Goal: Task Accomplishment & Management: Use online tool/utility

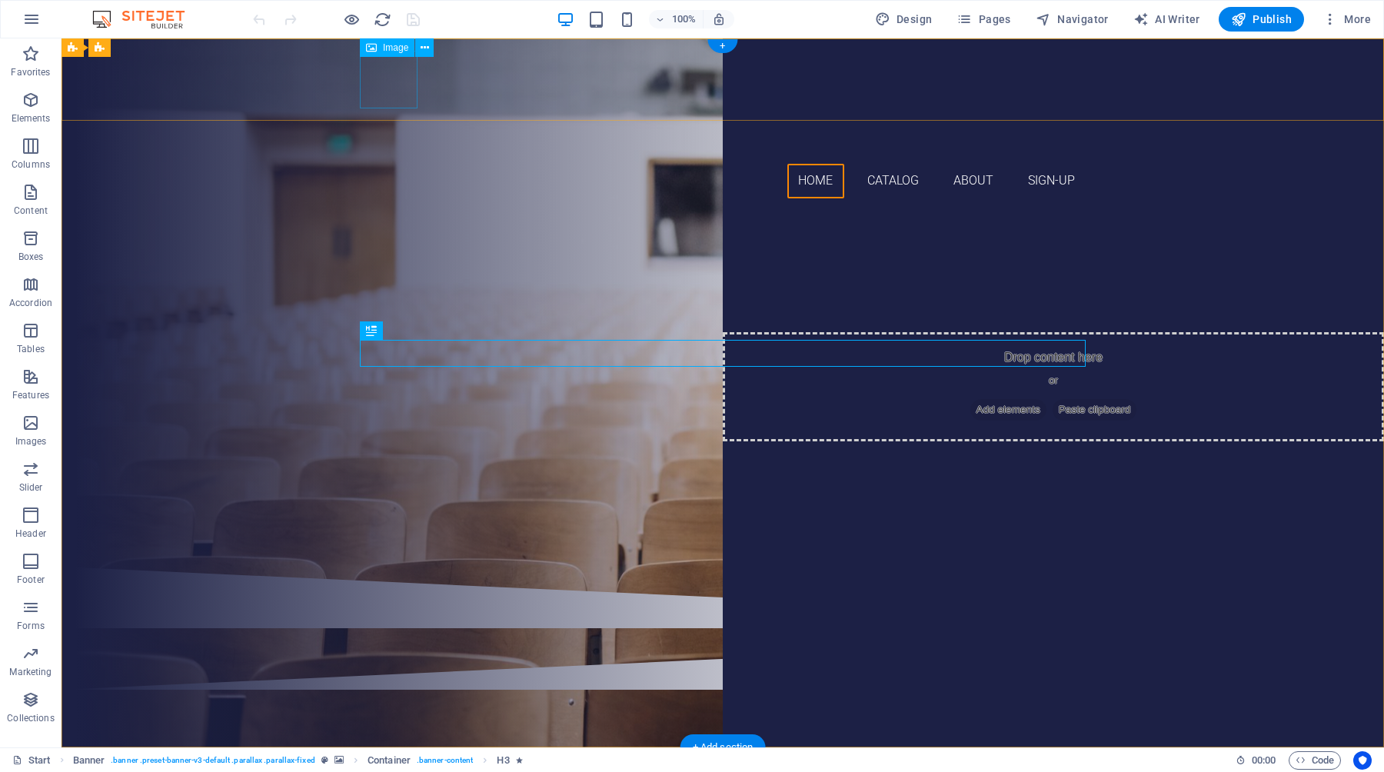
click at [406, 92] on figure at bounding box center [723, 80] width 726 height 58
click at [468, 108] on div "MOON-X" at bounding box center [723, 135] width 726 height 55
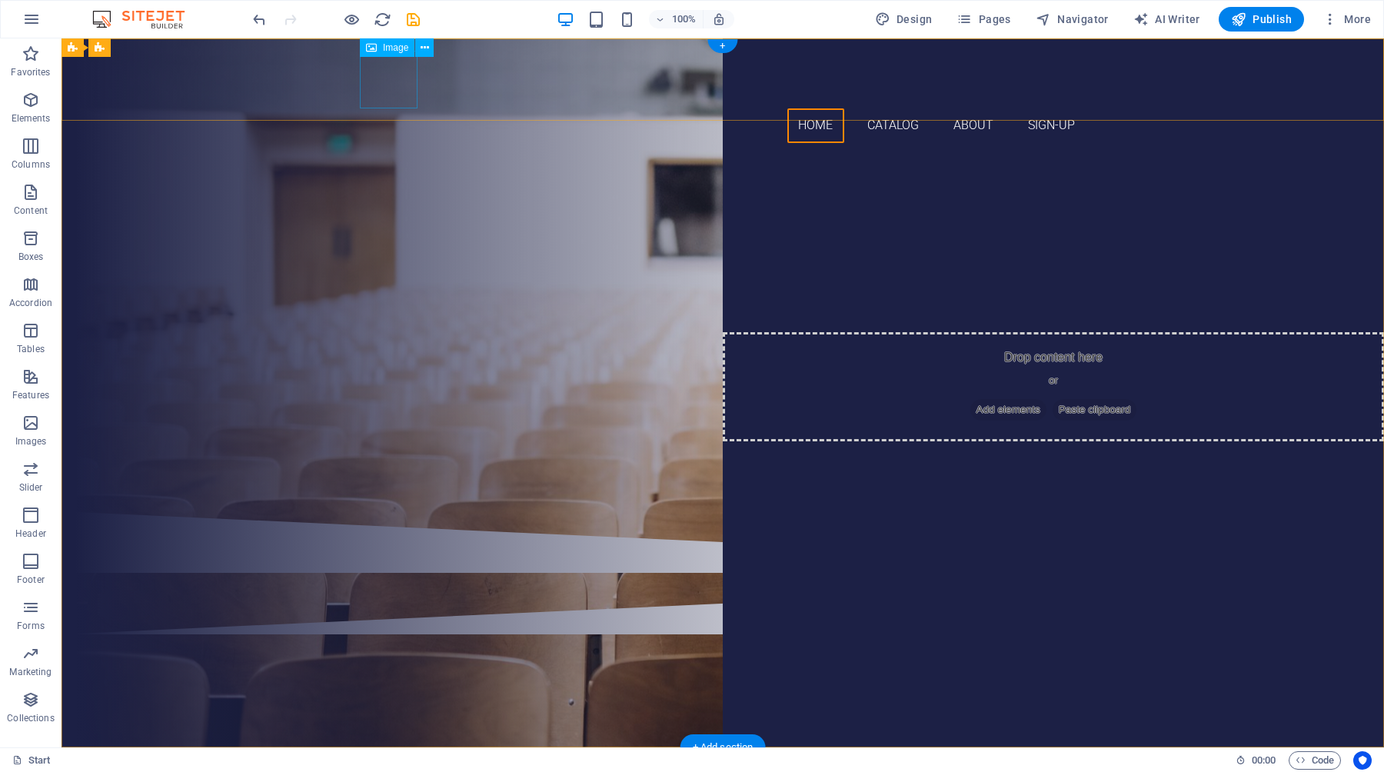
click at [408, 82] on figure at bounding box center [723, 80] width 726 height 58
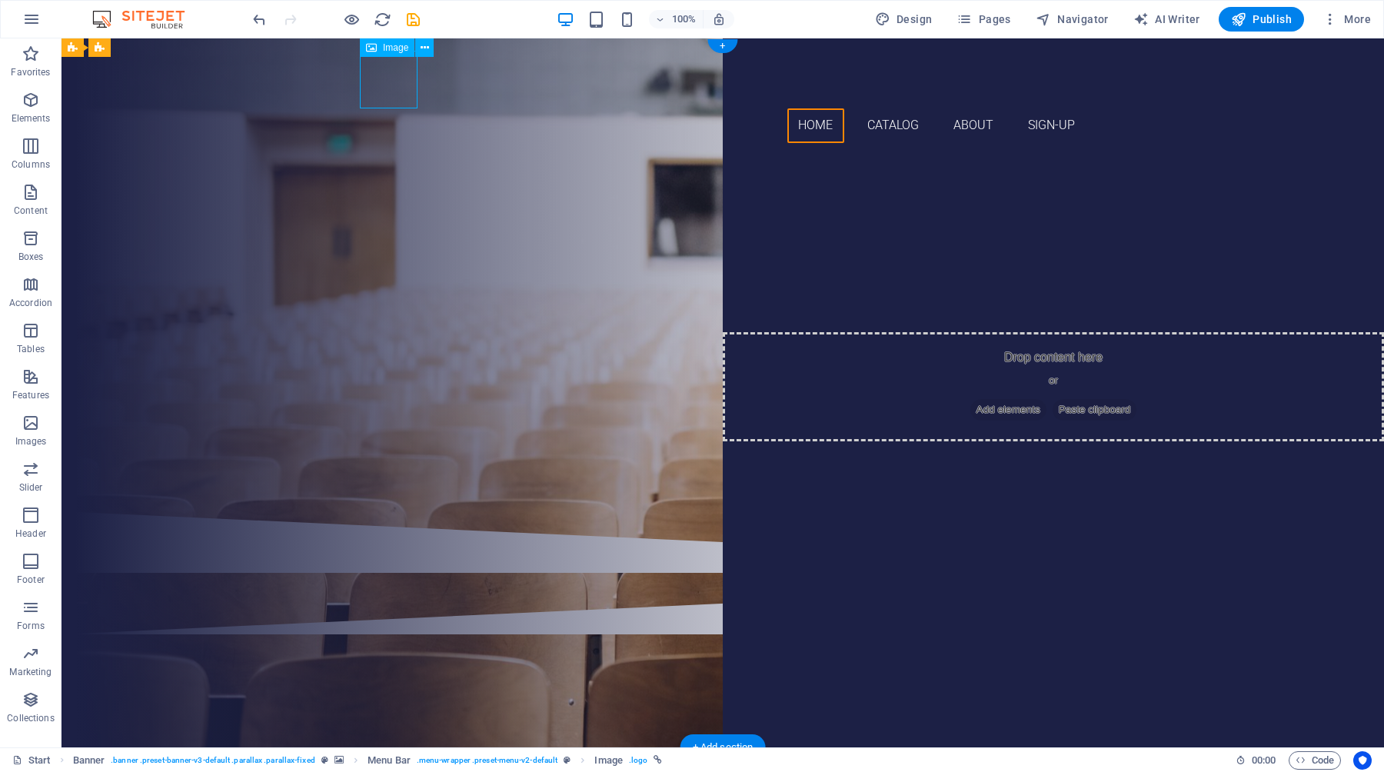
click at [408, 82] on figure at bounding box center [723, 80] width 726 height 58
select select "px"
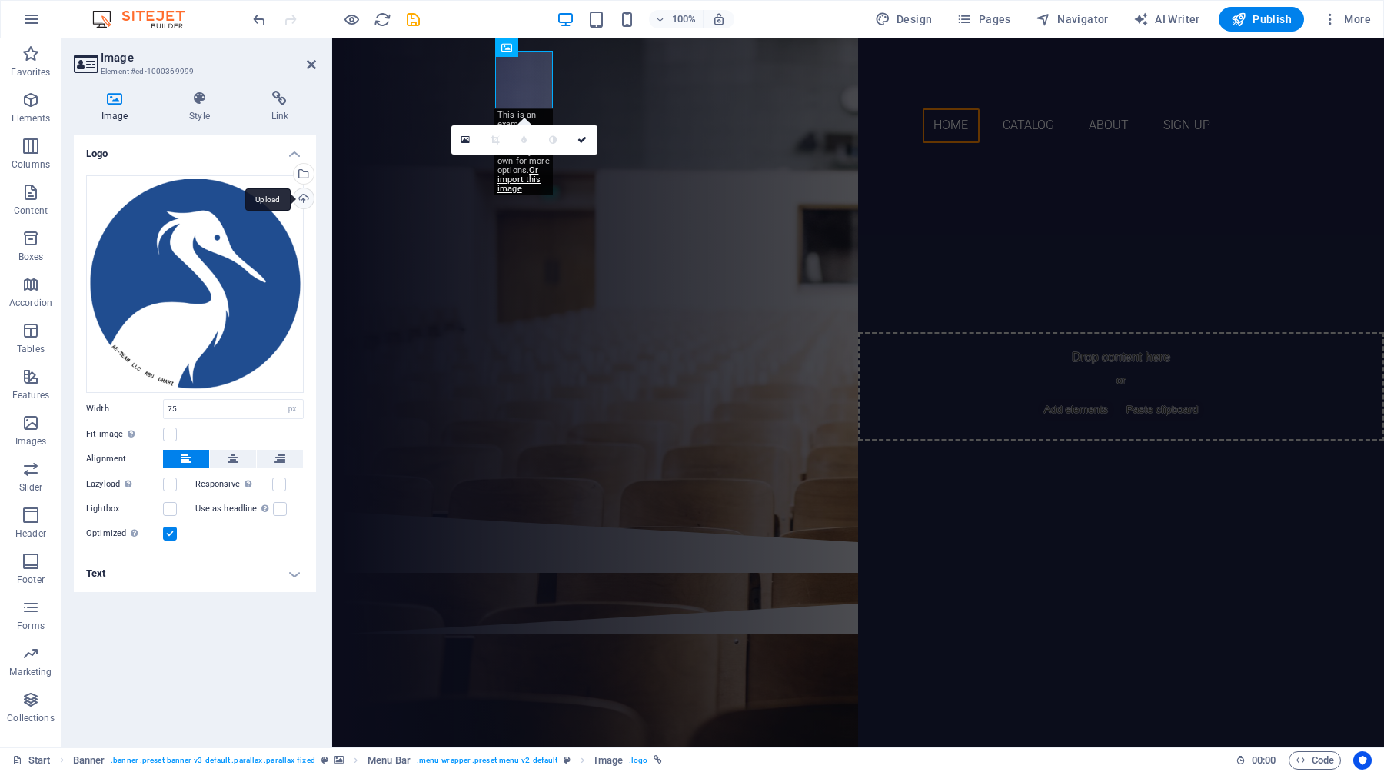
click at [306, 204] on div "Upload" at bounding box center [302, 199] width 23 height 23
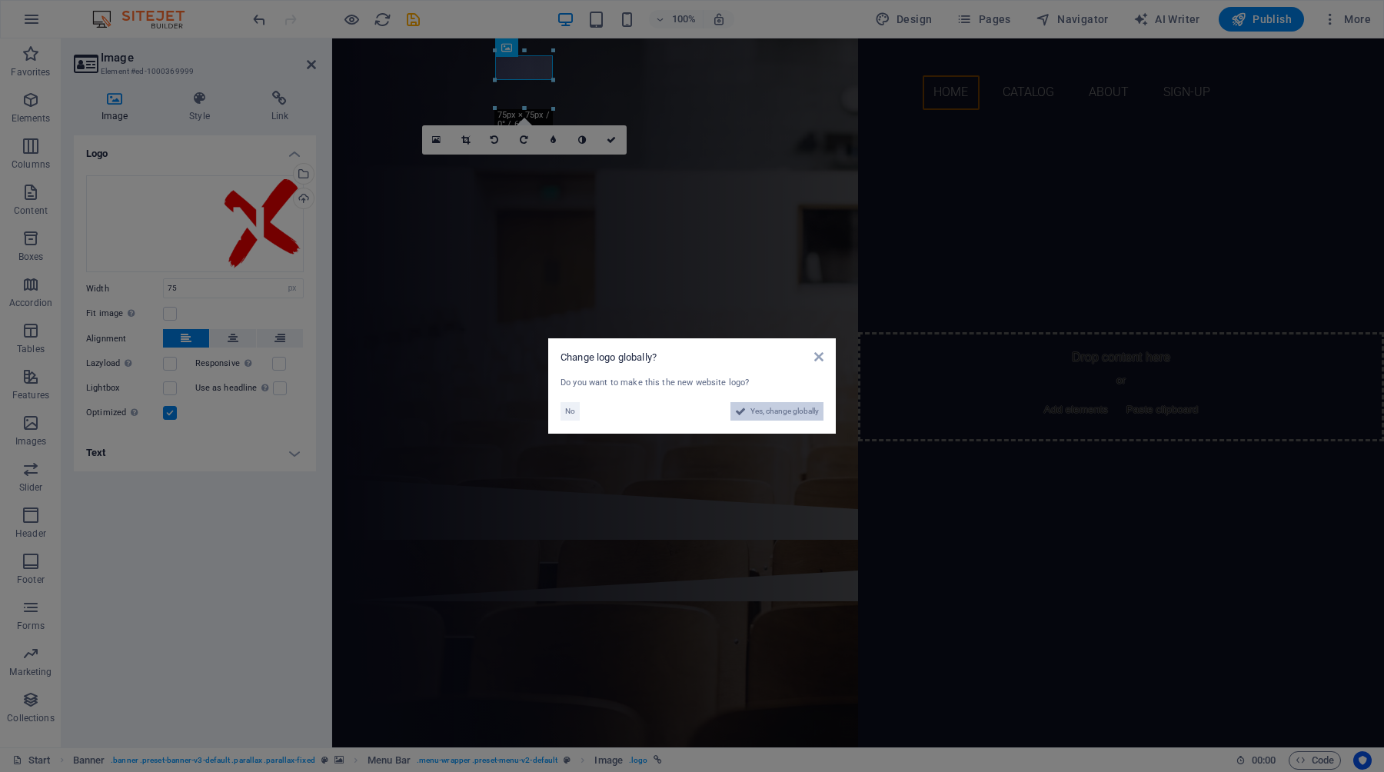
click at [787, 416] on span "Yes, change globally" at bounding box center [785, 411] width 68 height 18
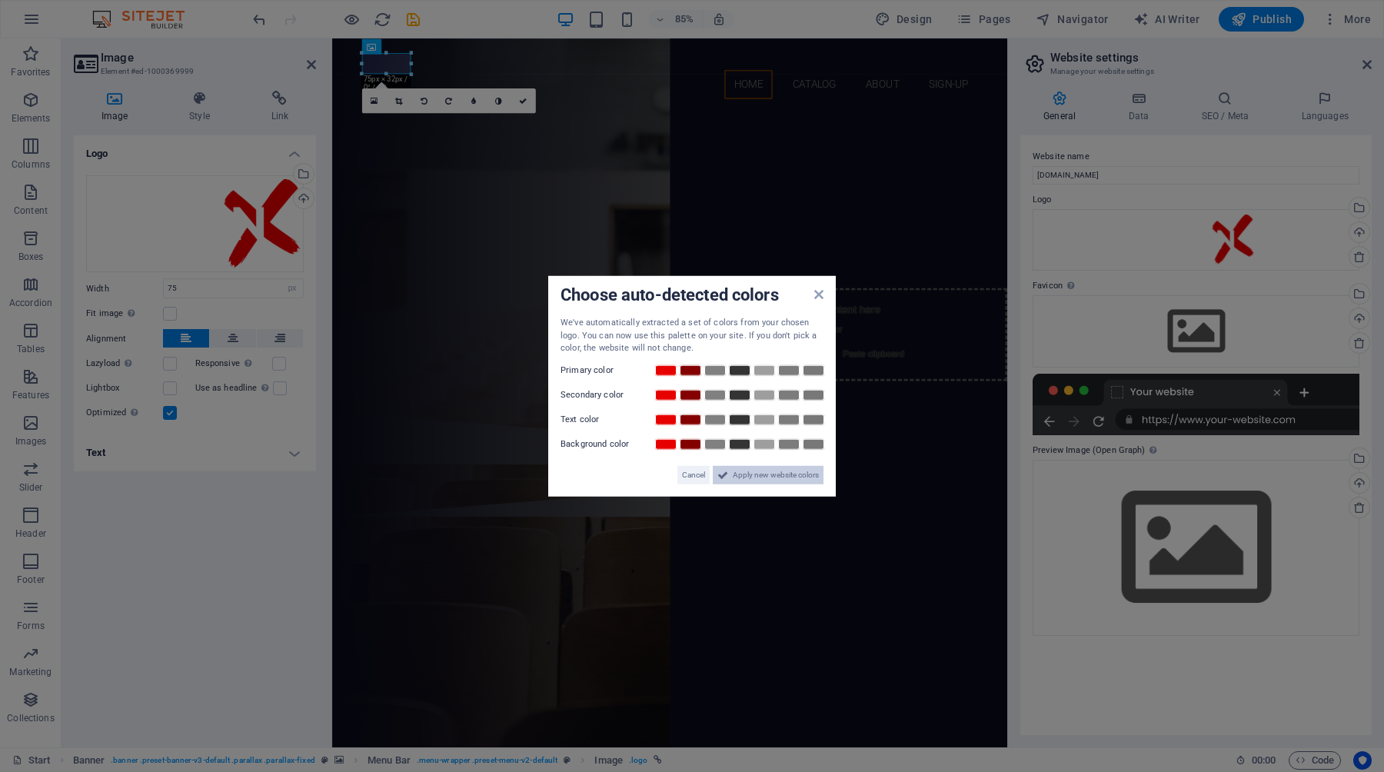
click at [777, 475] on span "Apply new website colors" at bounding box center [776, 474] width 86 height 18
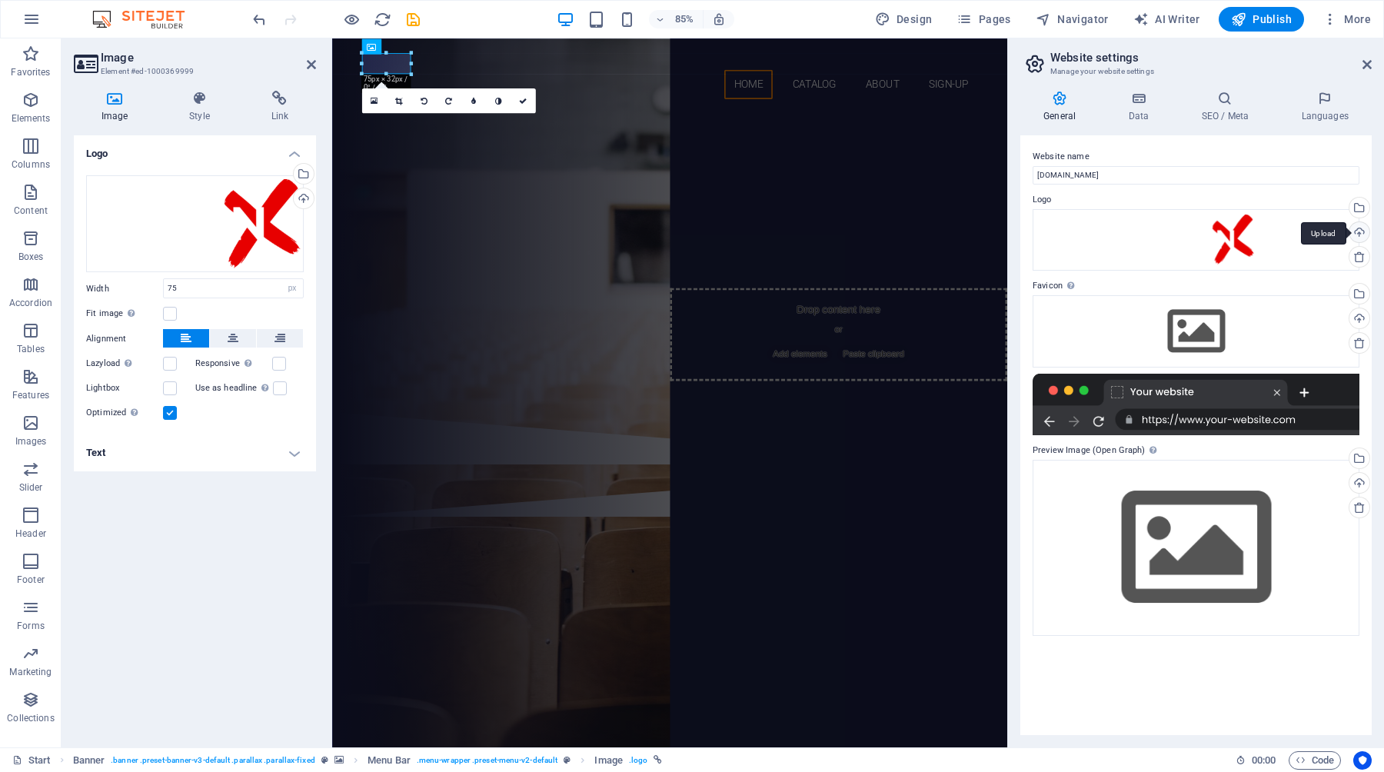
click at [1362, 235] on div "Upload" at bounding box center [1358, 233] width 23 height 23
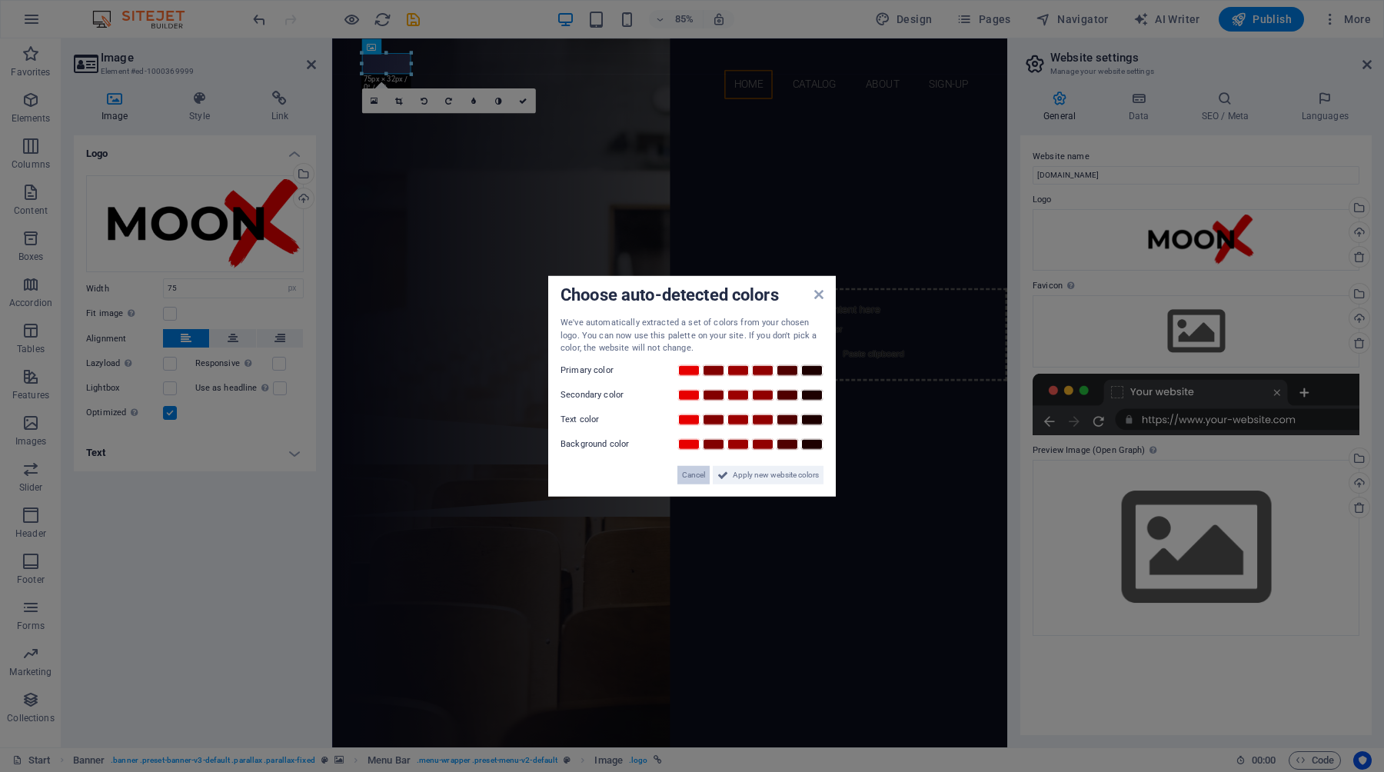
click at [690, 471] on span "Cancel" at bounding box center [693, 474] width 23 height 18
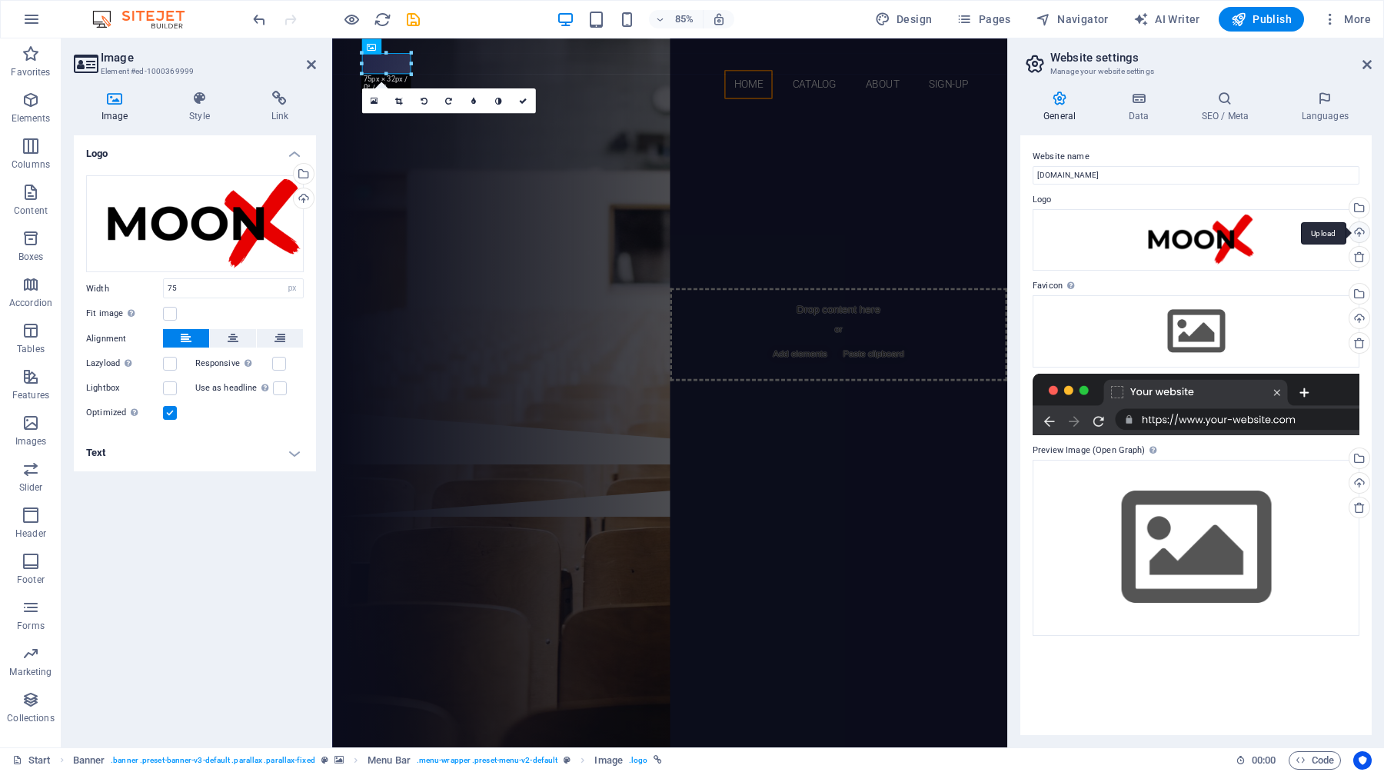
click at [1362, 235] on div "Upload" at bounding box center [1358, 233] width 23 height 23
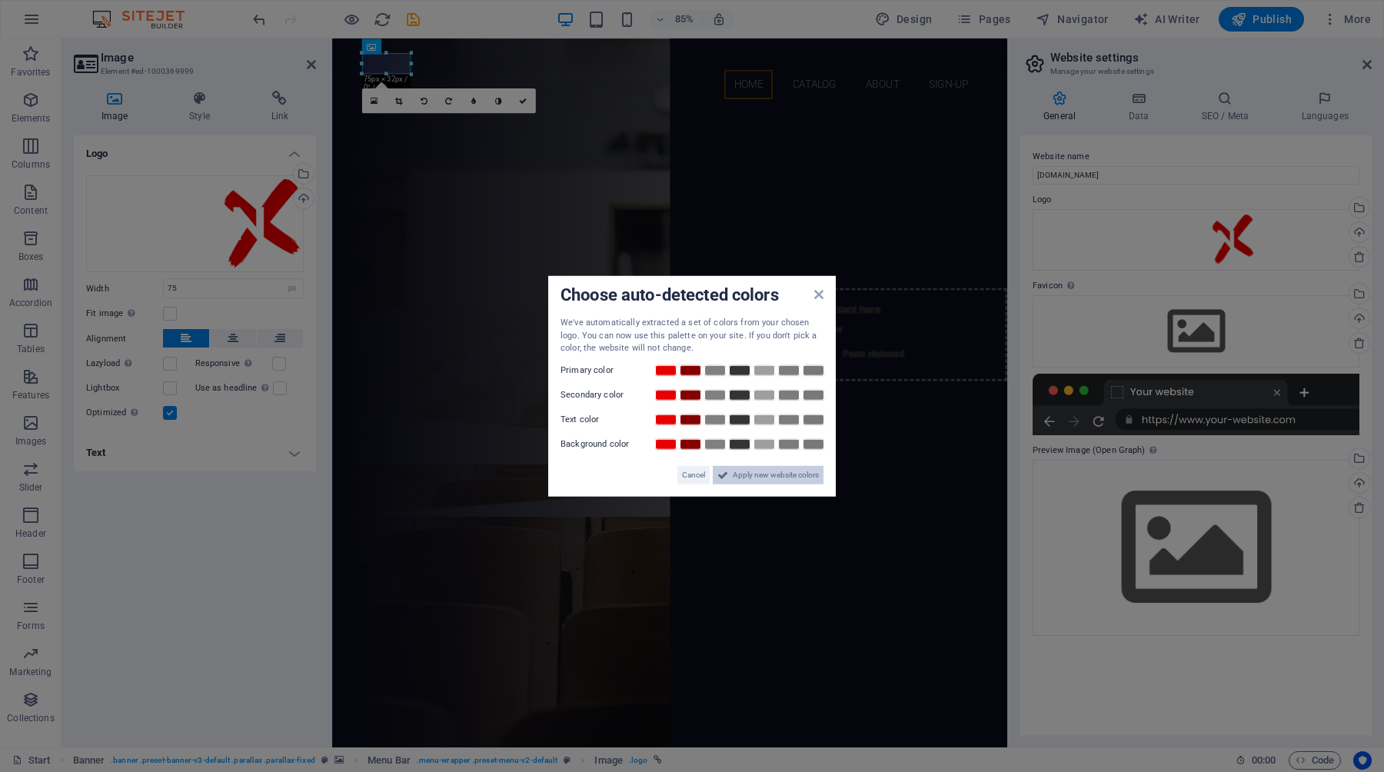
click at [769, 476] on span "Apply new website colors" at bounding box center [776, 474] width 86 height 18
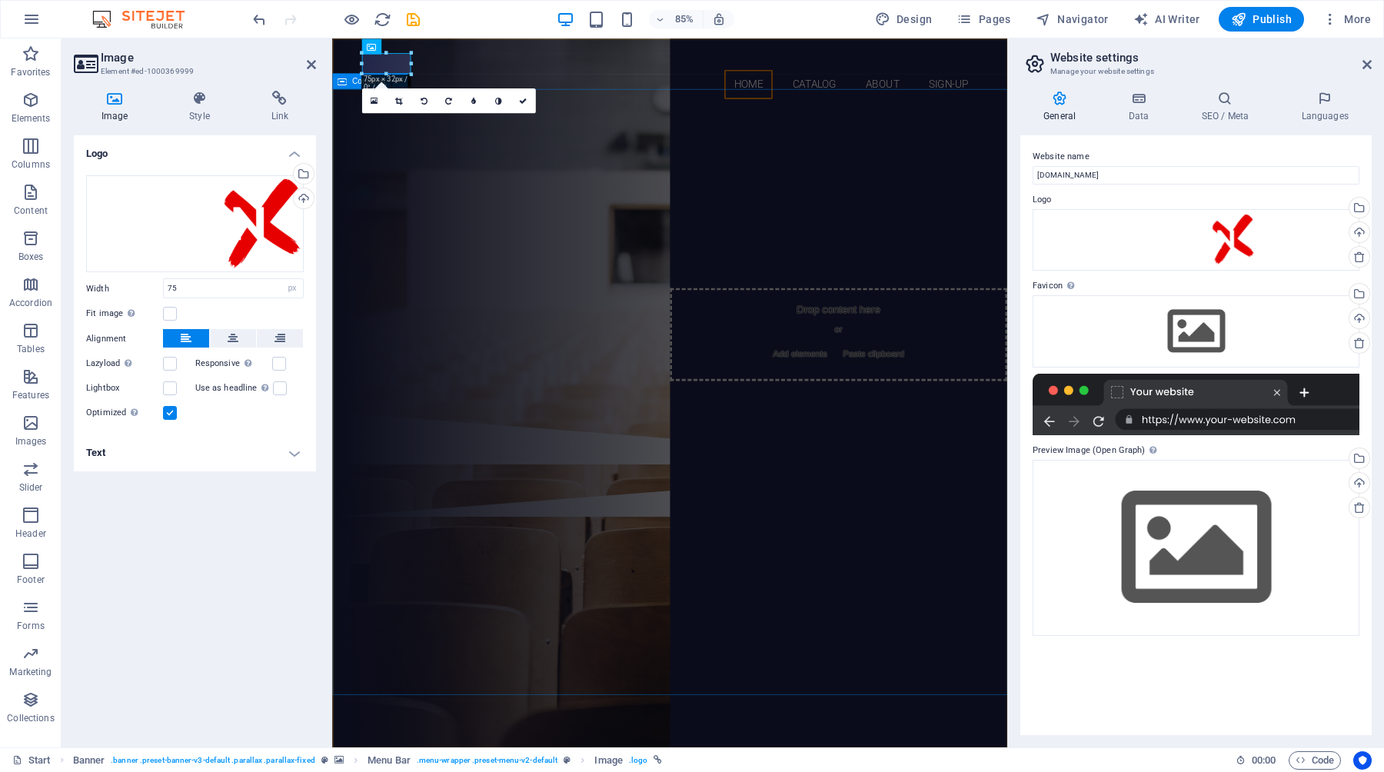
click at [648, 213] on div "Welcome to your distinguished CHAIR ! Bring boundless bLESSINGS to all life ! D…" at bounding box center [729, 300] width 794 height 356
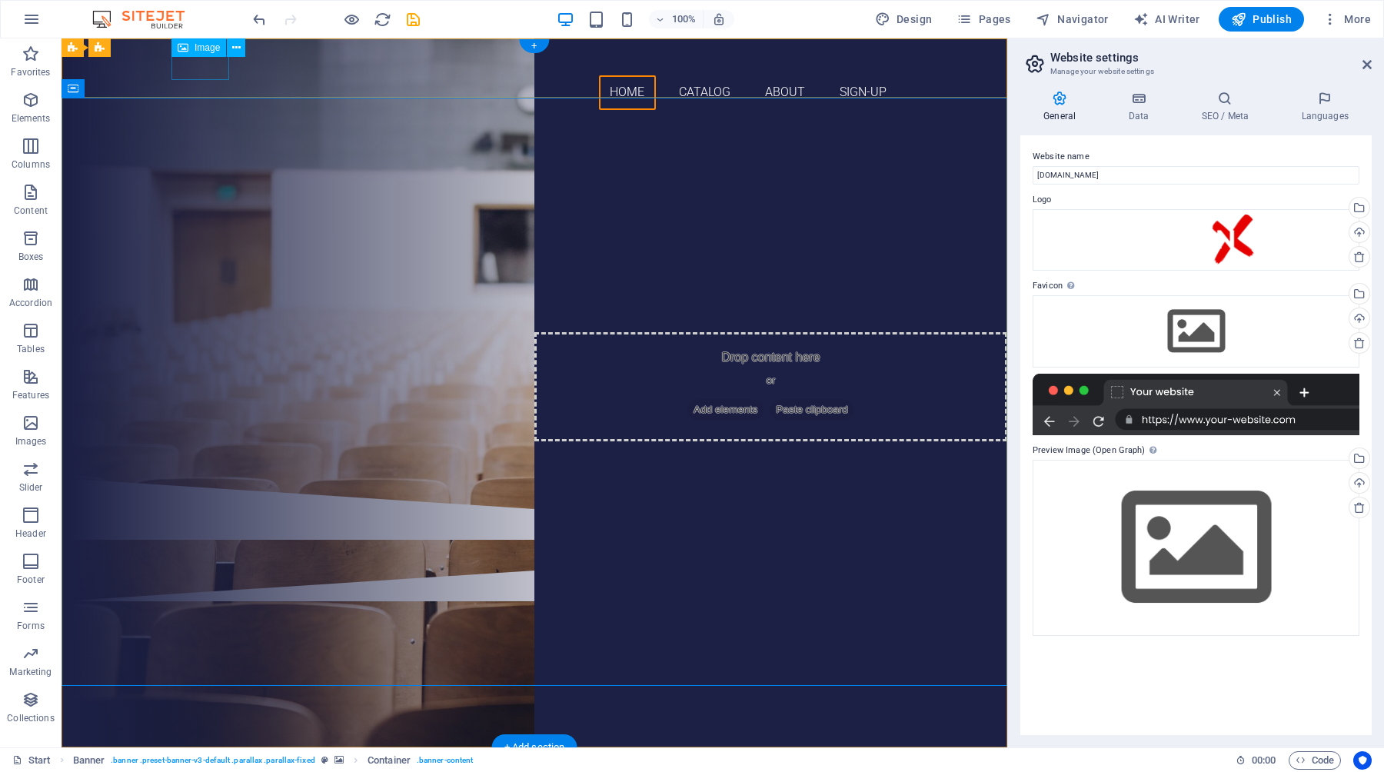
click at [215, 75] on figure at bounding box center [534, 63] width 726 height 25
click at [221, 75] on figure at bounding box center [534, 63] width 726 height 25
select select "px"
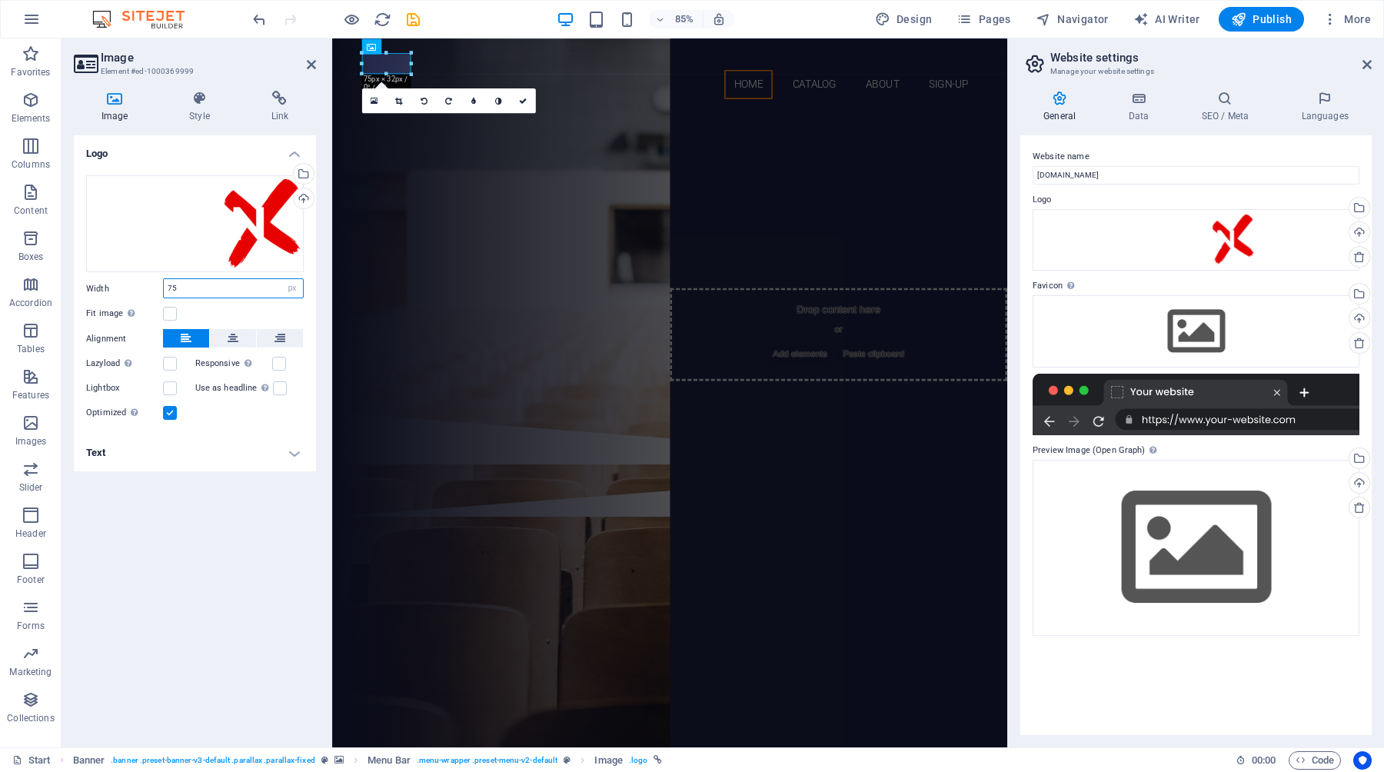
click at [248, 290] on input "75" at bounding box center [233, 288] width 139 height 18
drag, startPoint x: 248, startPoint y: 290, endPoint x: 142, endPoint y: 290, distance: 105.4
click at [142, 290] on div "Width 75 Default auto px rem % em vh vw" at bounding box center [195, 288] width 218 height 20
type input "150"
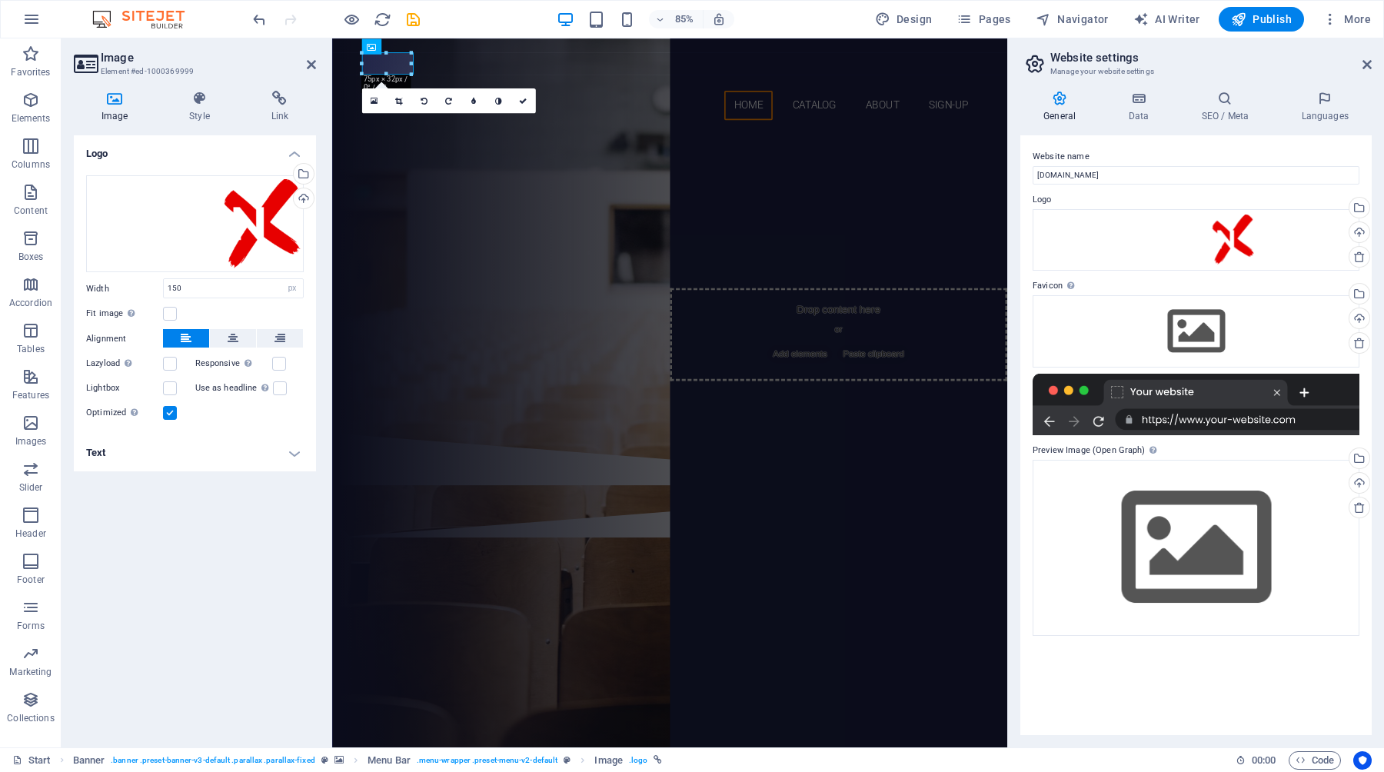
click at [198, 543] on div "Logo Drag files here, click to choose files or select files from Files or our f…" at bounding box center [195, 435] width 242 height 600
click at [456, 219] on div "Welcome to your distinguished CHAIR ! Bring boundless bLESSINGS to all life ! D…" at bounding box center [729, 325] width 794 height 356
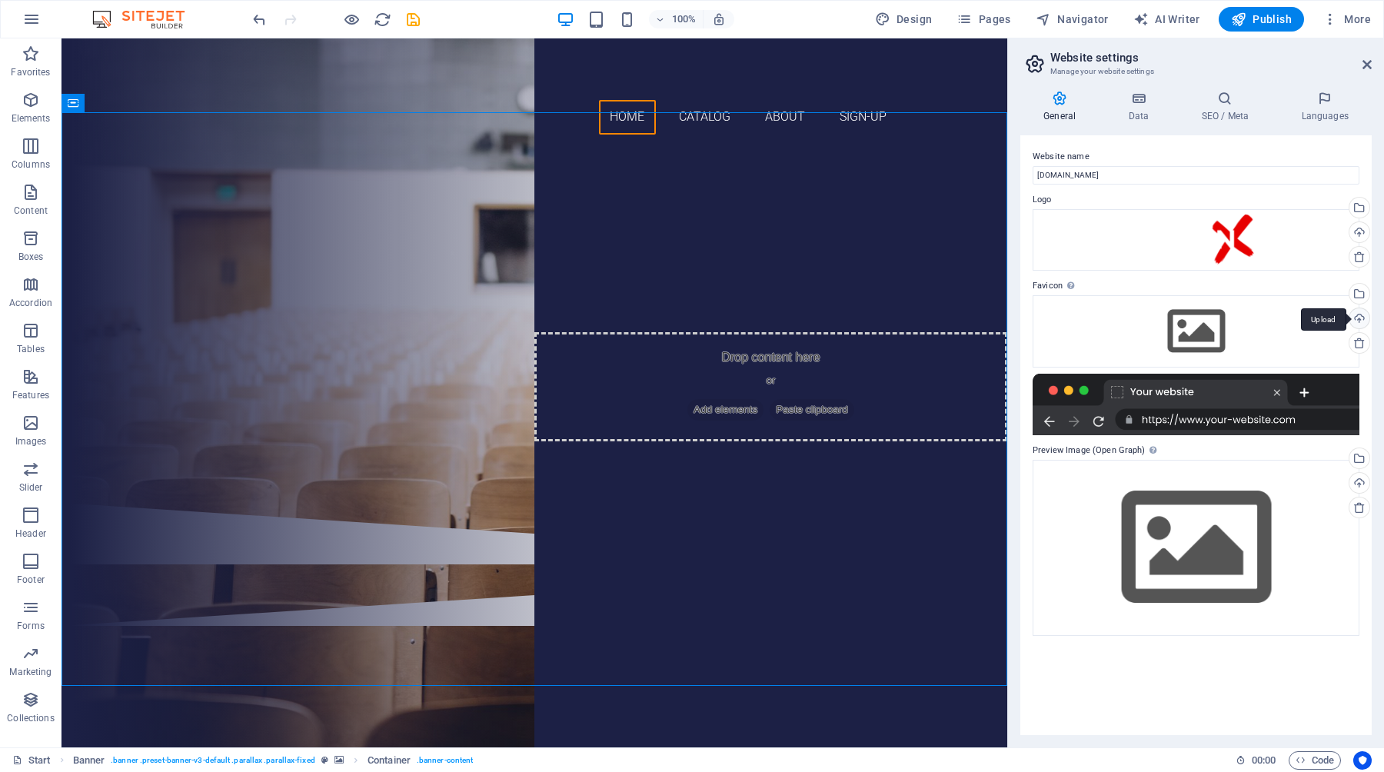
click at [1360, 321] on div "Upload" at bounding box center [1358, 319] width 23 height 23
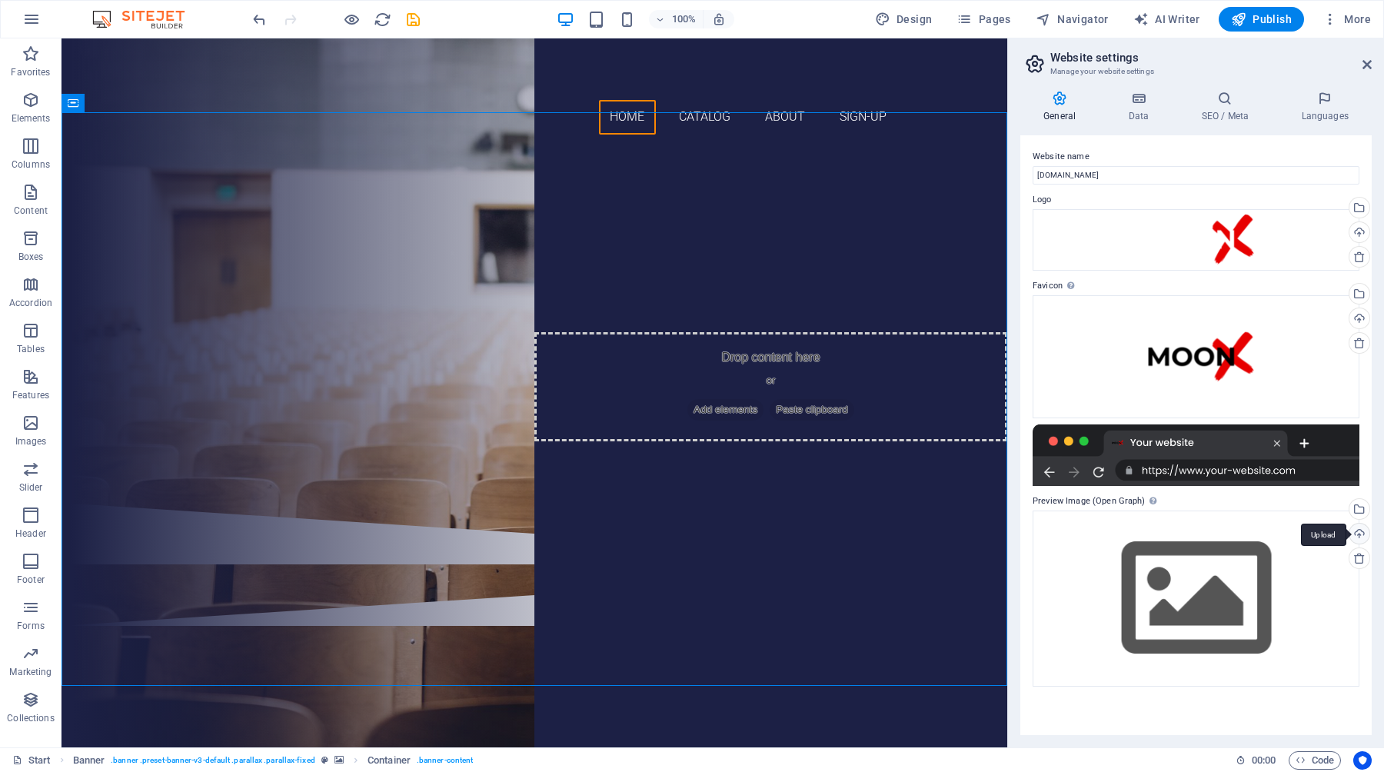
click at [1362, 524] on div "Upload" at bounding box center [1358, 535] width 23 height 23
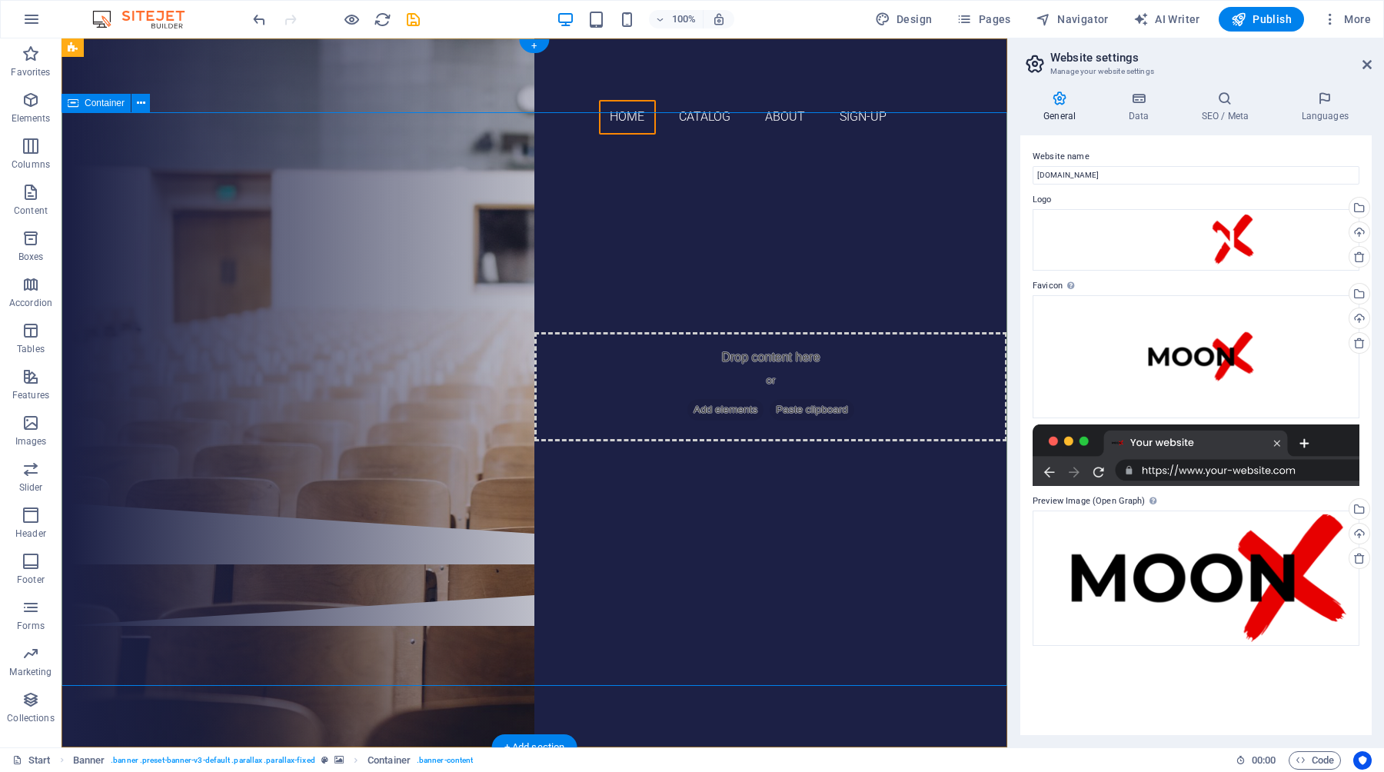
click at [622, 292] on div "Welcome to your distinguished CHAIR ! Bring boundless bLESSINGS to all life ! D…" at bounding box center [535, 325] width 946 height 356
click at [1367, 69] on icon at bounding box center [1367, 64] width 9 height 12
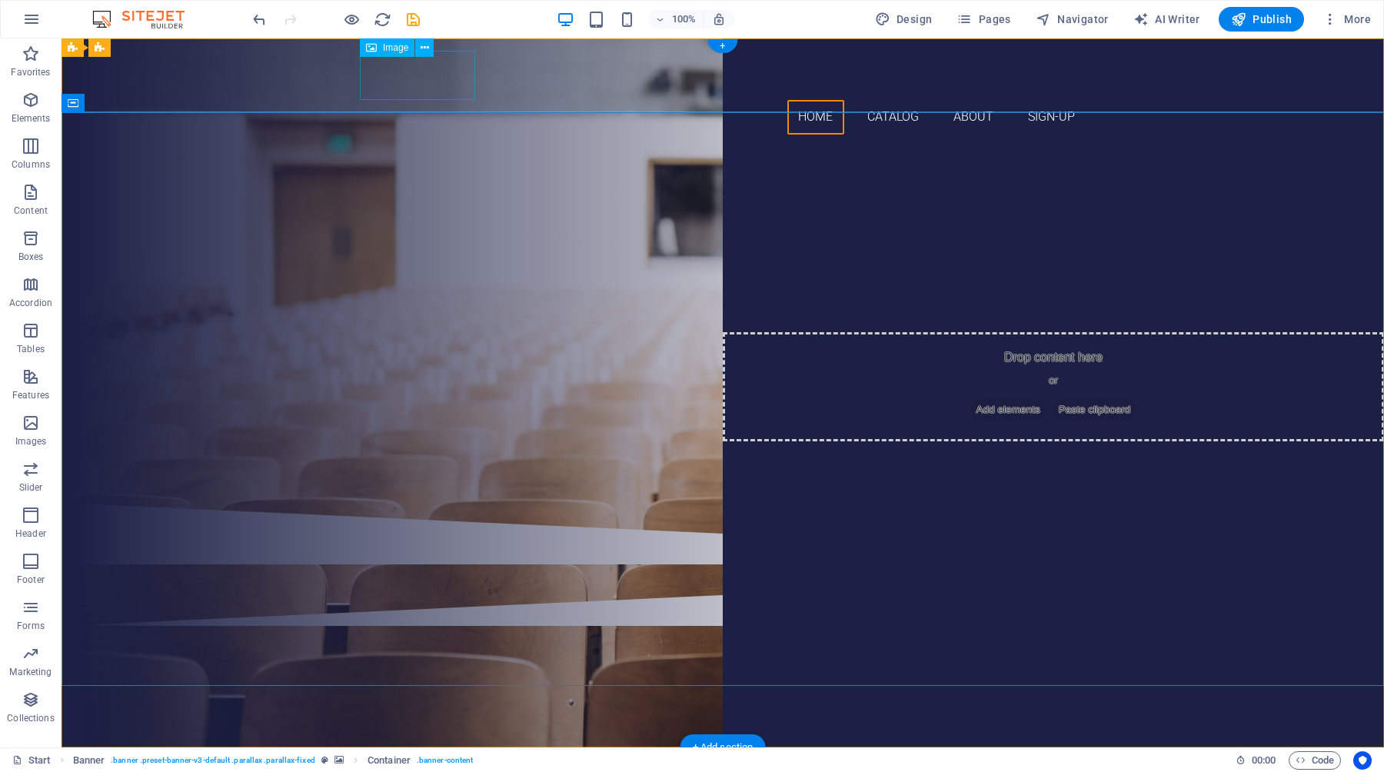
click at [414, 82] on figure at bounding box center [723, 75] width 726 height 49
select select "px"
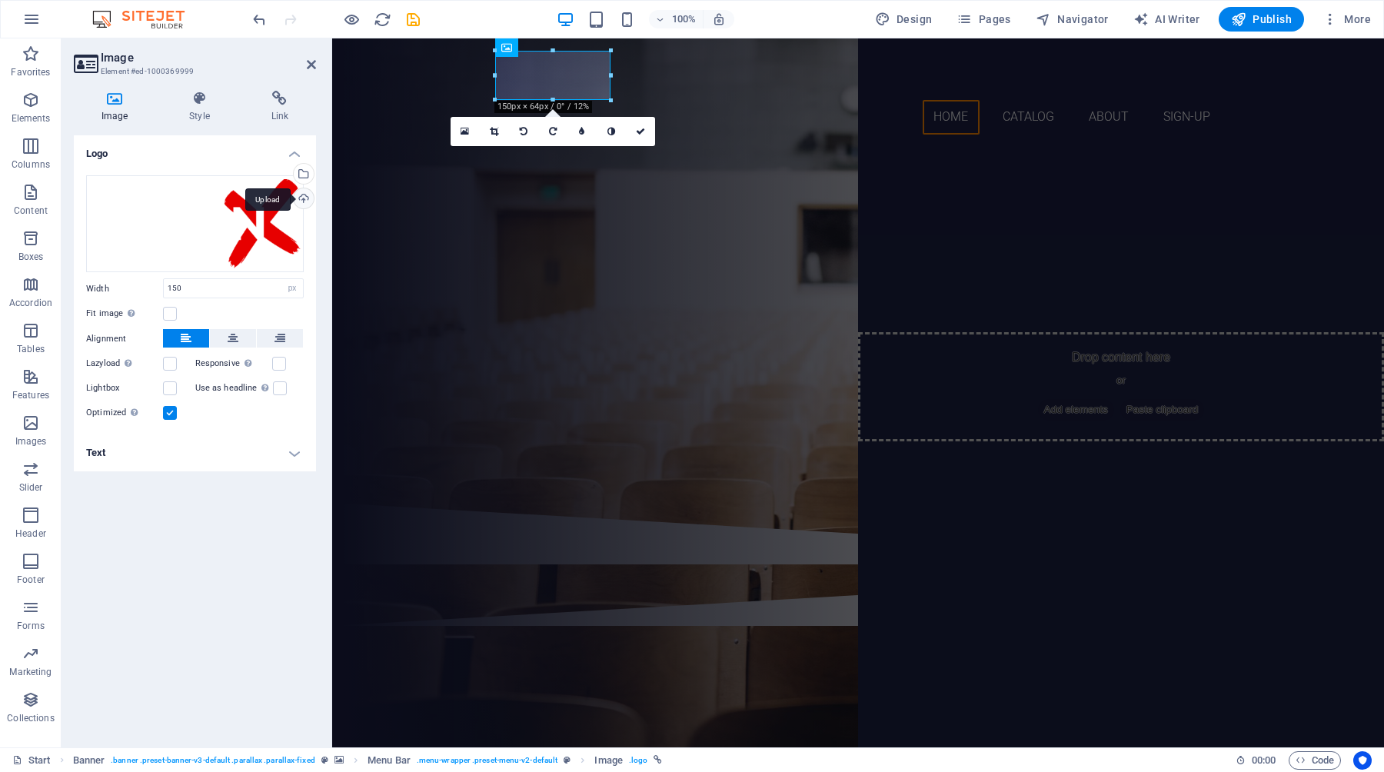
click at [305, 201] on div "Upload" at bounding box center [302, 199] width 23 height 23
click at [305, 195] on div "Upload" at bounding box center [302, 199] width 23 height 23
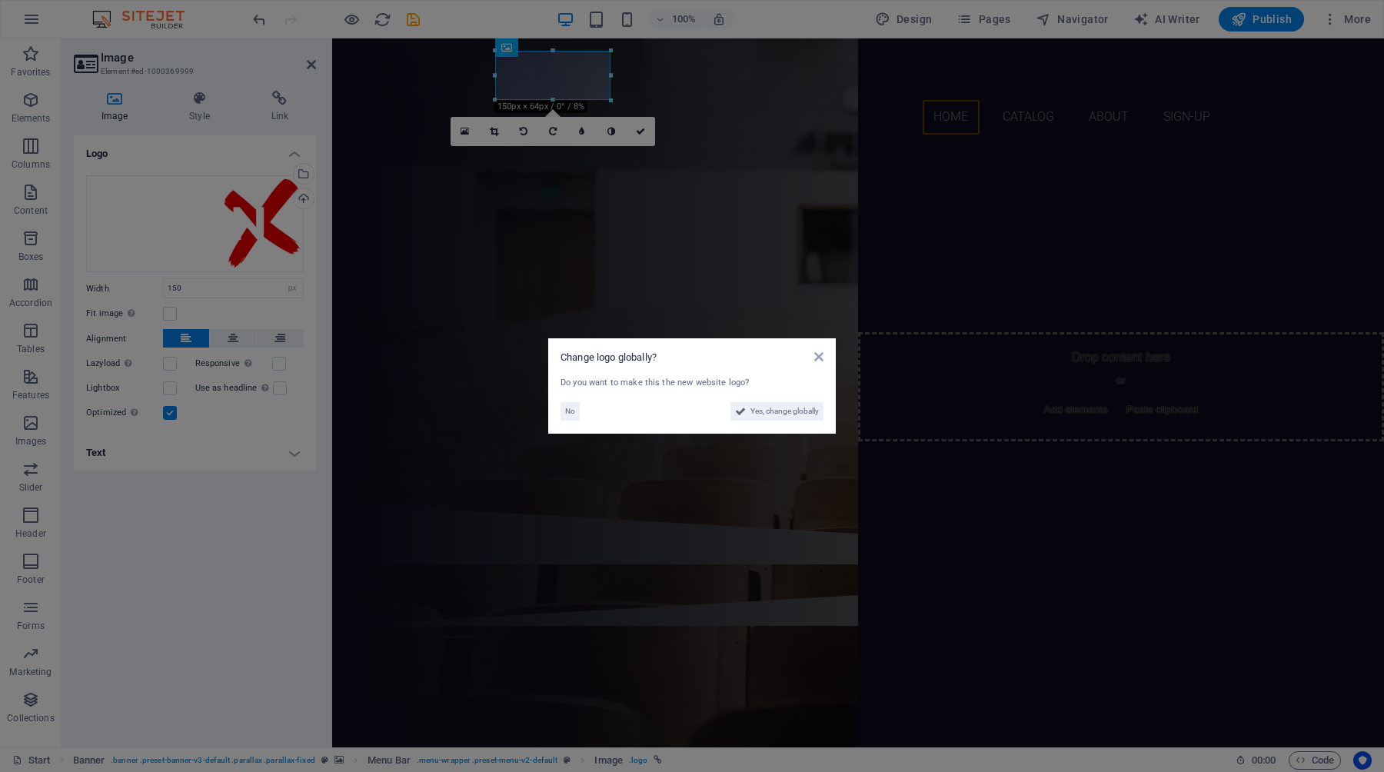
click at [796, 398] on div "No Yes, change globally" at bounding box center [692, 408] width 263 height 25
click at [794, 408] on span "Yes, change globally" at bounding box center [785, 411] width 68 height 18
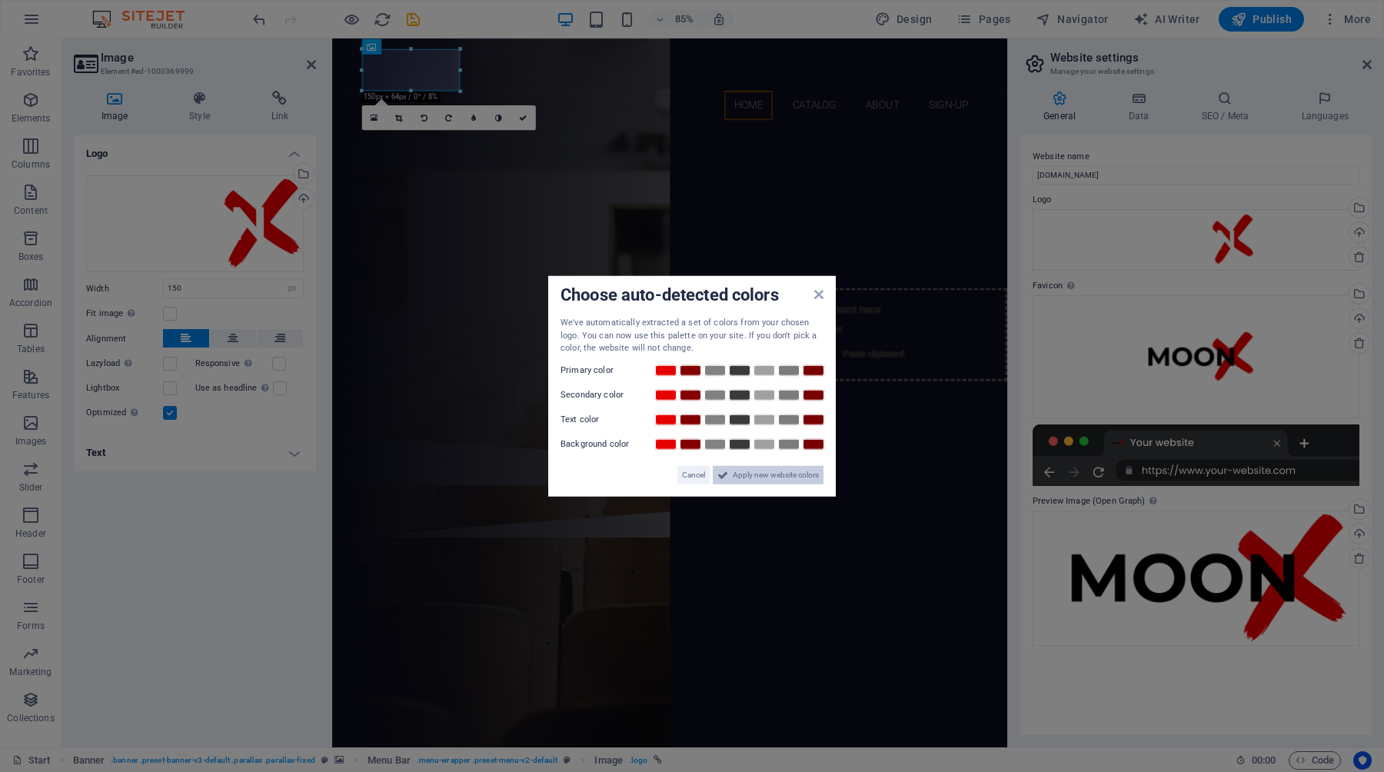
click at [805, 472] on span "Apply new website colors" at bounding box center [776, 474] width 86 height 18
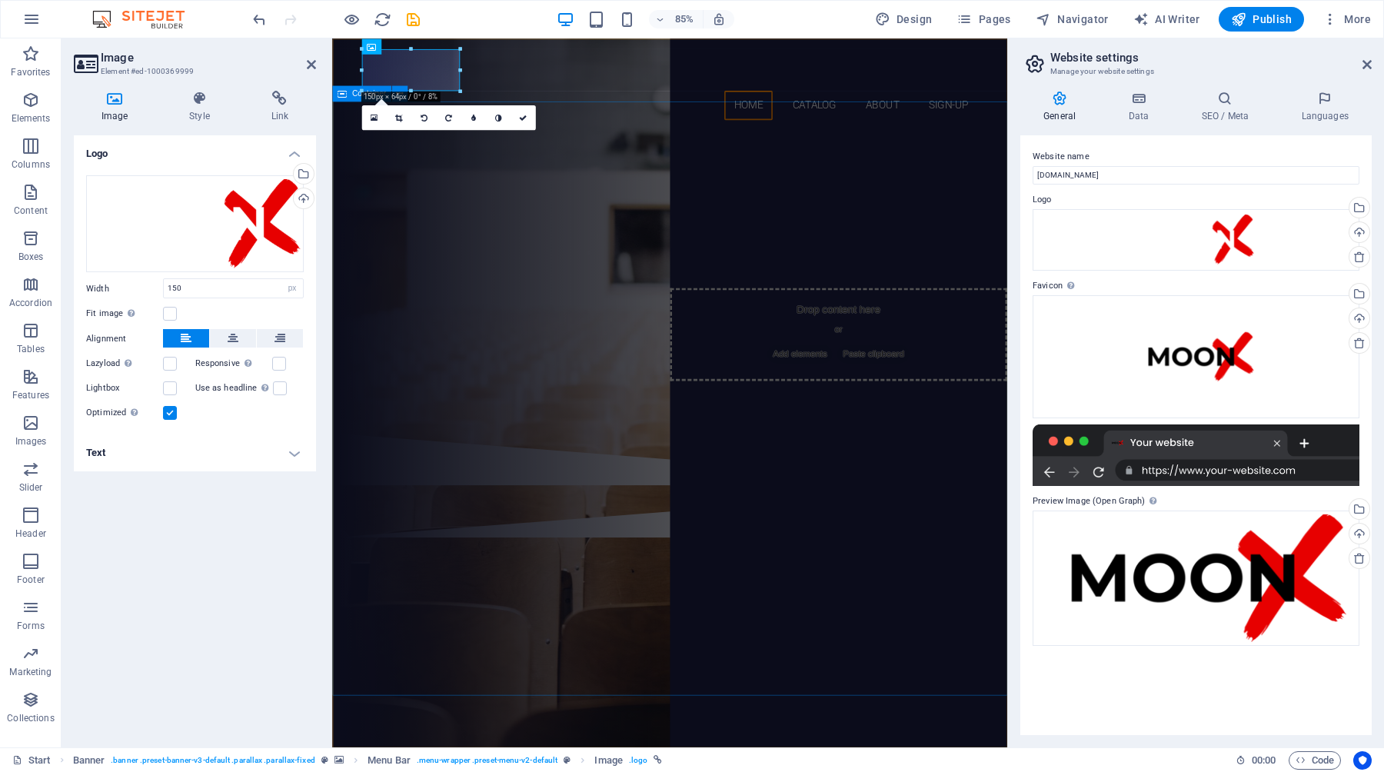
click at [641, 251] on div "Welcome to your distinguished CHAIR ! Bring boundless bLESSINGS to all life ! D…" at bounding box center [729, 325] width 794 height 356
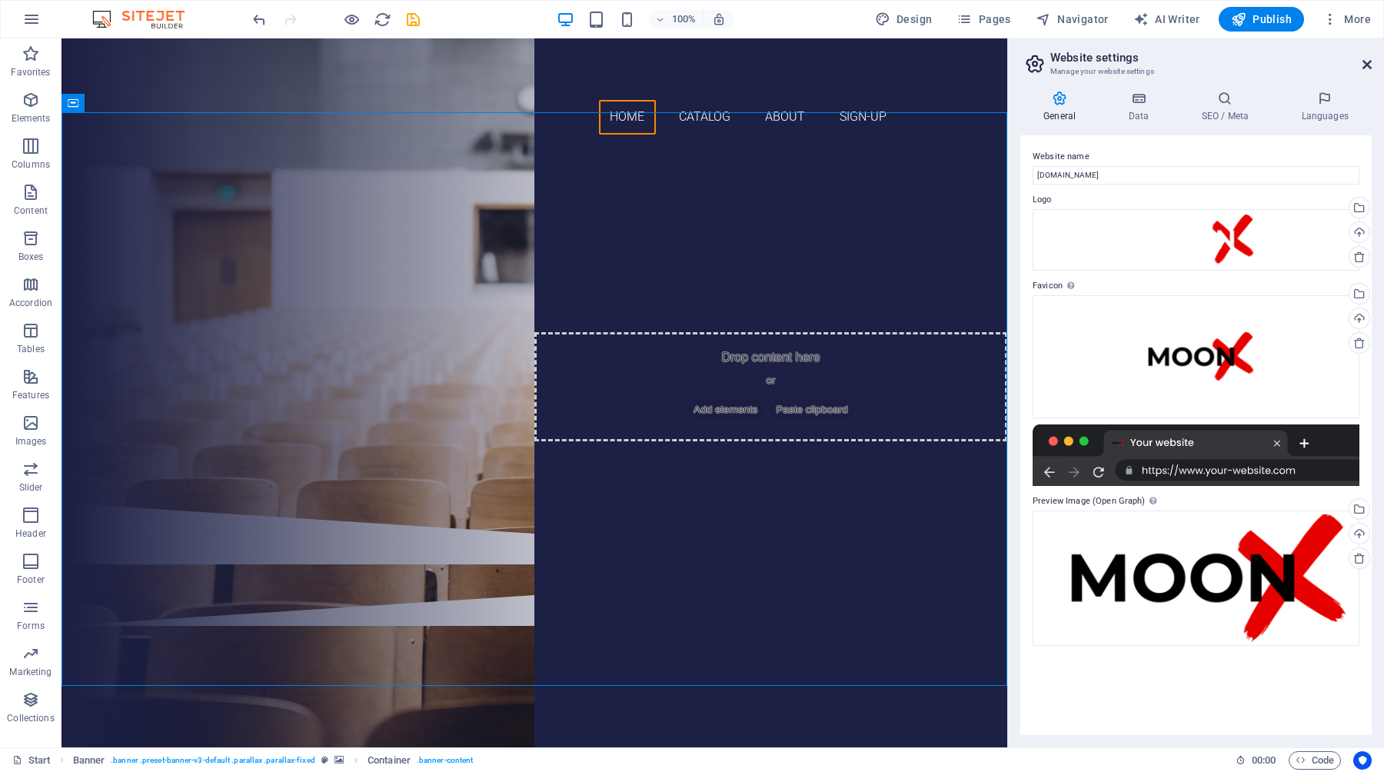
click at [1366, 65] on icon at bounding box center [1367, 64] width 9 height 12
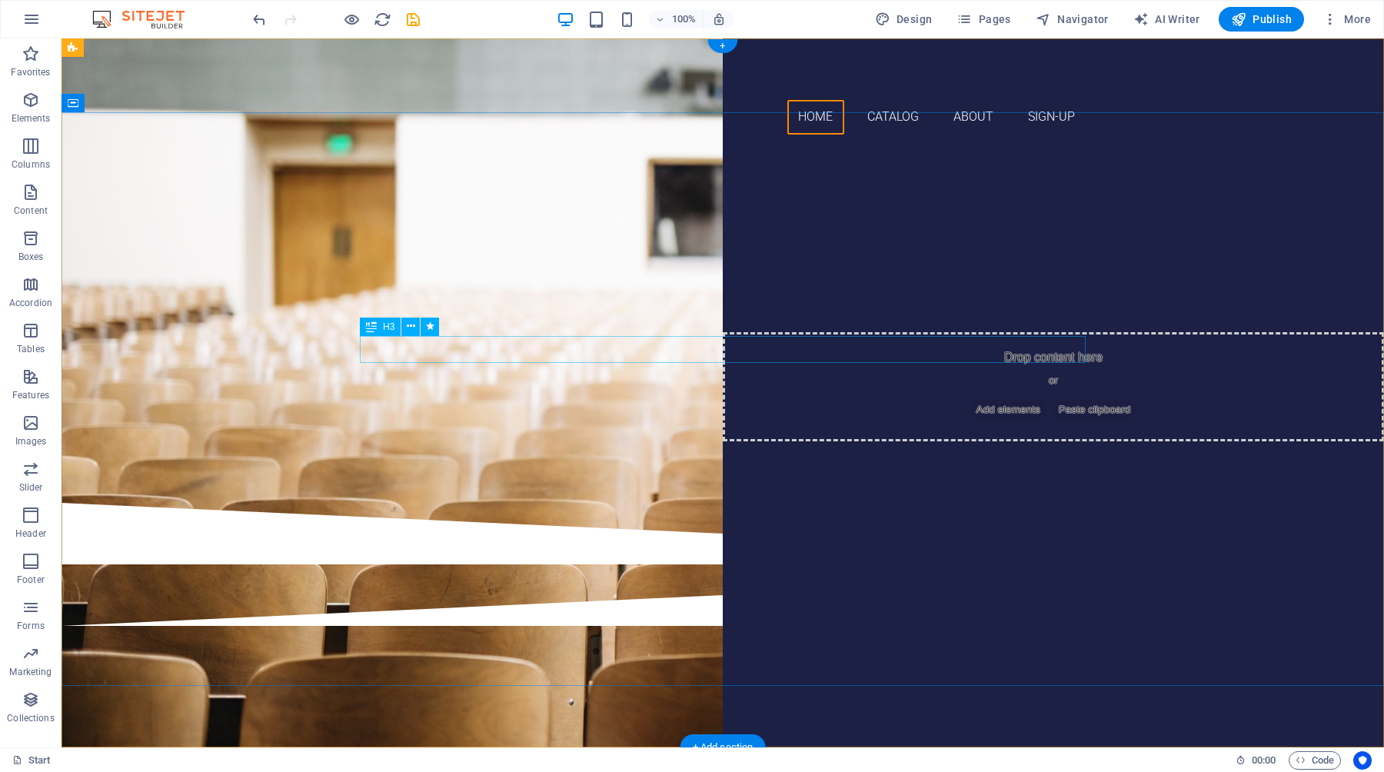
click at [751, 248] on div "Welcome to your distinguished CHAIR !" at bounding box center [723, 234] width 726 height 27
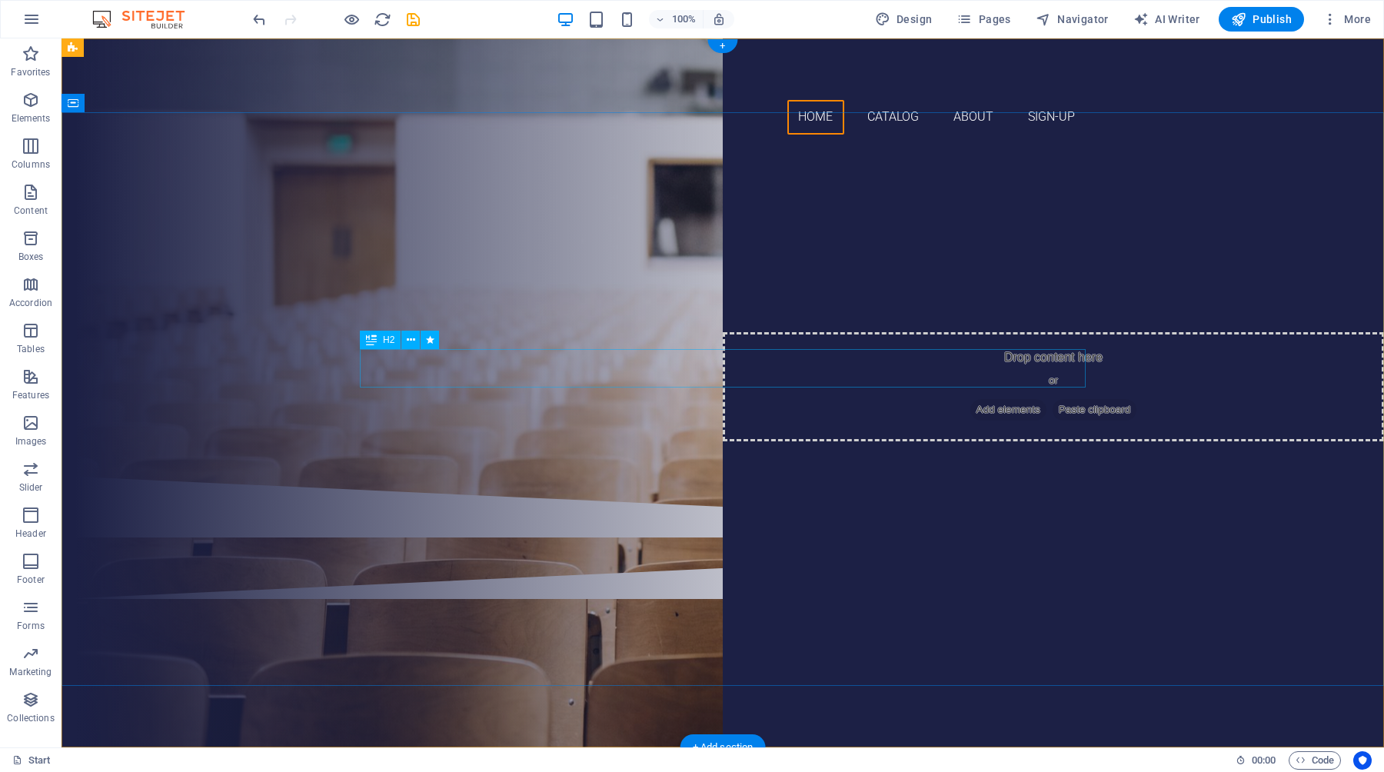
click at [742, 259] on div "Bring boundless bLESSINGS to all life !" at bounding box center [723, 240] width 726 height 38
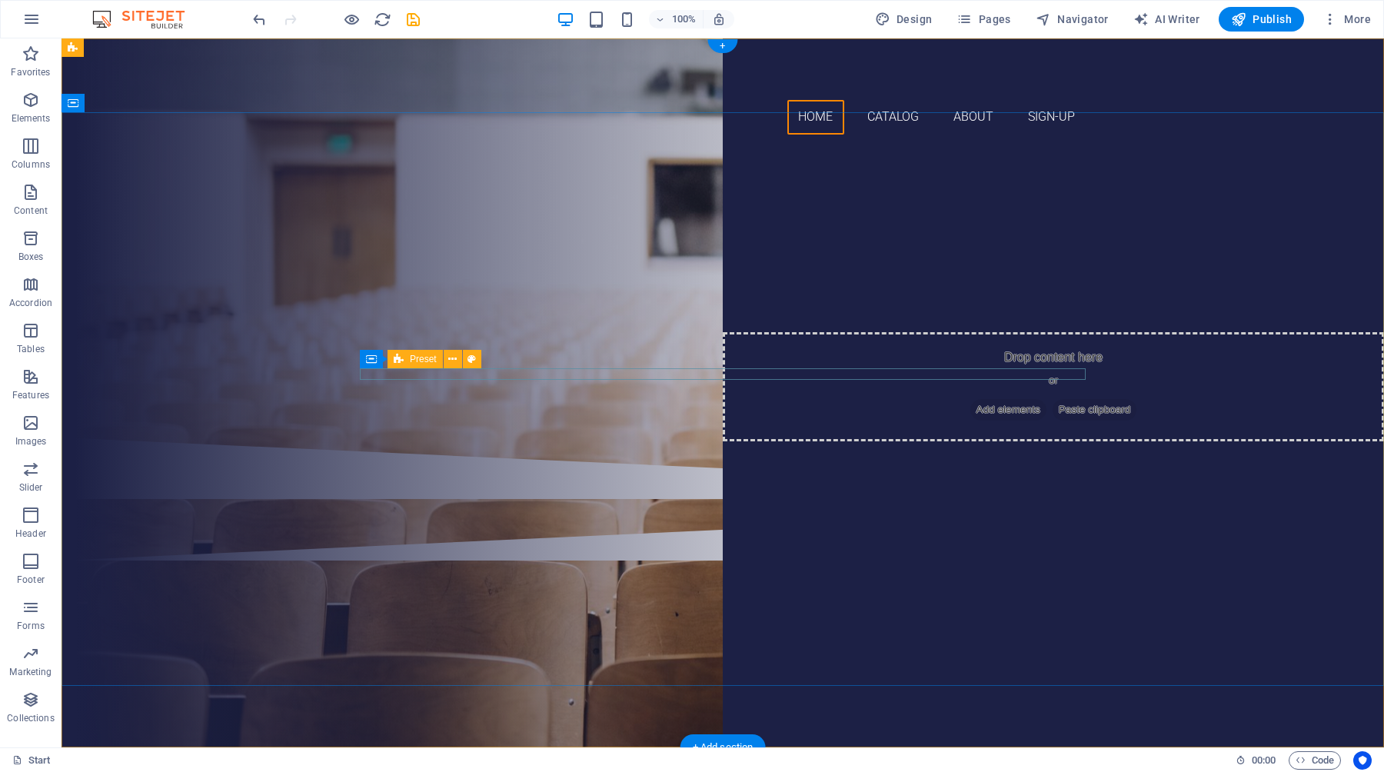
click at [731, 266] on div at bounding box center [723, 243] width 726 height 45
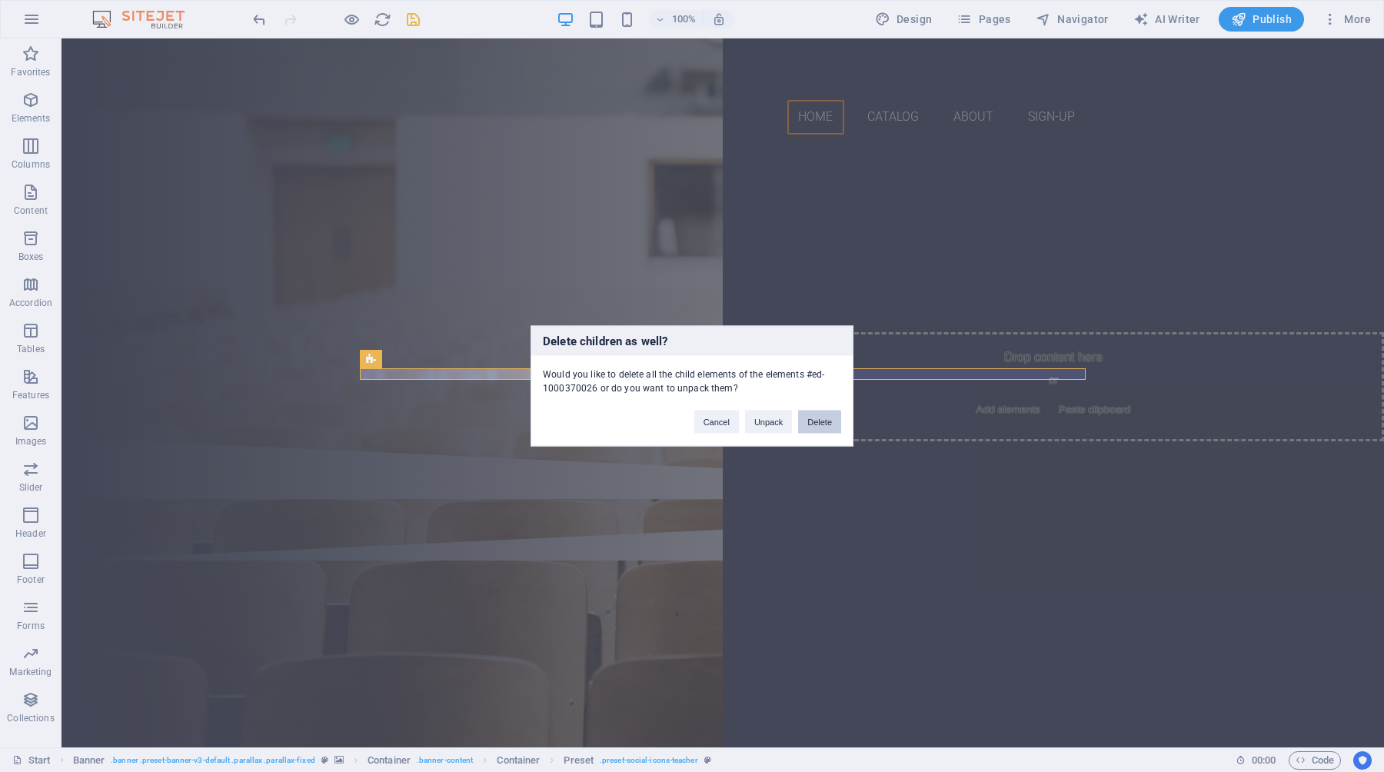
click at [820, 420] on button "Delete" at bounding box center [819, 422] width 43 height 23
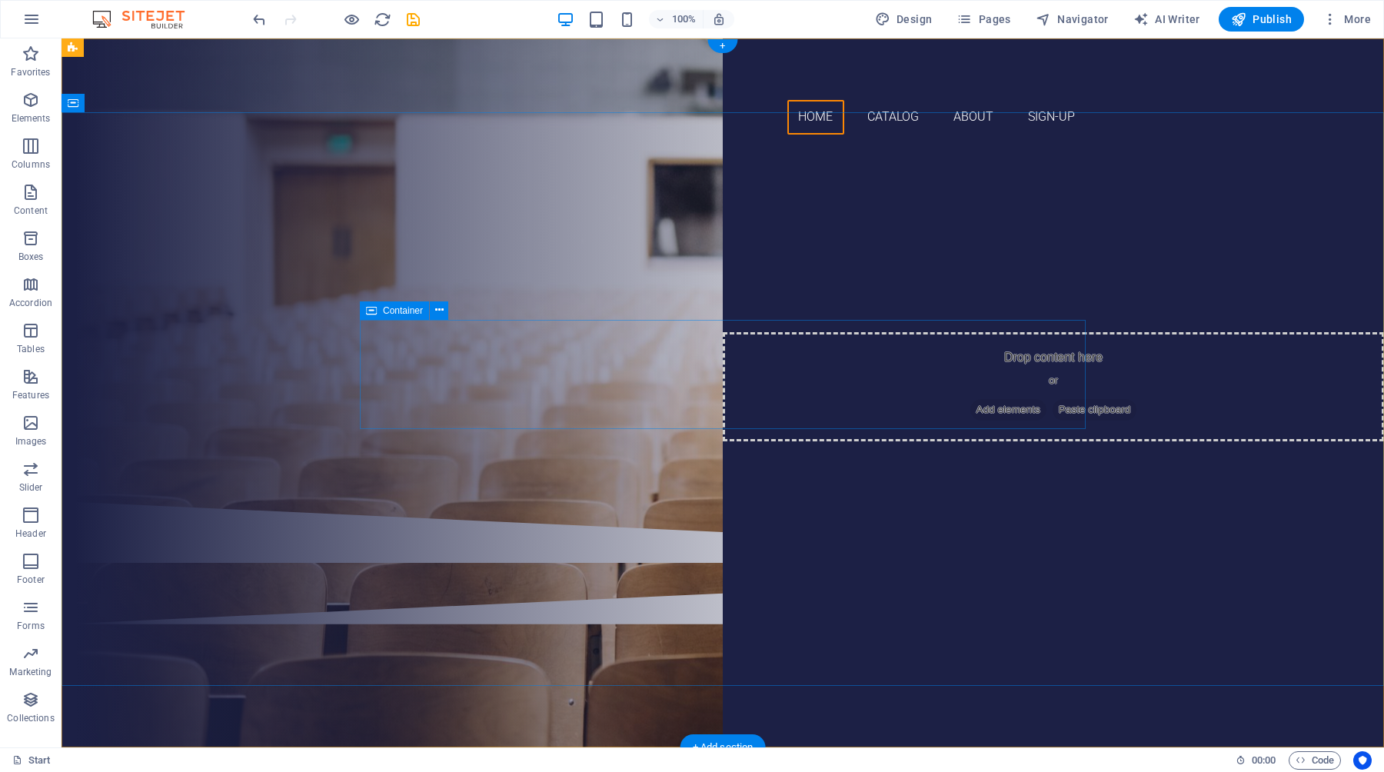
click at [734, 330] on div "Drop content here or Add elements Paste clipboard" at bounding box center [723, 275] width 726 height 109
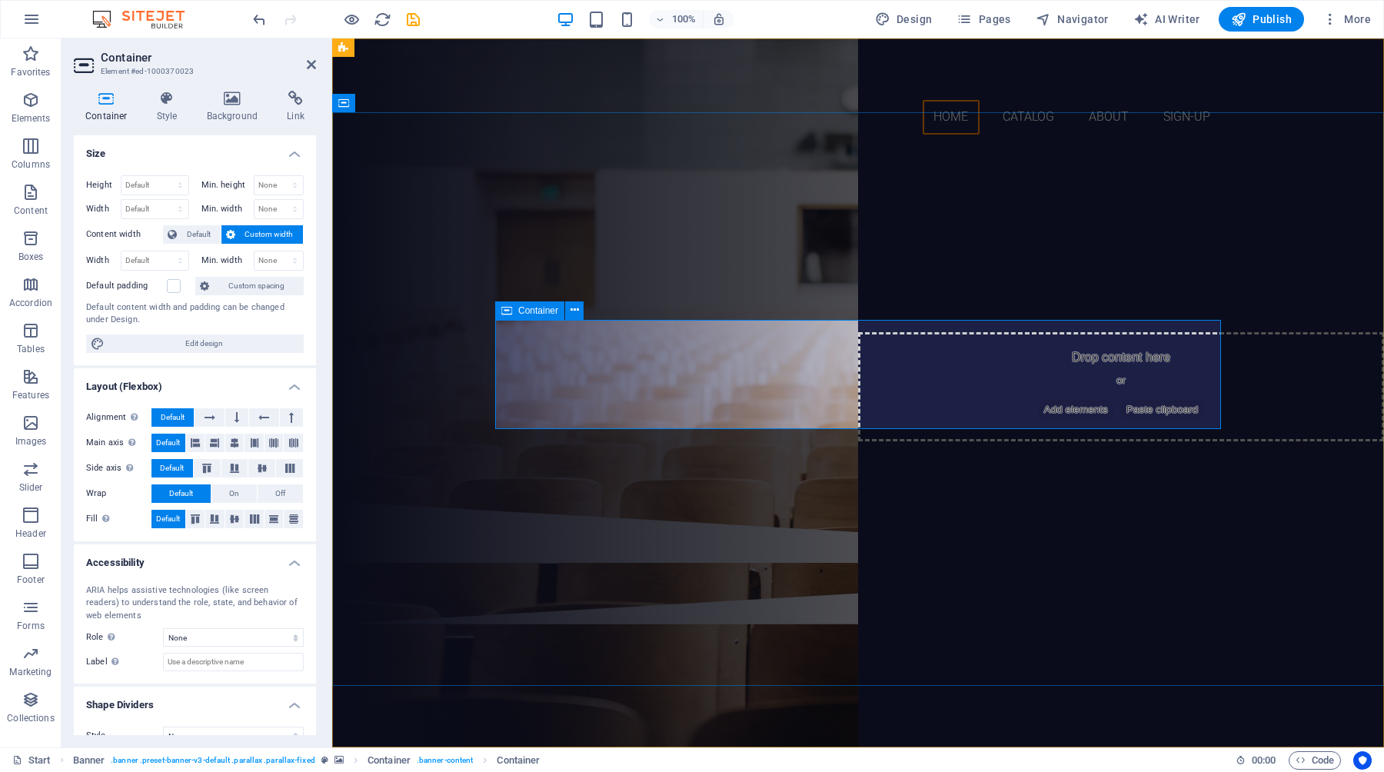
click at [881, 309] on span "Paste clipboard" at bounding box center [899, 299] width 85 height 22
click at [169, 108] on h4 "Style" at bounding box center [170, 107] width 50 height 32
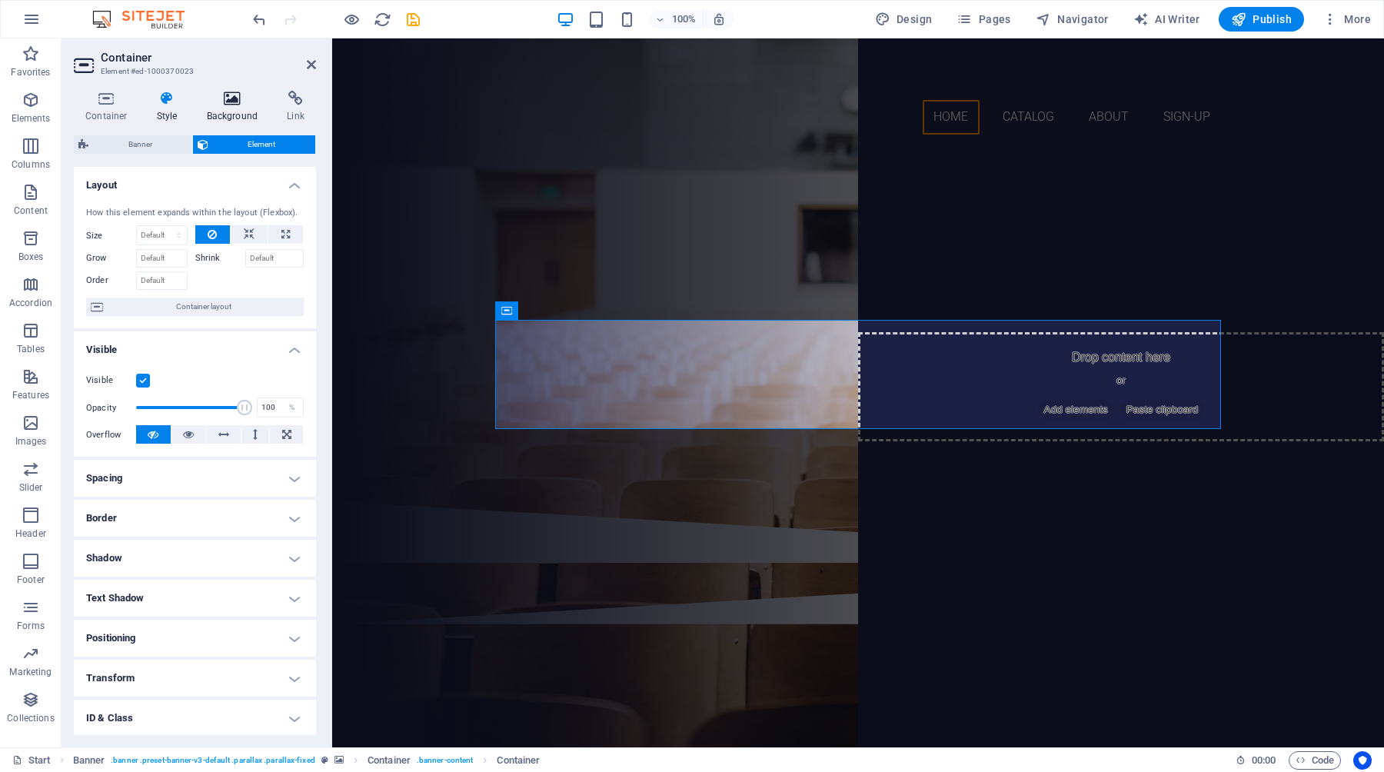
click at [239, 112] on h4 "Background" at bounding box center [235, 107] width 81 height 32
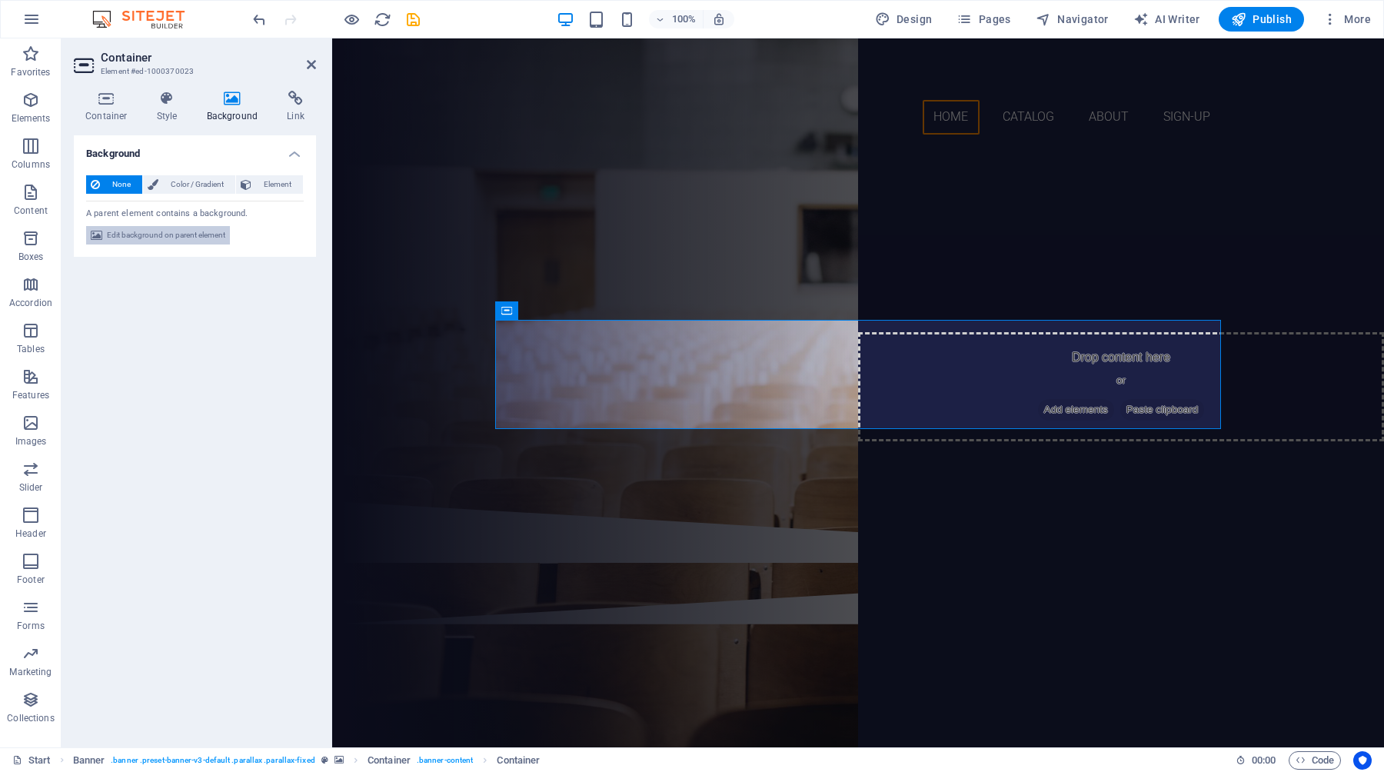
click at [203, 236] on span "Edit background on parent element" at bounding box center [166, 235] width 118 height 18
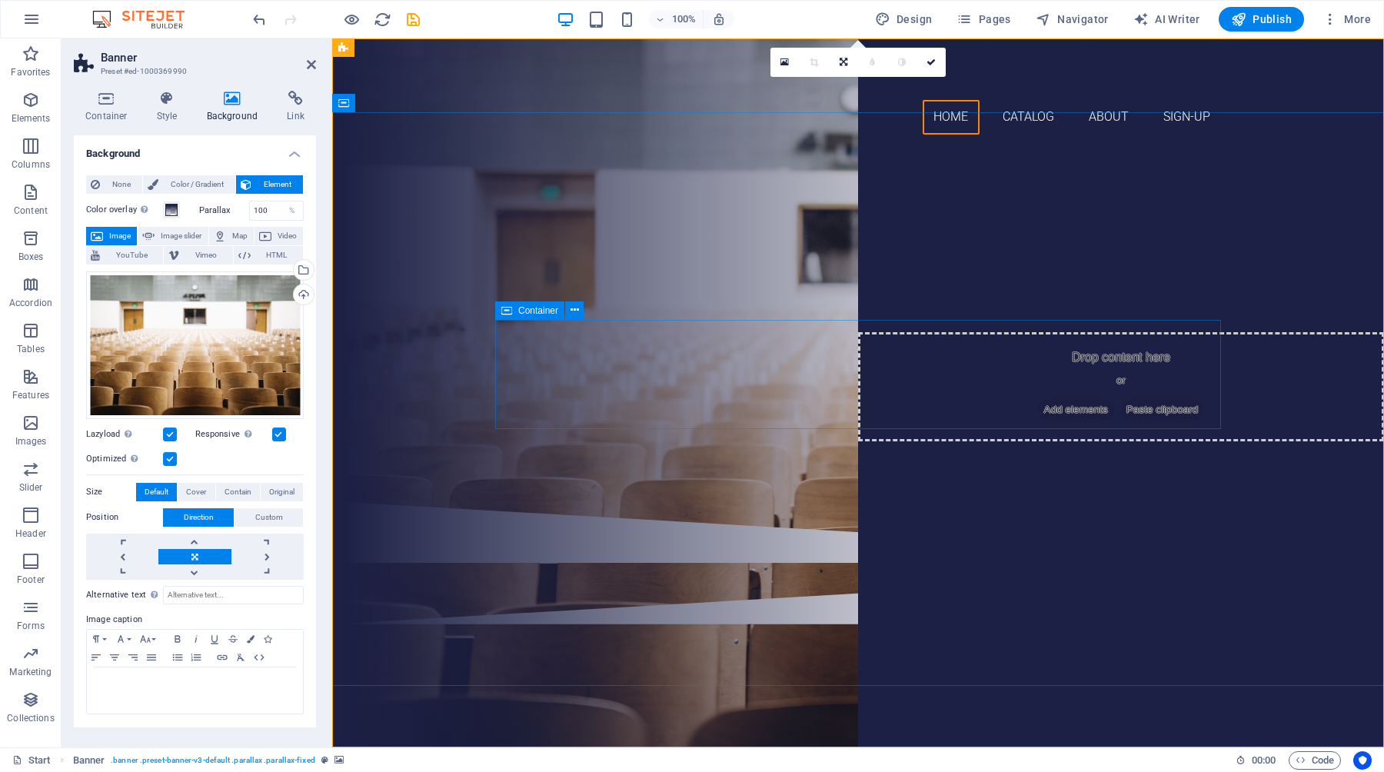
click at [798, 309] on span "Add elements" at bounding box center [813, 299] width 76 height 22
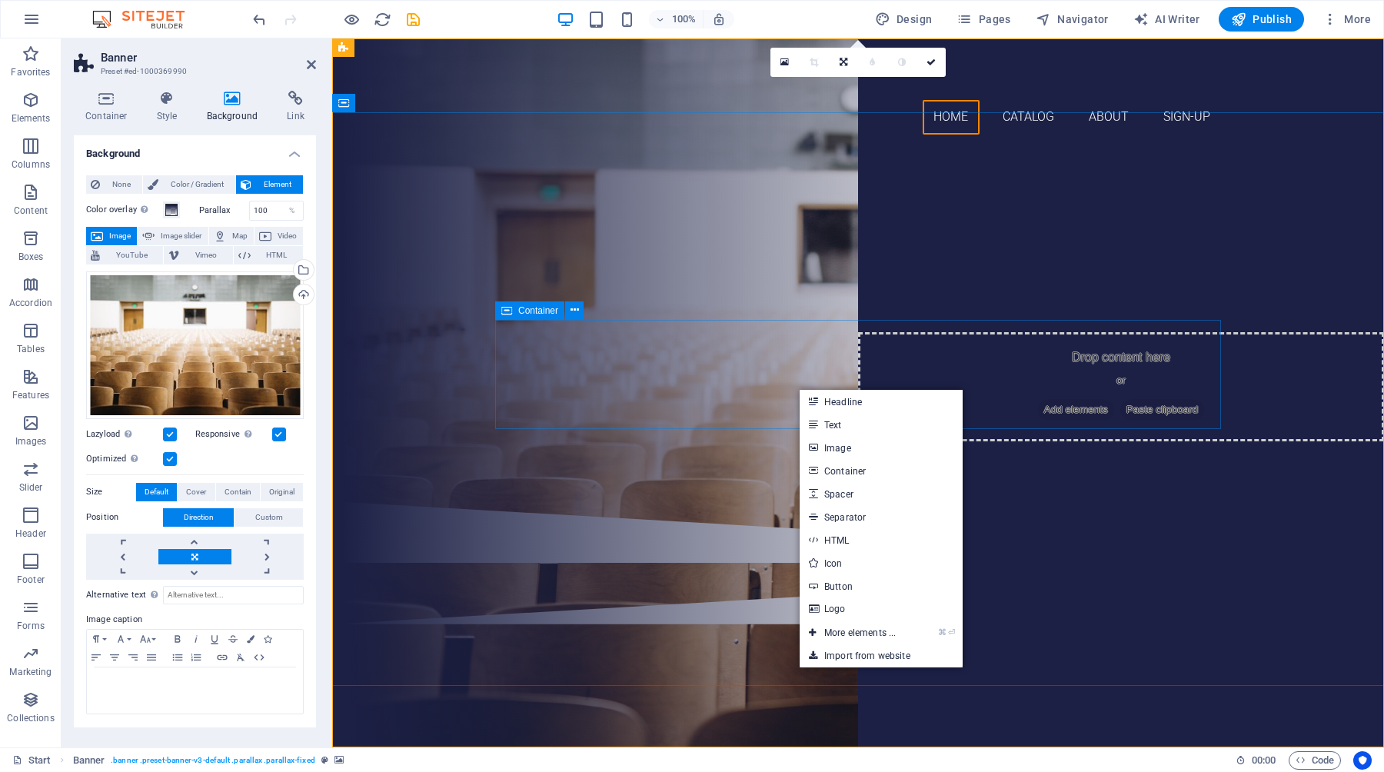
click at [798, 309] on span "Add elements" at bounding box center [813, 299] width 76 height 22
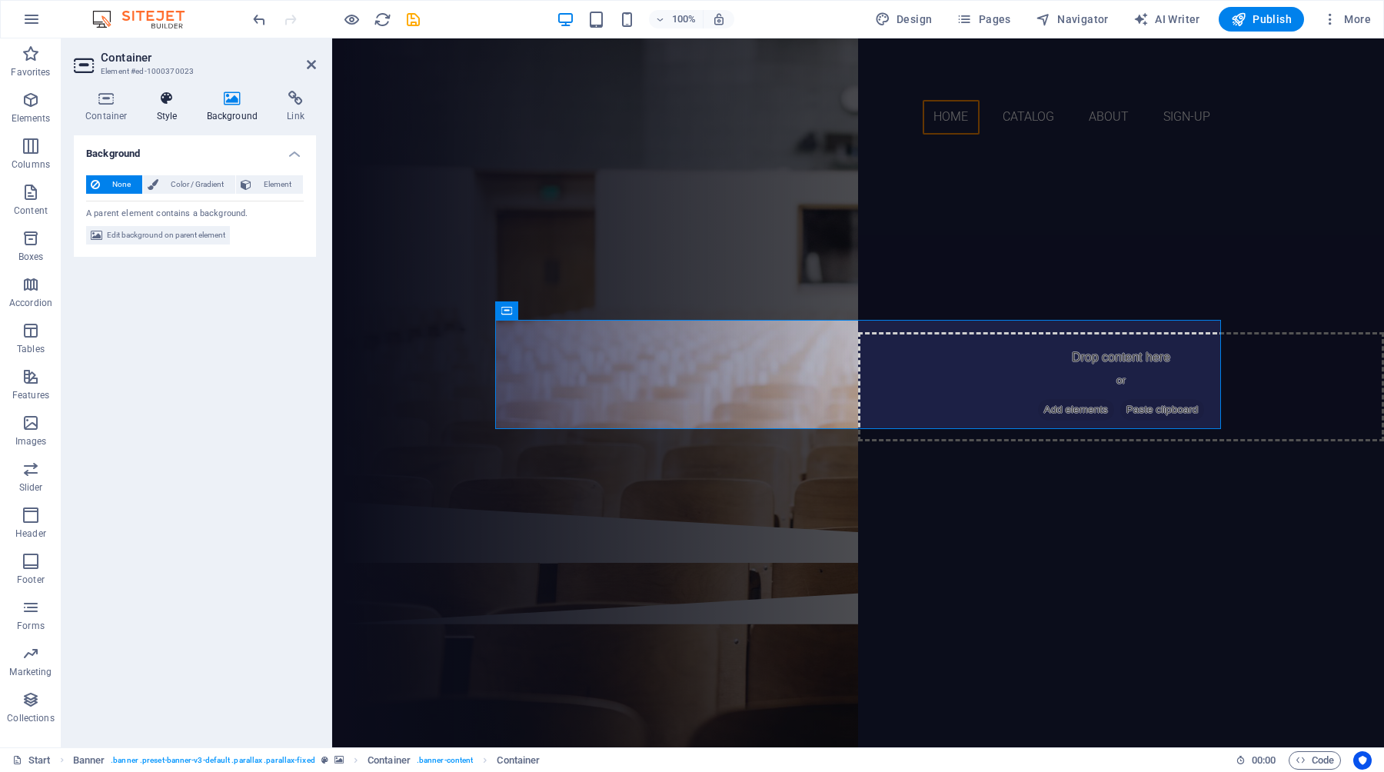
click at [161, 102] on icon at bounding box center [167, 98] width 44 height 15
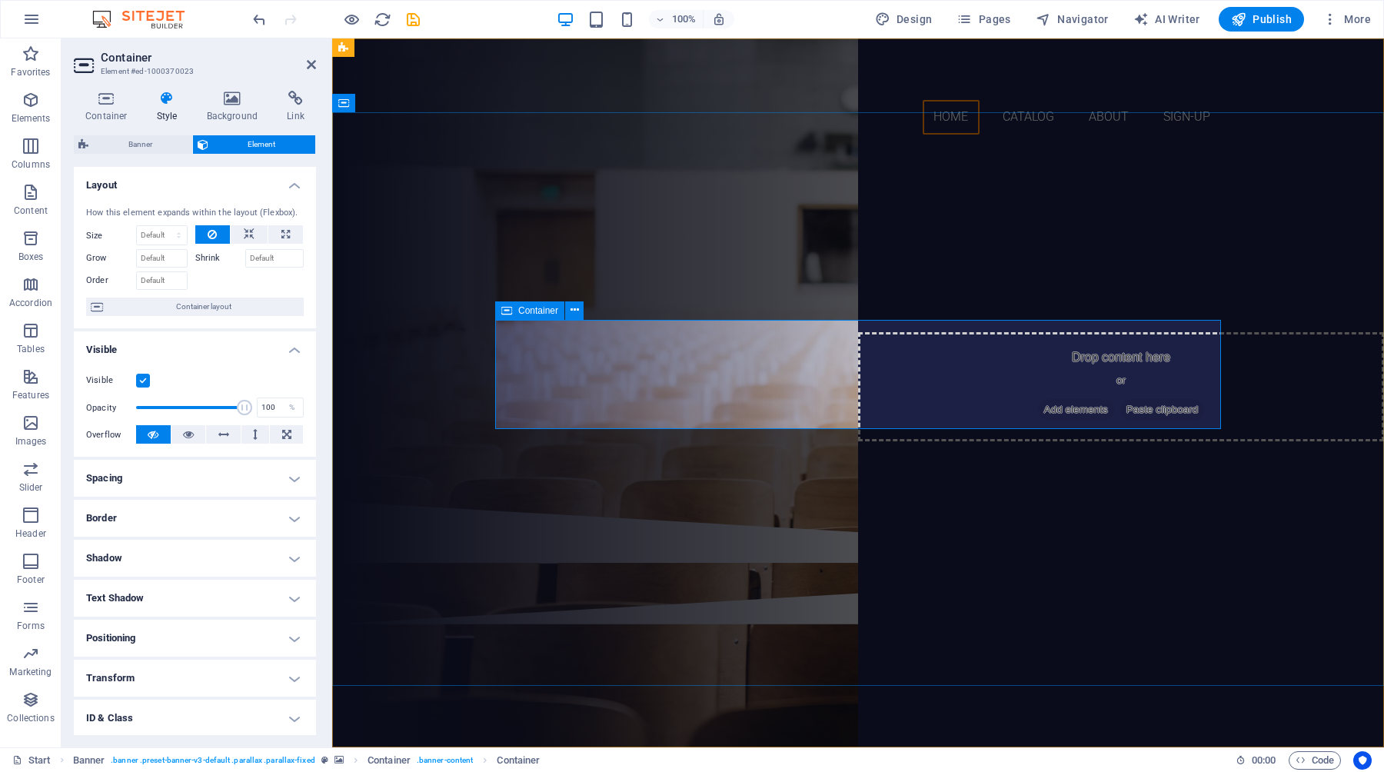
click at [837, 309] on span "Add elements" at bounding box center [813, 299] width 76 height 22
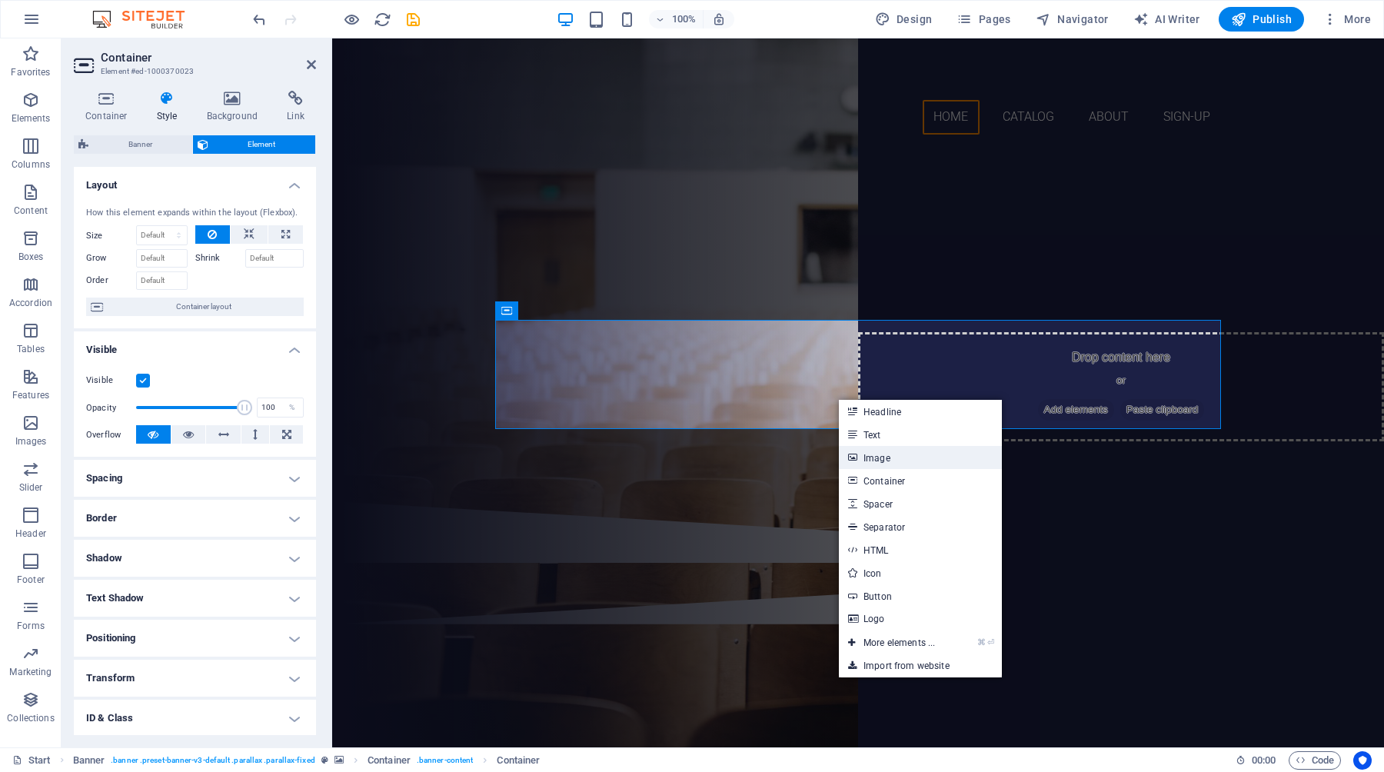
click at [899, 457] on link "Image" at bounding box center [920, 457] width 163 height 23
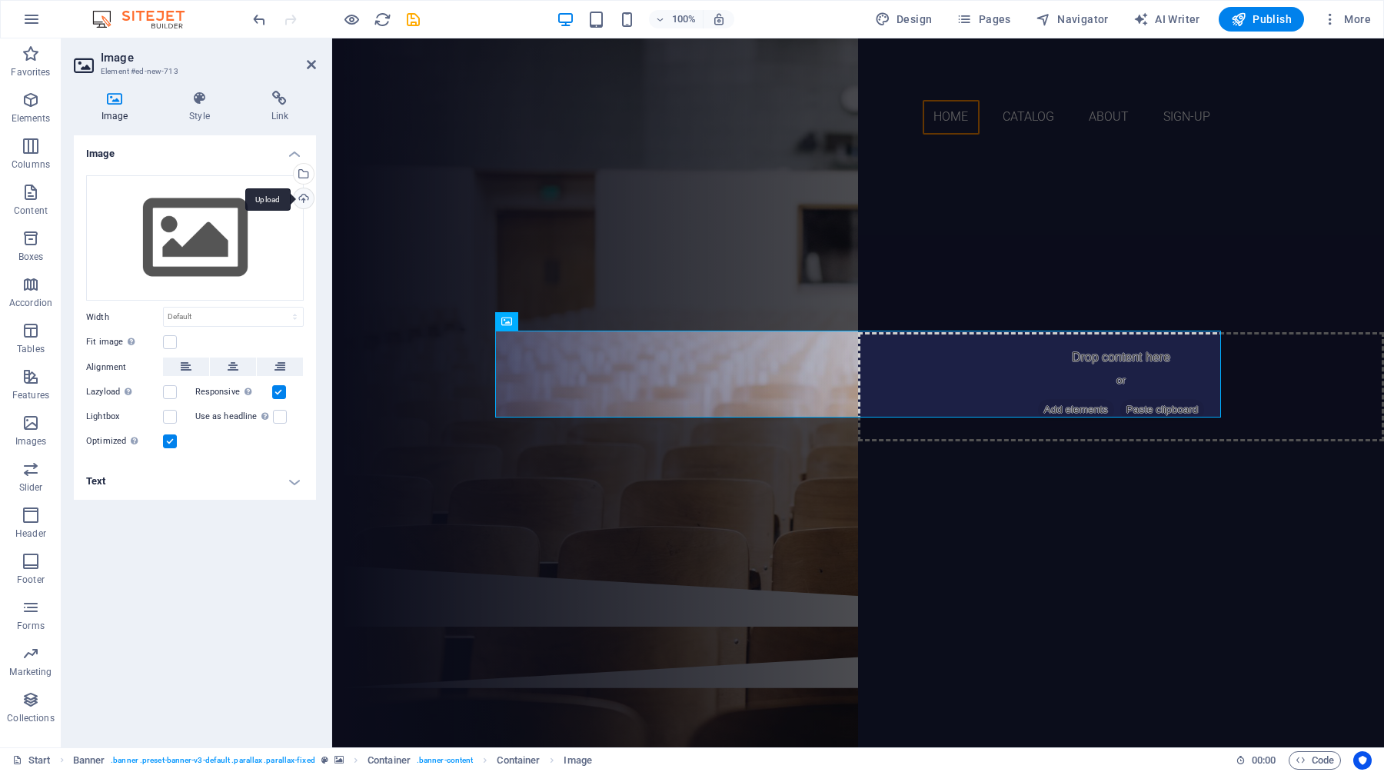
click at [305, 199] on div "Upload" at bounding box center [302, 199] width 23 height 23
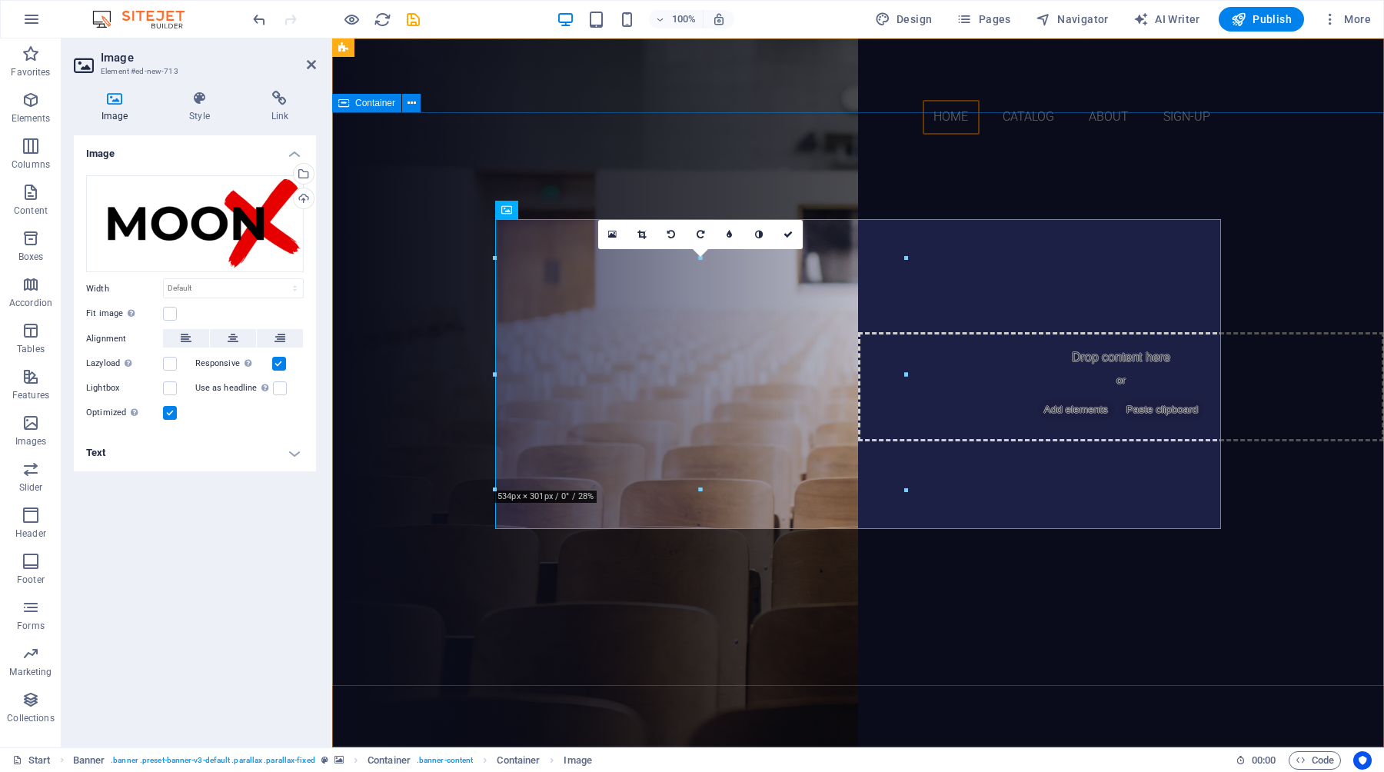
click at [966, 612] on div "DELIVERABLES Sign up now" at bounding box center [858, 494] width 1052 height 695
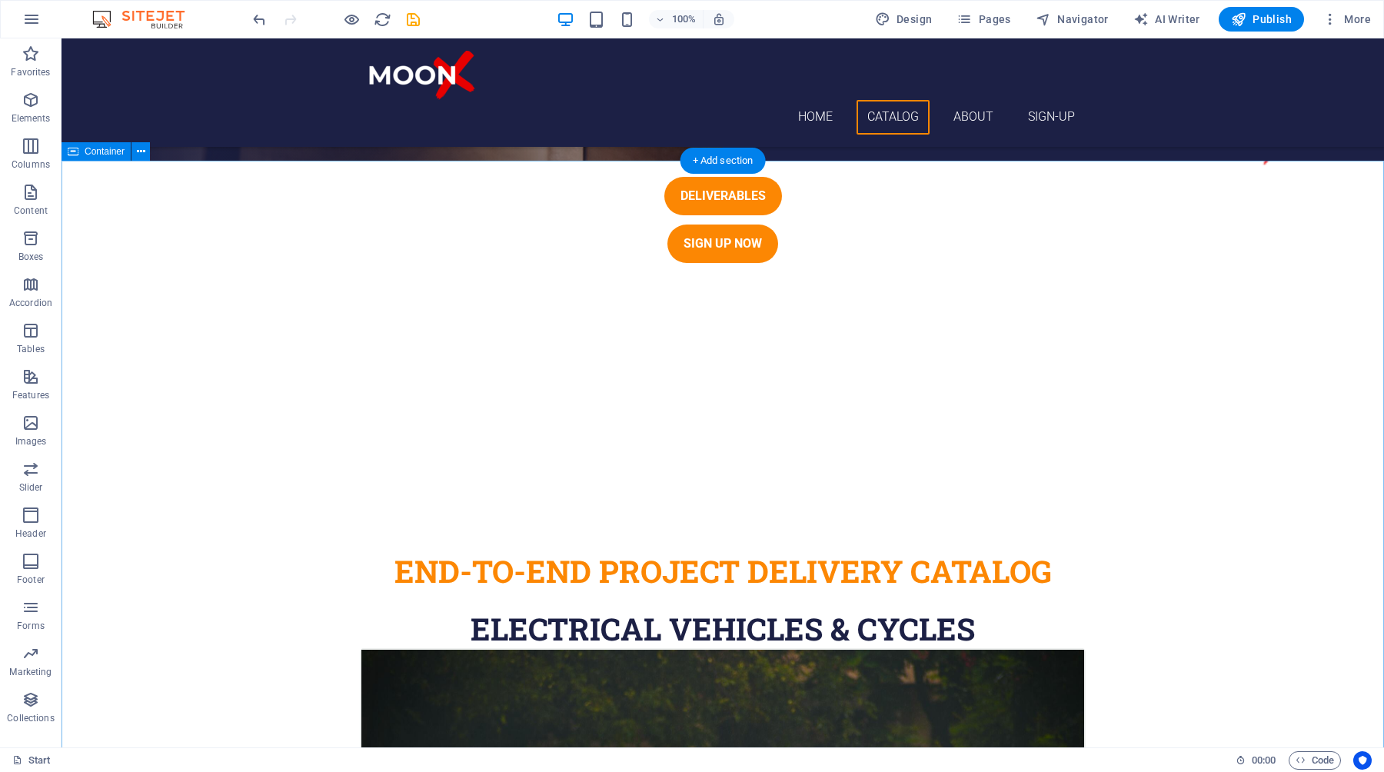
scroll to position [595, 0]
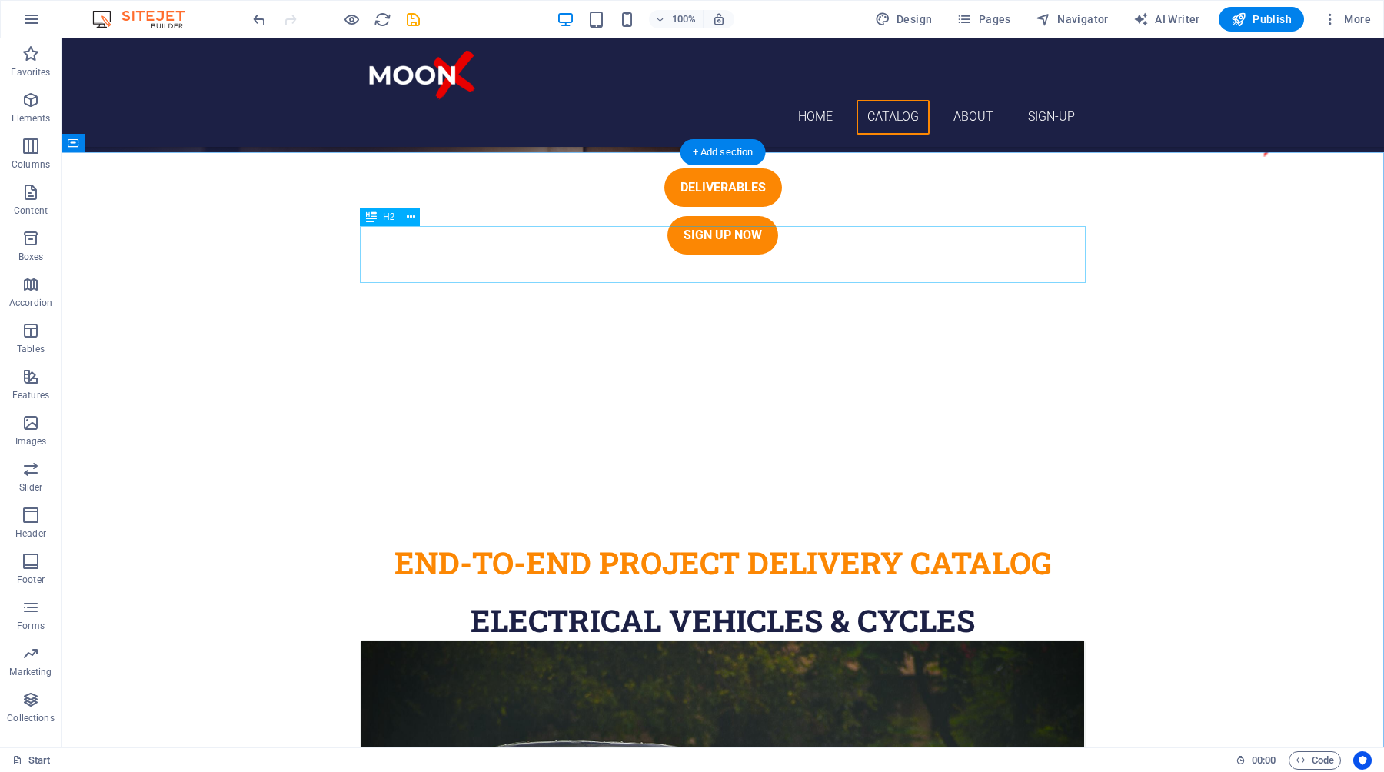
click at [909, 525] on div "​ END-to-END PROJECT DELIVERY CATALOG" at bounding box center [723, 553] width 726 height 57
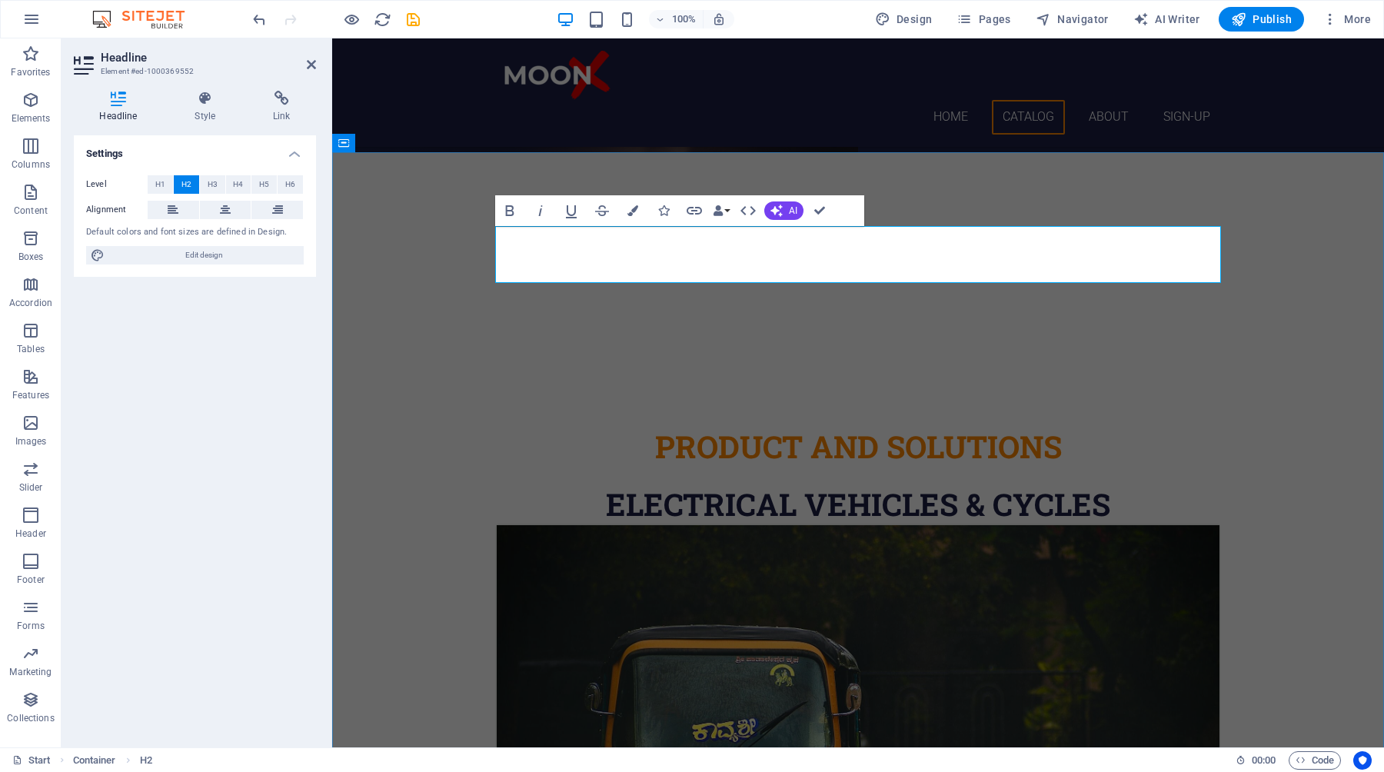
click at [796, 426] on span "PRODUCT and SOLUTIONS" at bounding box center [858, 446] width 407 height 41
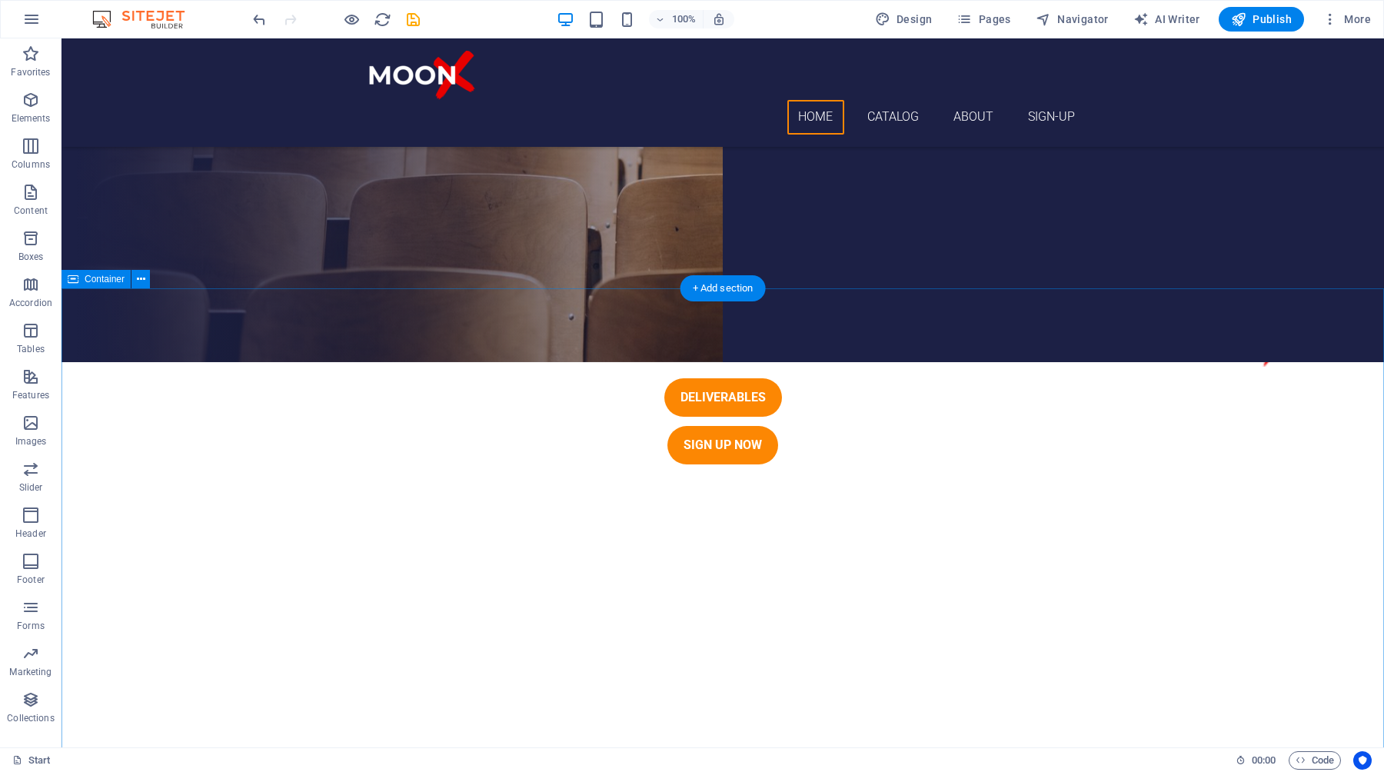
scroll to position [0, 0]
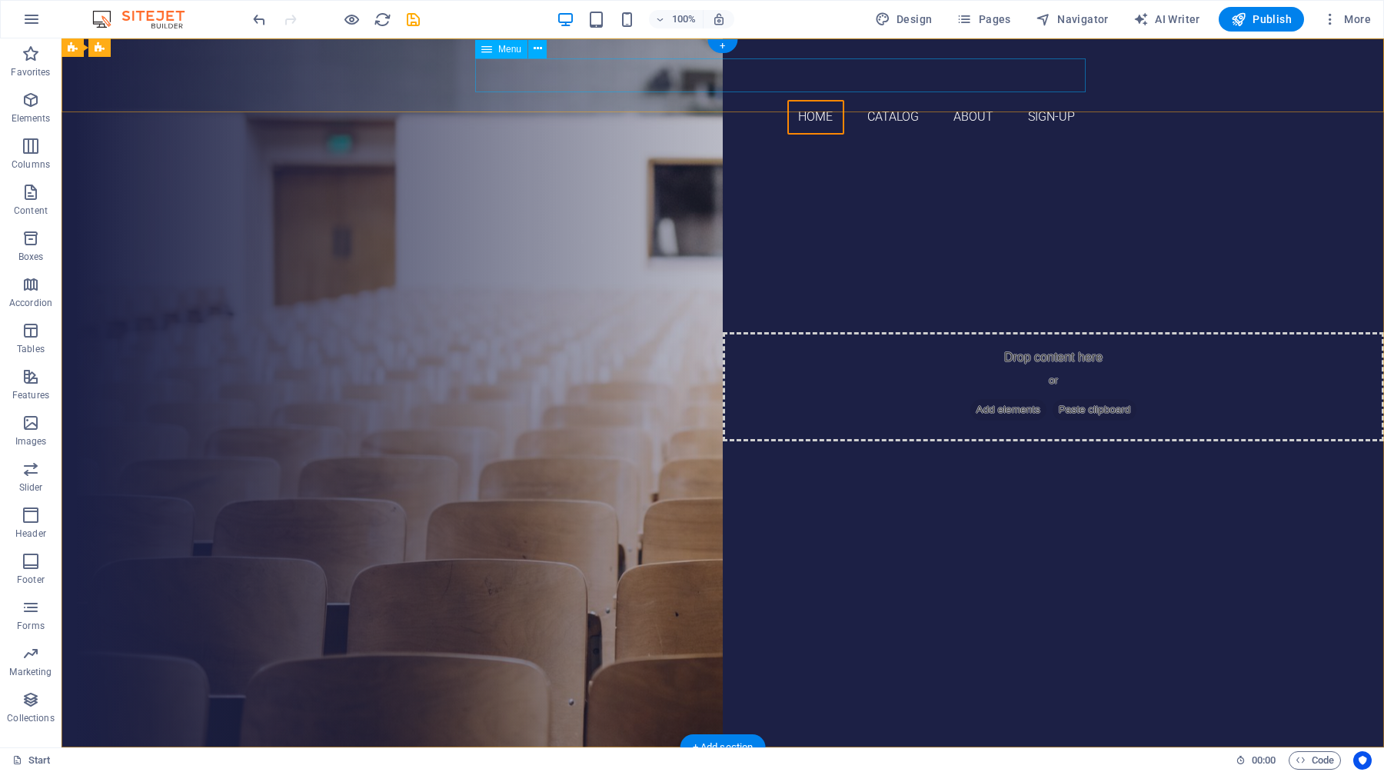
click at [910, 100] on nav "Home Catalog About Sign-Up" at bounding box center [723, 117] width 726 height 35
click at [895, 100] on nav "Home Catalog About Sign-Up" at bounding box center [723, 117] width 726 height 35
click at [905, 100] on nav "Home Catalog About Sign-Up" at bounding box center [723, 117] width 726 height 35
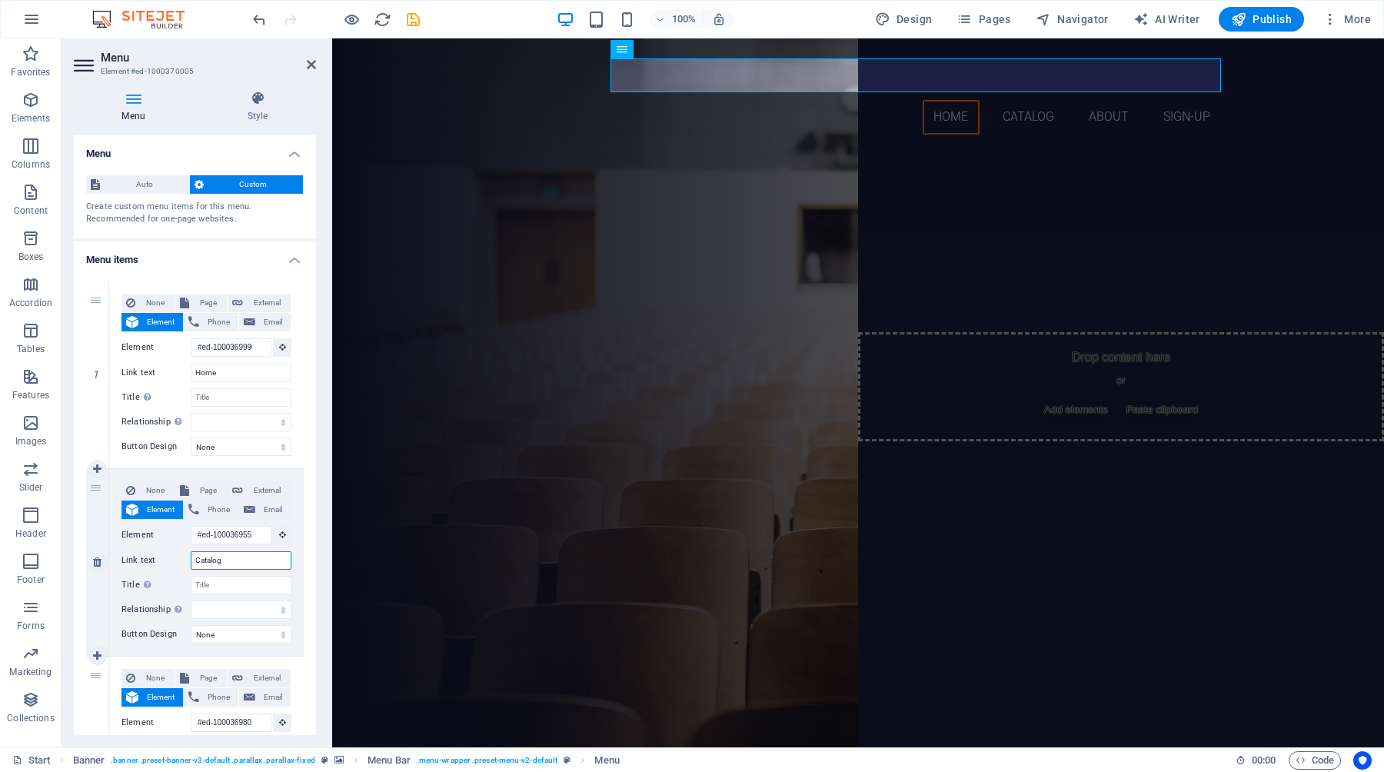
click at [232, 561] on input "Catalog" at bounding box center [241, 560] width 101 height 18
type input "C"
type input "S"
select select
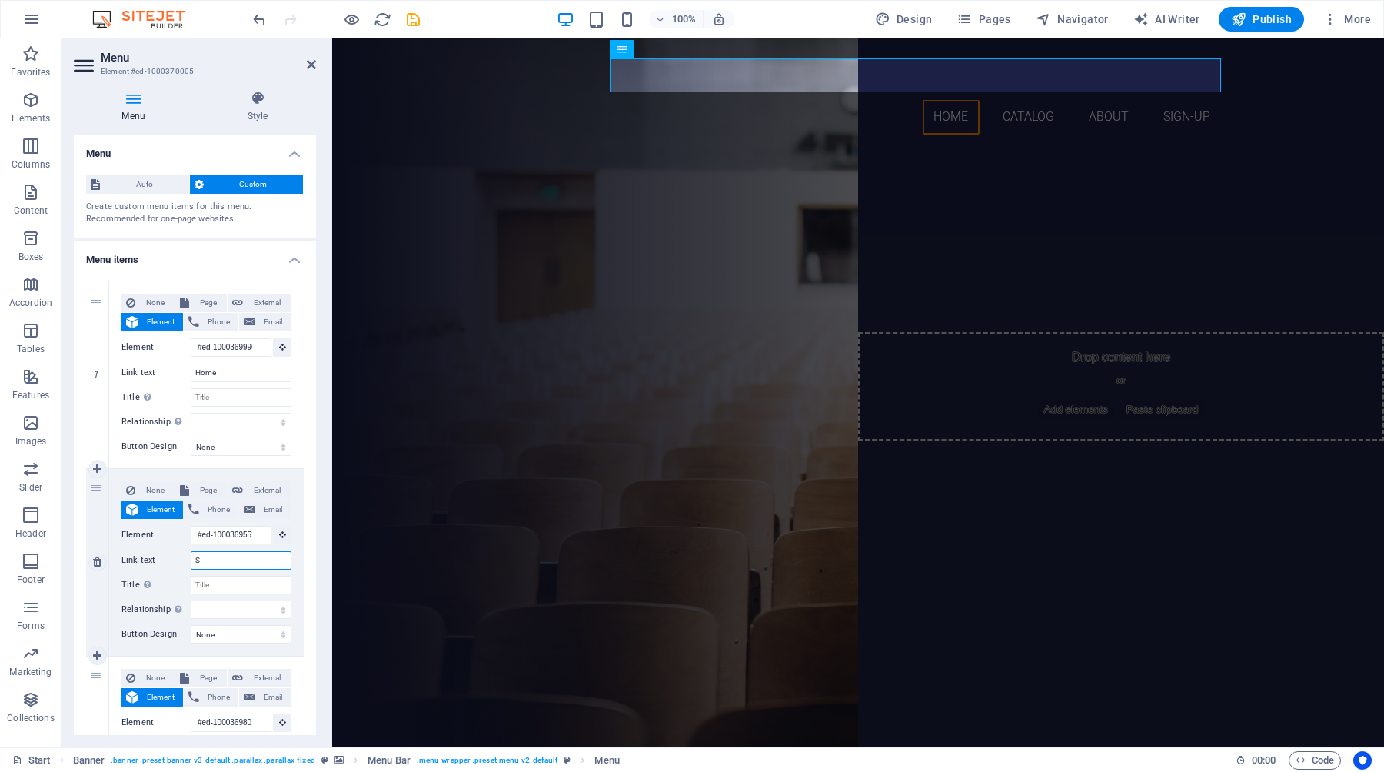
select select
type input "Solutions"
select select
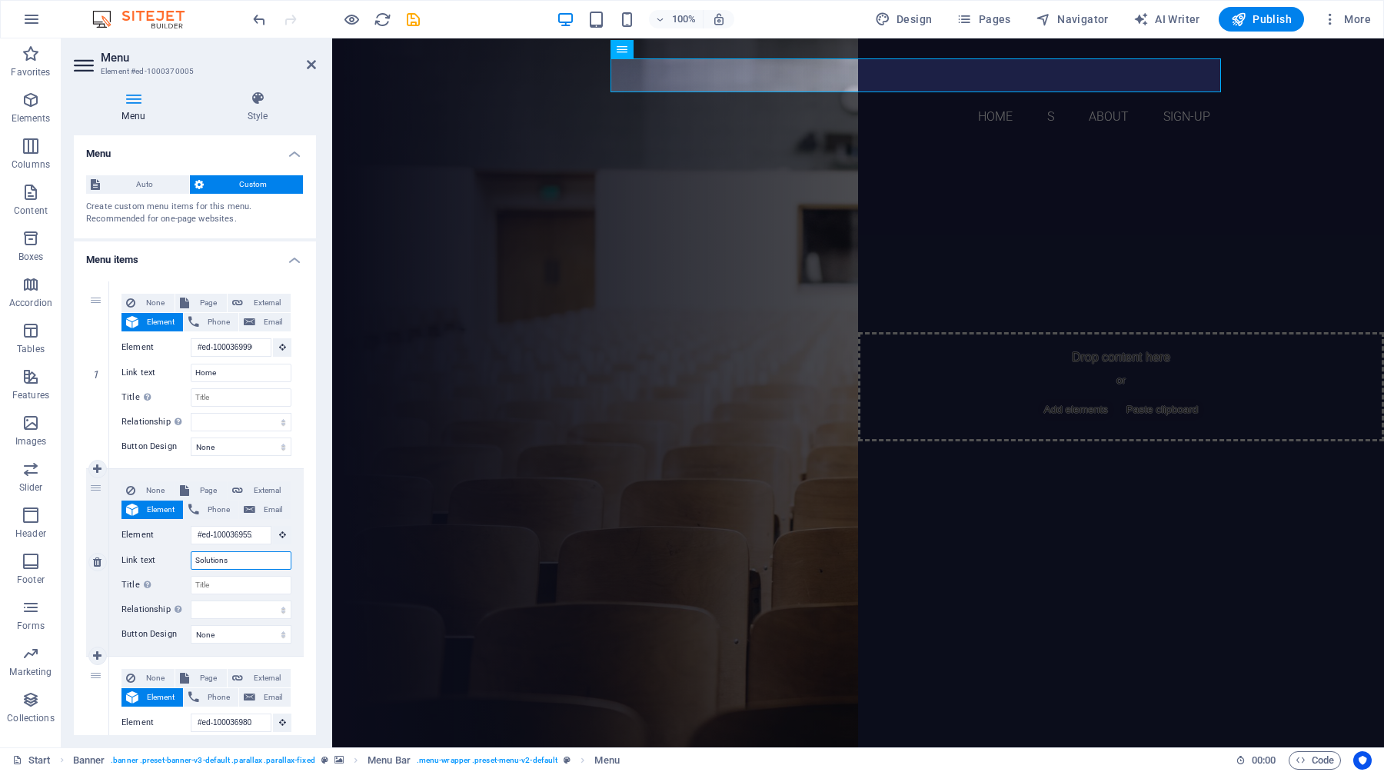
select select
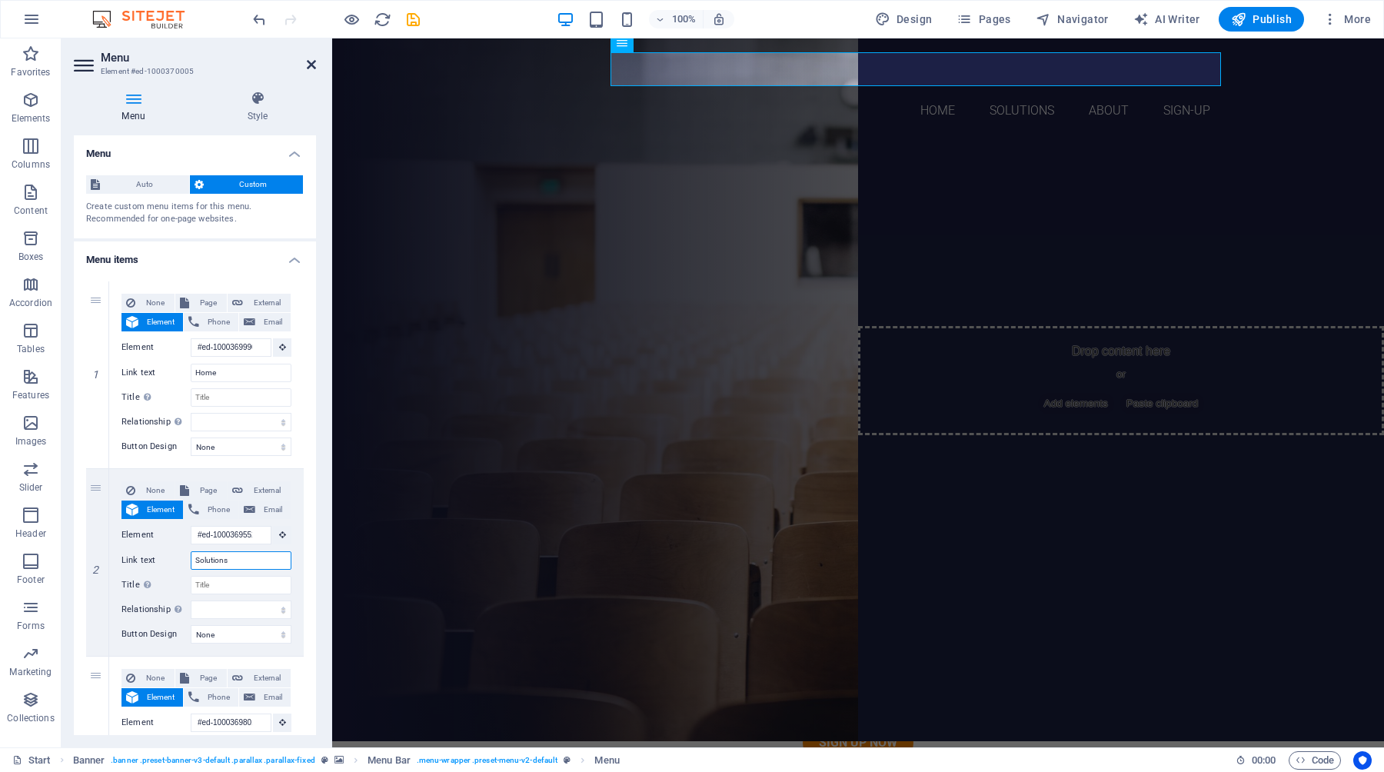
type input "Solutions"
click at [313, 66] on icon at bounding box center [311, 64] width 9 height 12
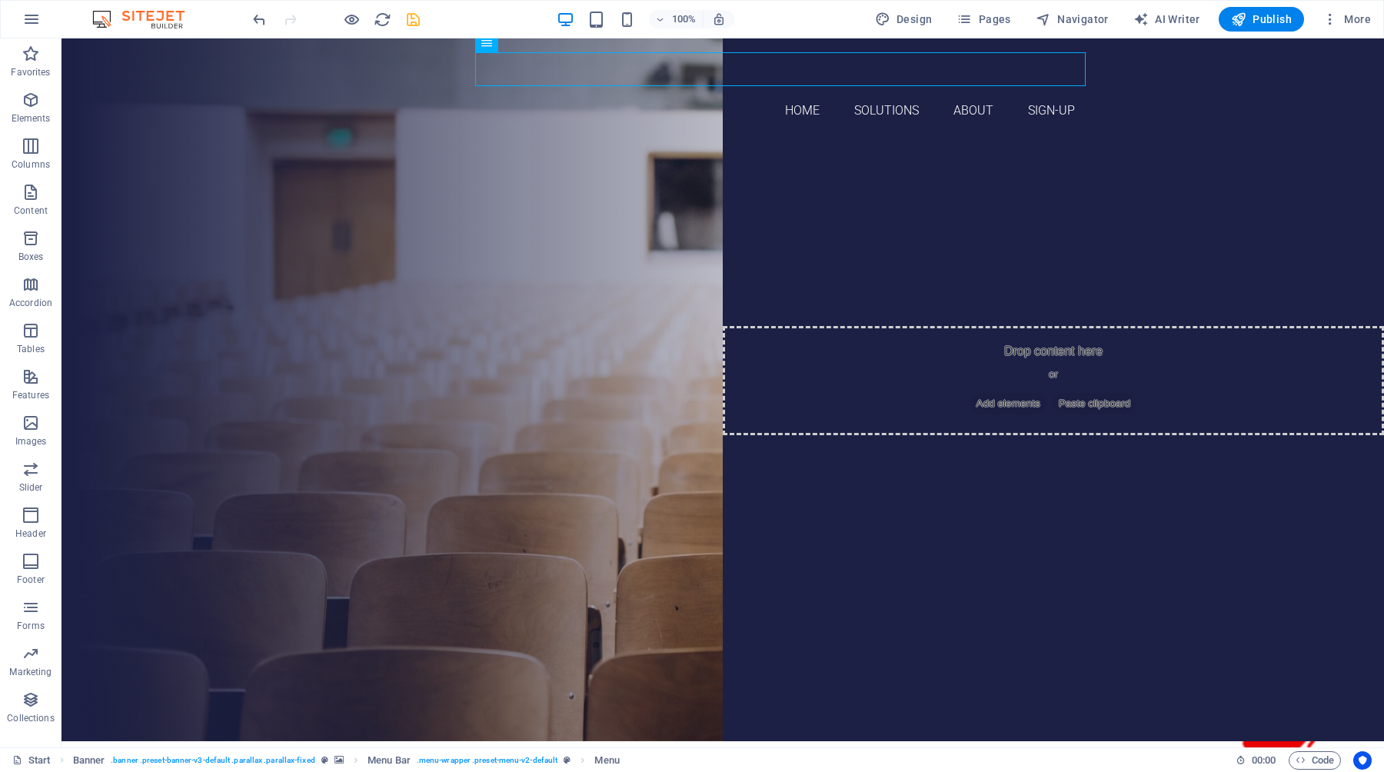
click at [404, 13] on icon "save" at bounding box center [413, 20] width 18 height 18
checkbox input "false"
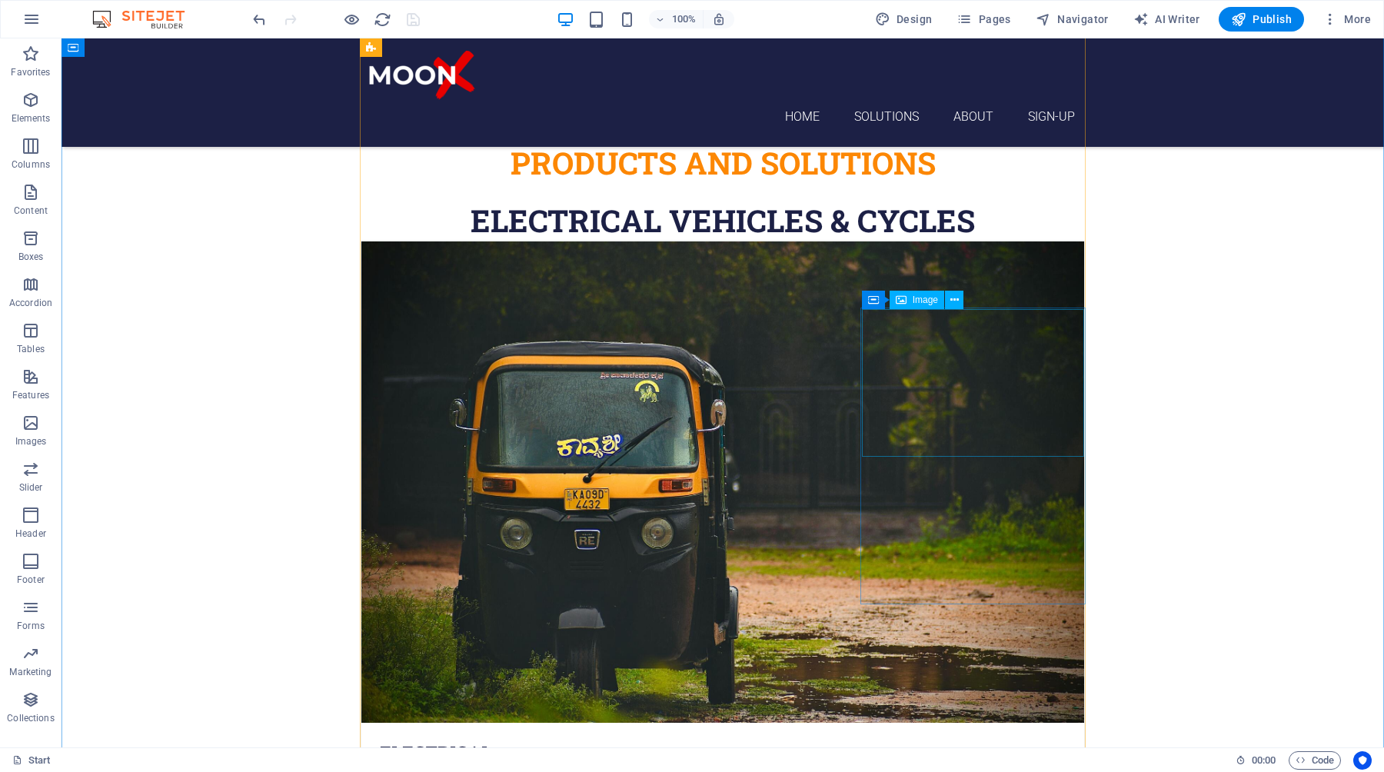
scroll to position [960, 0]
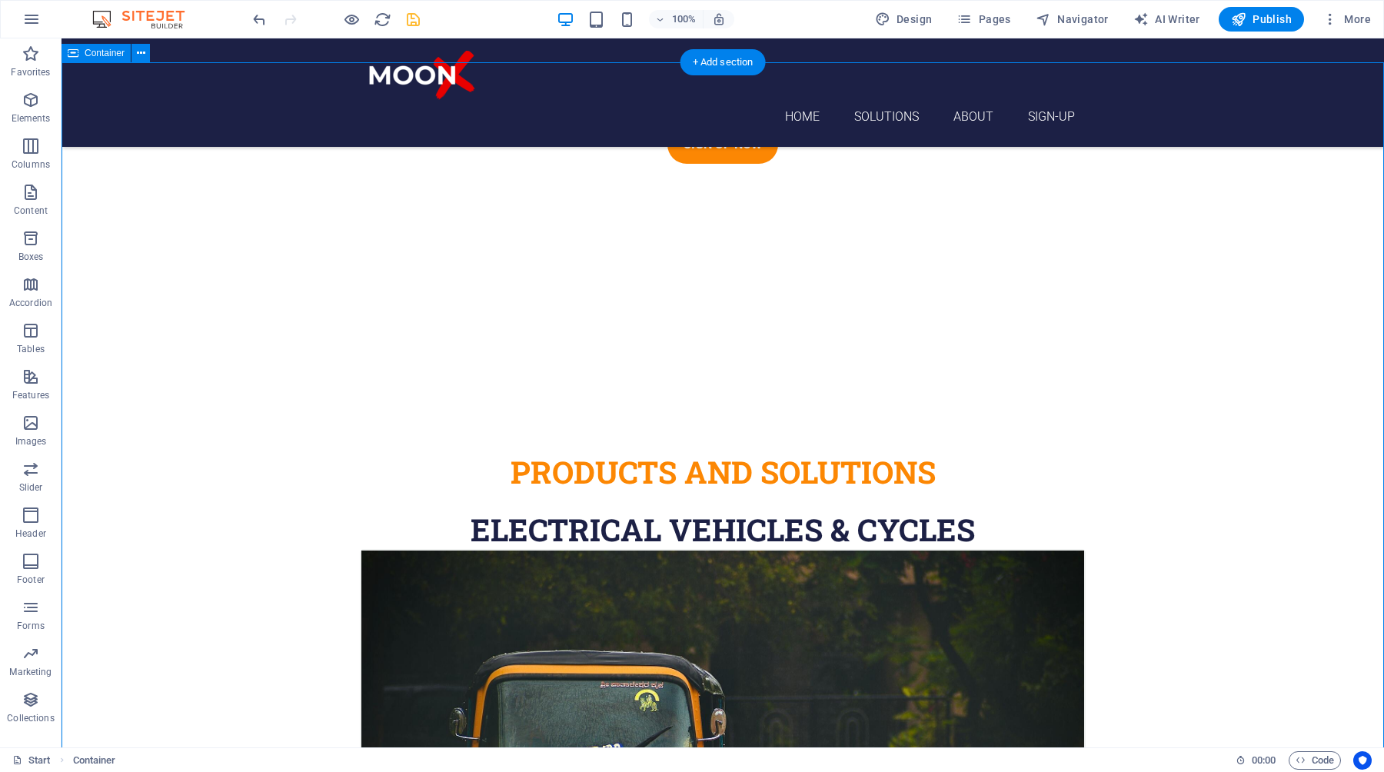
scroll to position [685, 0]
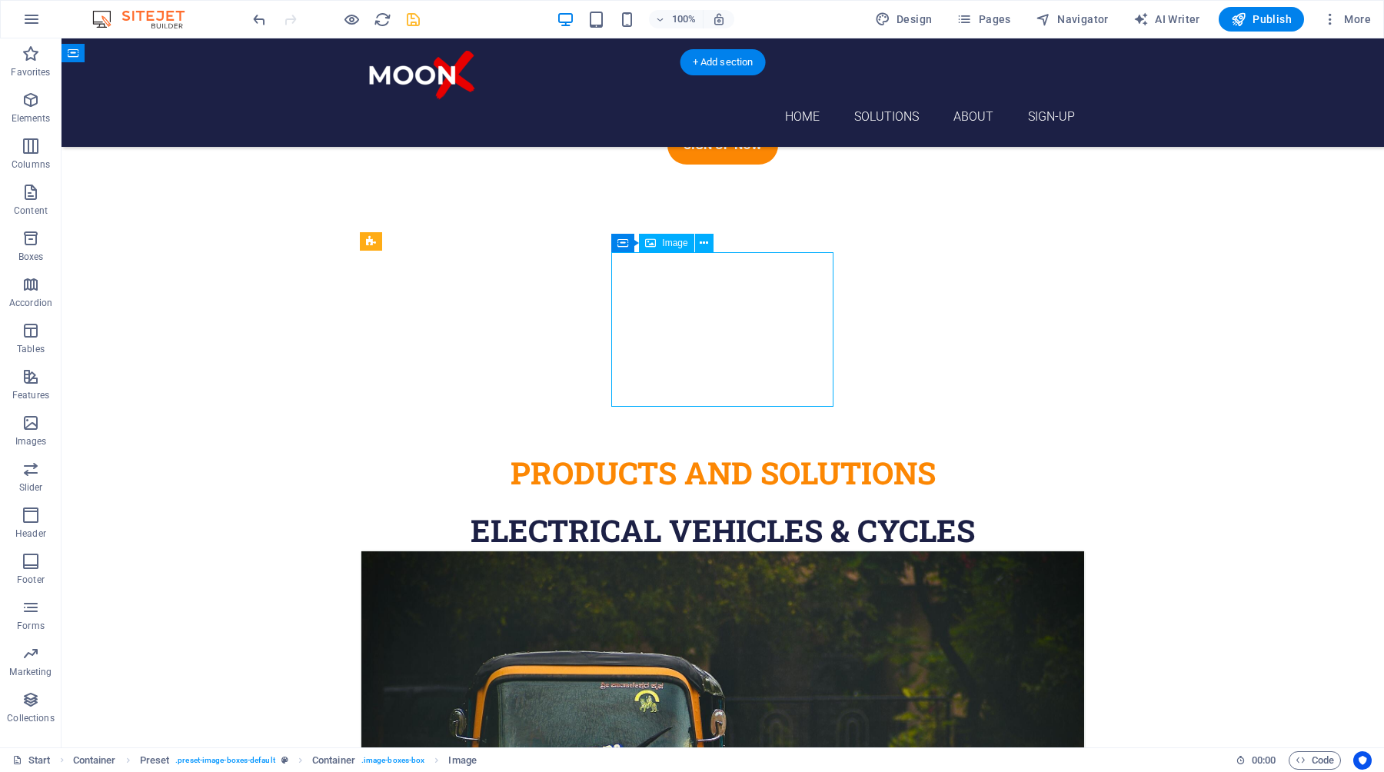
select select "px"
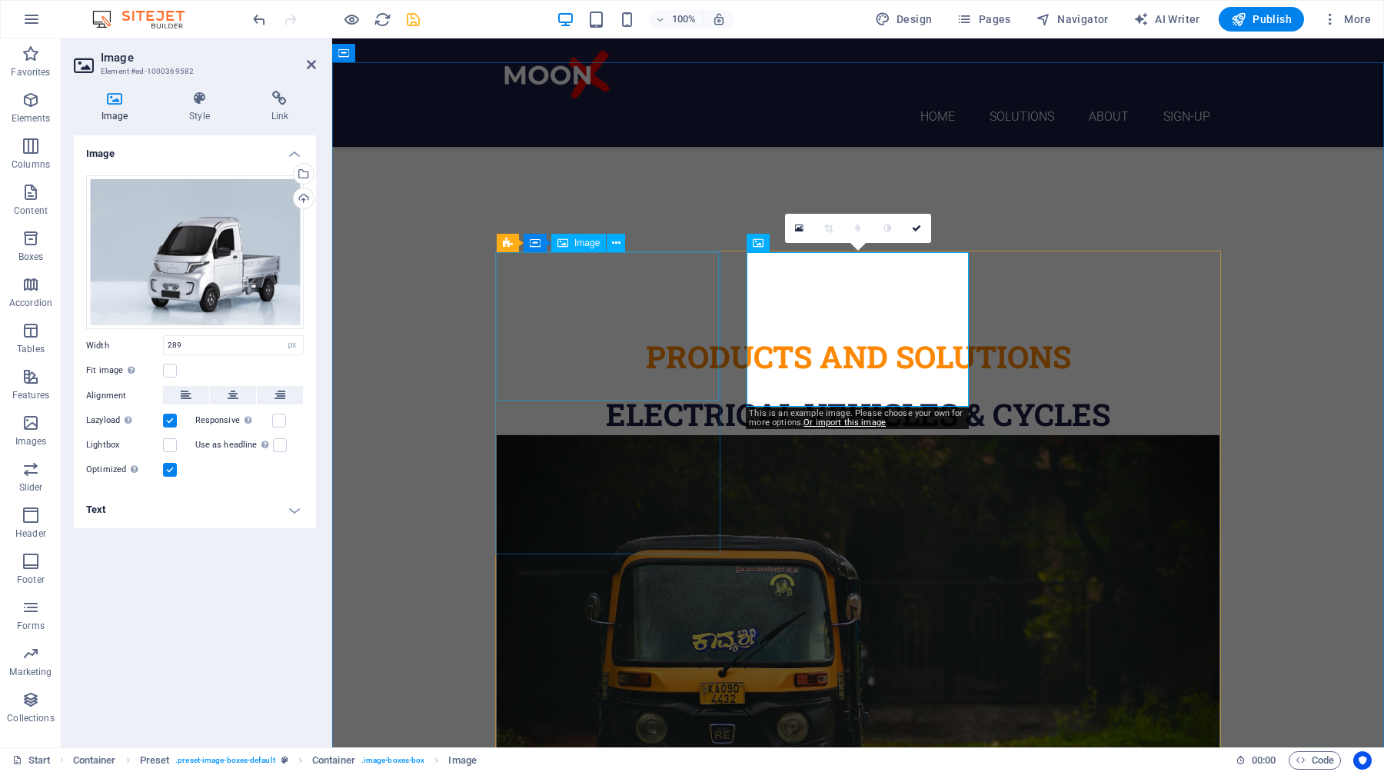
click at [595, 435] on figure at bounding box center [858, 676] width 723 height 482
select select "%"
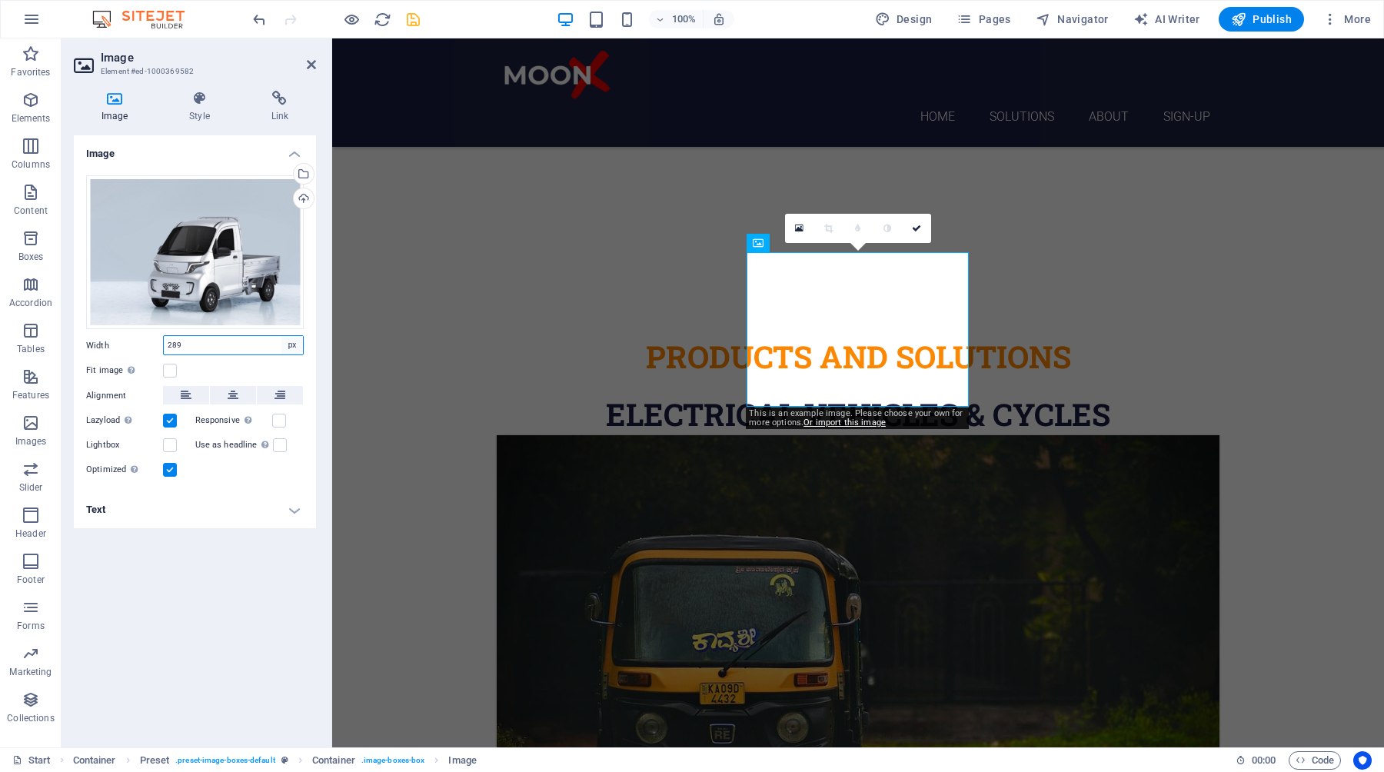
click at [293, 348] on select "Default auto px rem % em vh vw" at bounding box center [292, 345] width 22 height 18
select select "auto"
click at [281, 336] on select "Default auto px rem % em vh vw" at bounding box center [292, 345] width 22 height 18
select select "DISABLED_OPTION_VALUE"
click at [311, 68] on icon at bounding box center [311, 64] width 9 height 12
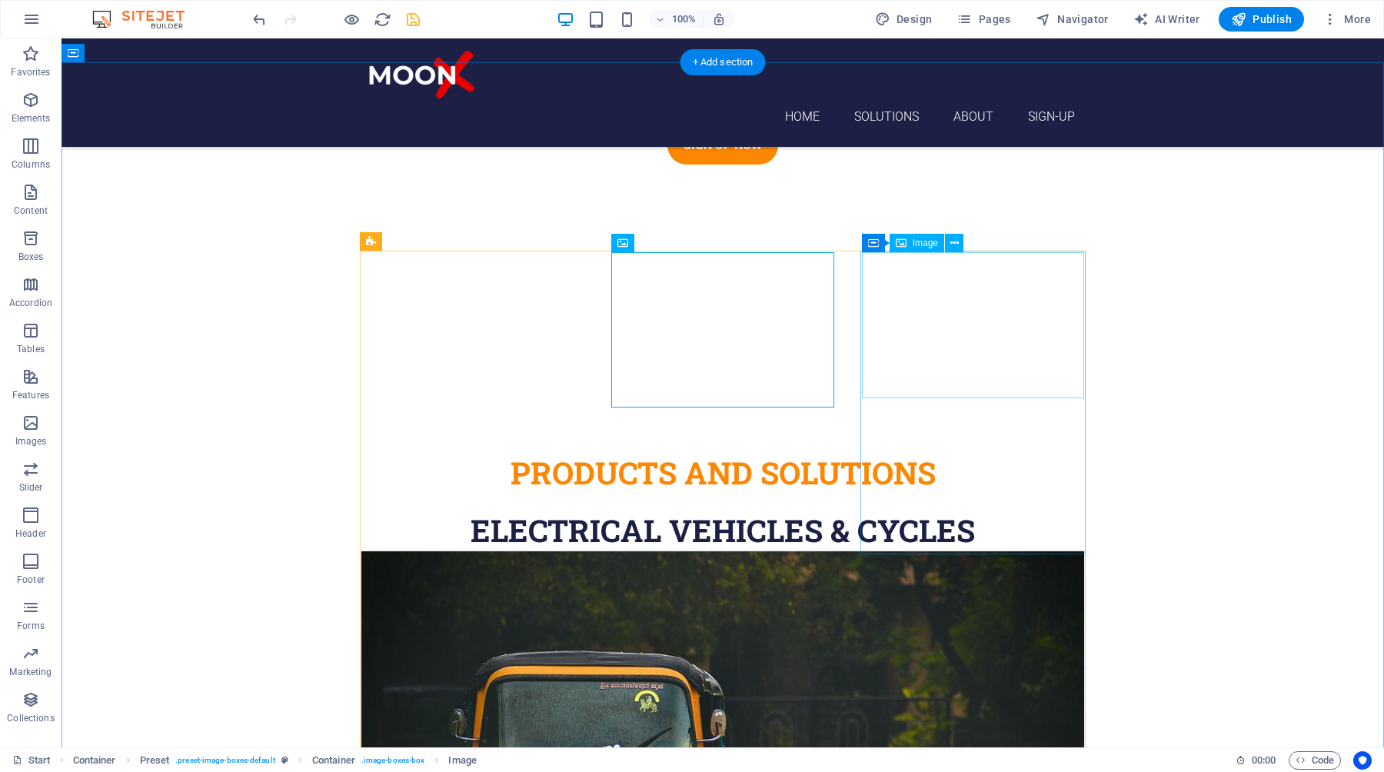
select select "%"
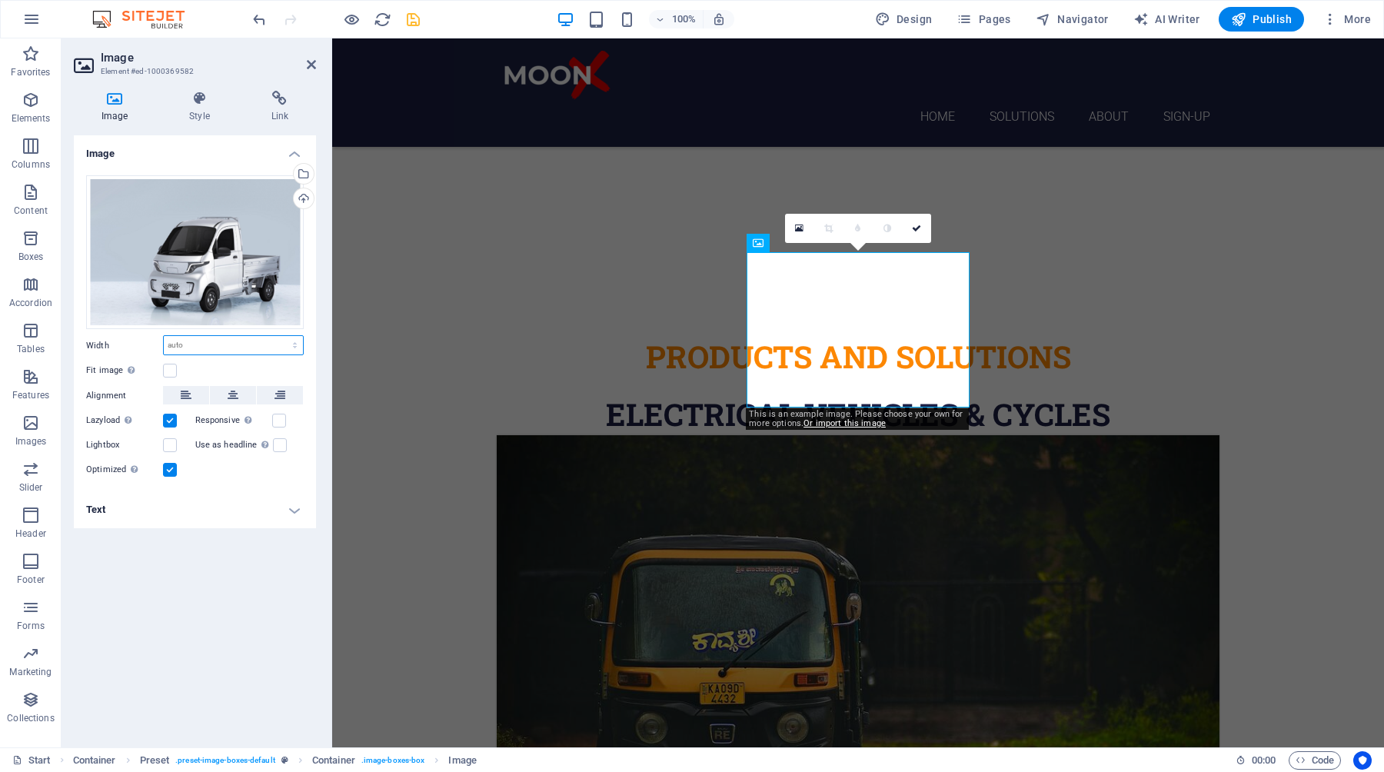
click at [292, 347] on select "Default auto px rem % em vh vw" at bounding box center [233, 345] width 139 height 18
select select "%"
click at [281, 336] on select "Default auto px rem % em vh vw" at bounding box center [233, 345] width 139 height 18
type input "100"
click at [281, 346] on select "Default auto px rem % em vh vw" at bounding box center [292, 345] width 22 height 18
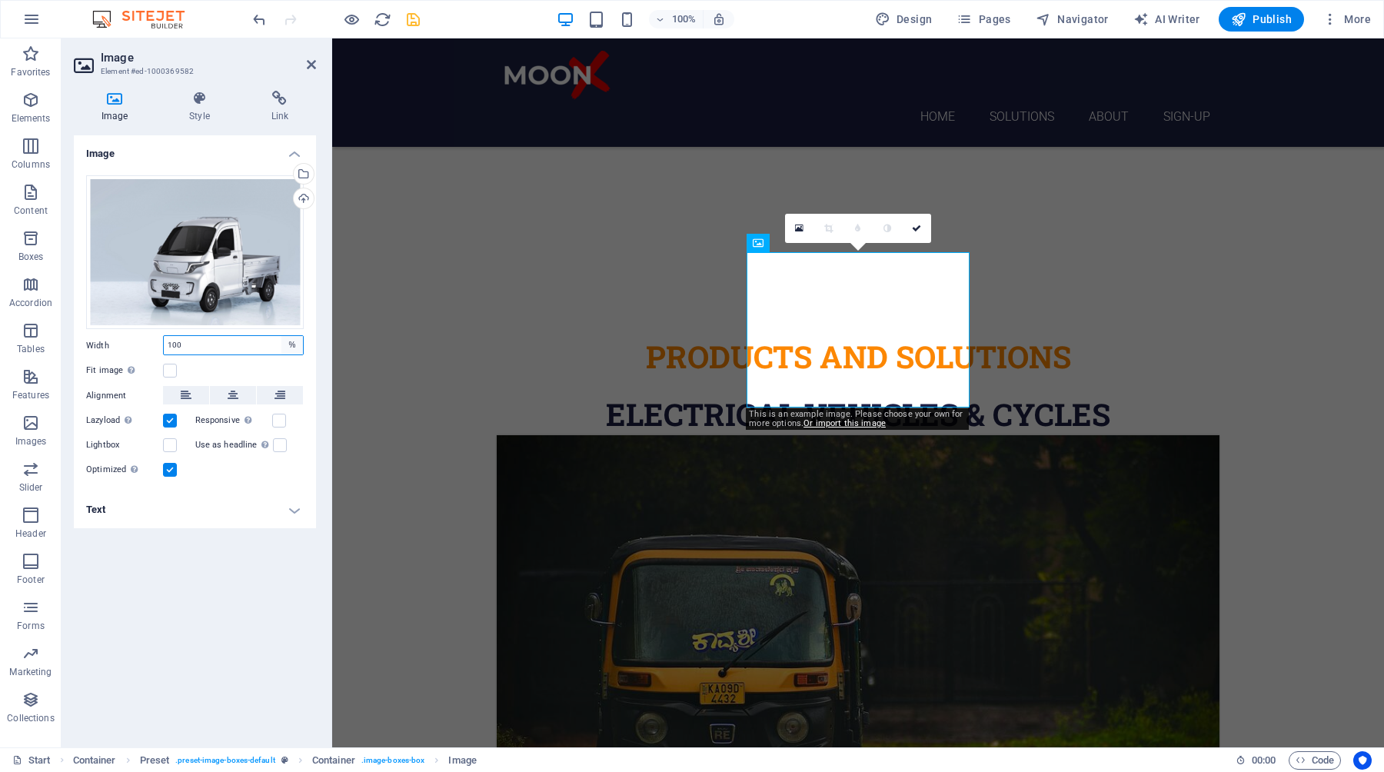
select select "px"
click at [281, 336] on select "Default auto px rem % em vh vw" at bounding box center [292, 345] width 22 height 18
type input "289"
click at [539, 435] on figure at bounding box center [858, 676] width 723 height 482
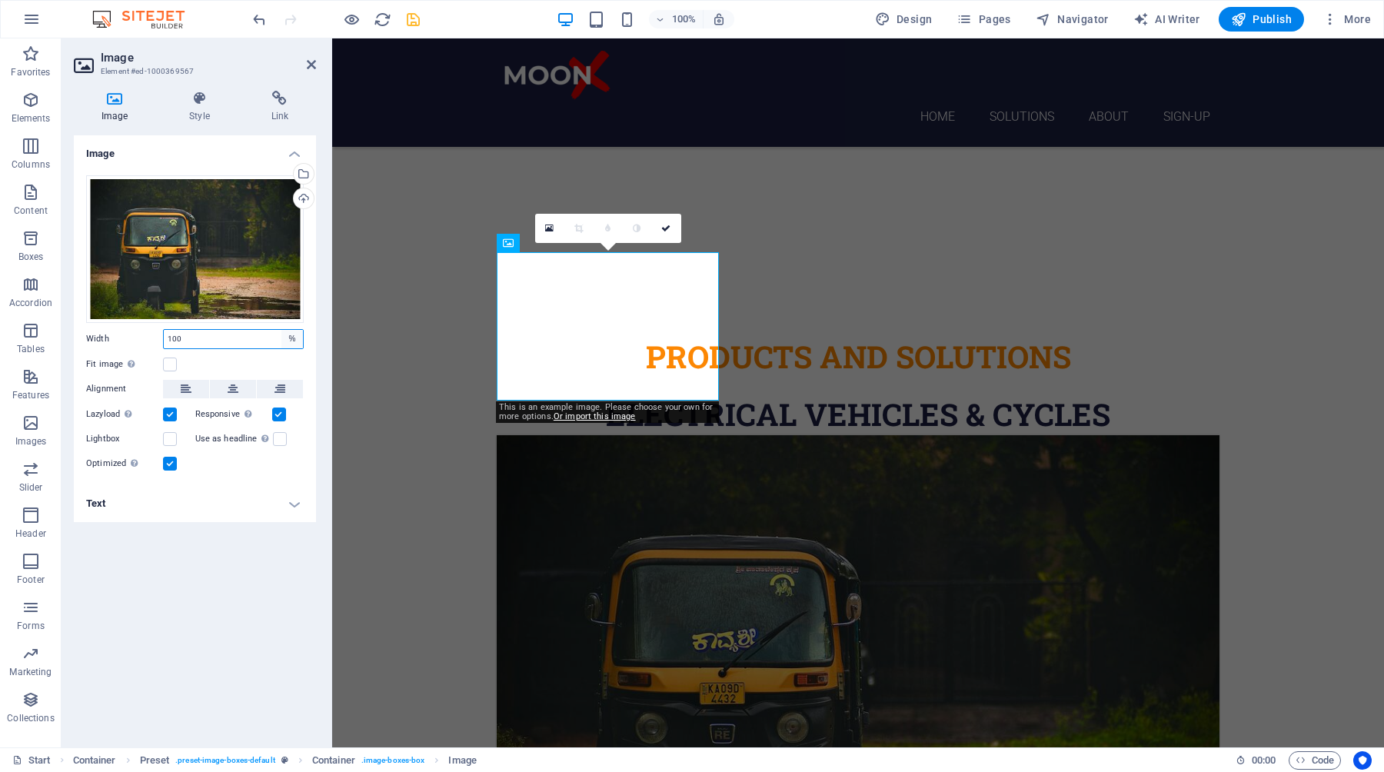
click at [295, 341] on select "Default auto px rem % em vh vw" at bounding box center [292, 339] width 22 height 18
select select "px"
click at [281, 330] on select "Default auto px rem % em vh vw" at bounding box center [292, 339] width 22 height 18
type input "289"
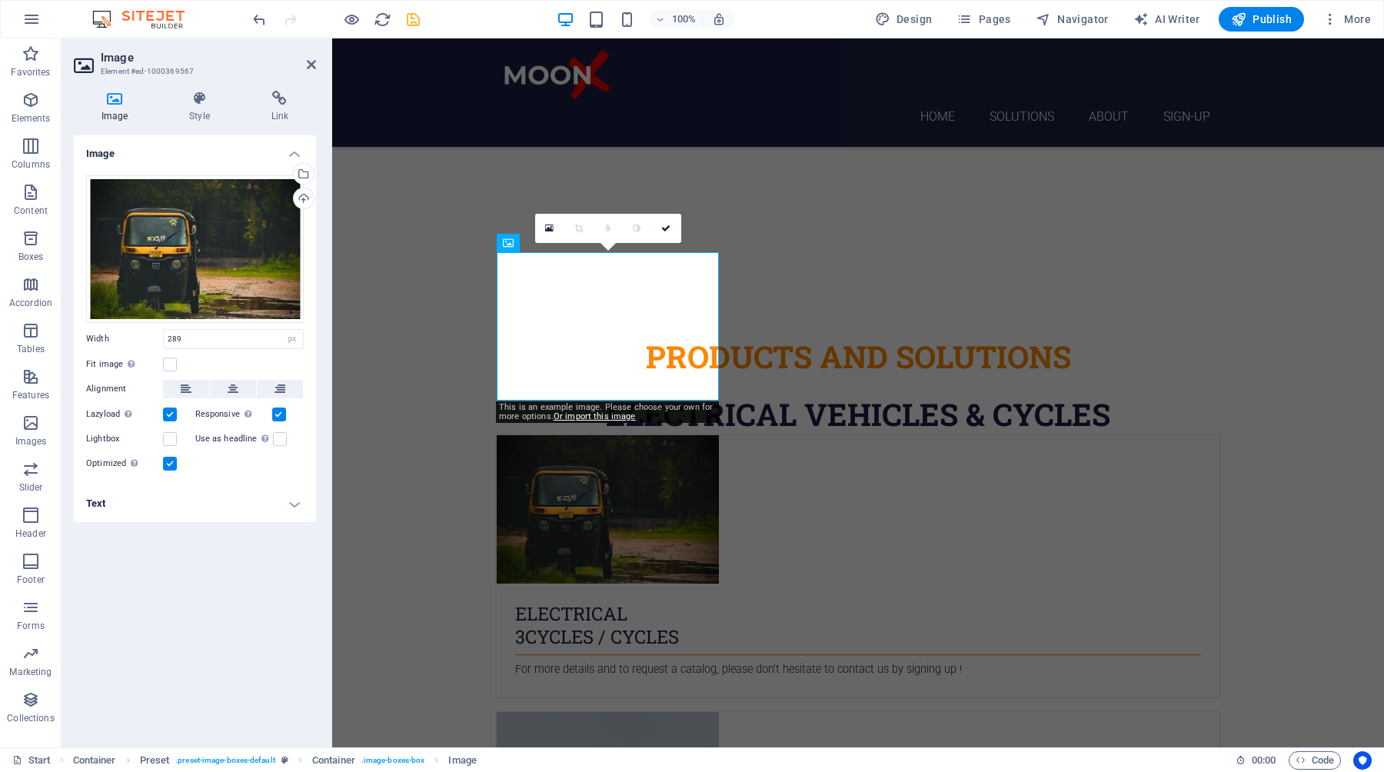
click at [200, 548] on div "Image Drag files here, click to choose files or select files from Files or our …" at bounding box center [195, 435] width 242 height 600
select select "px"
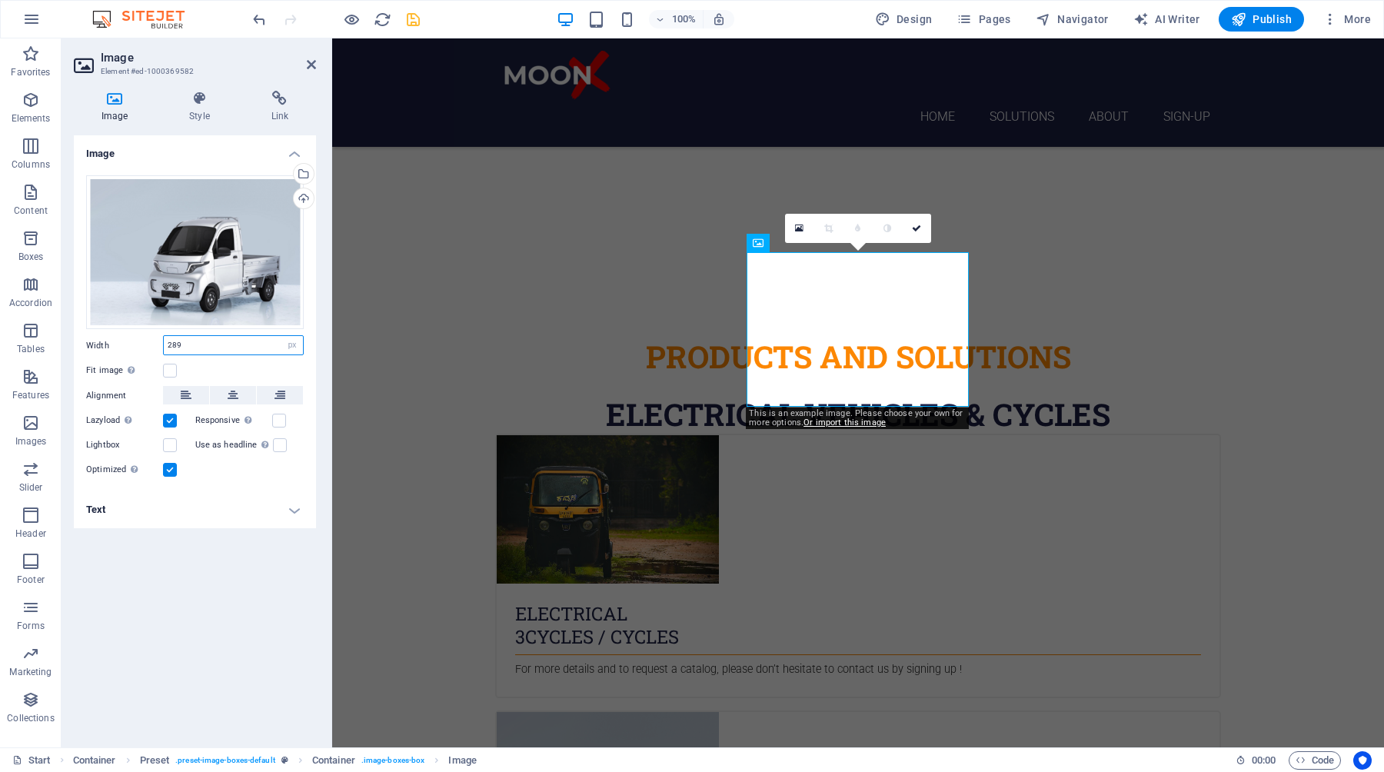
click at [220, 351] on input "289" at bounding box center [233, 345] width 139 height 18
drag, startPoint x: 188, startPoint y: 344, endPoint x: 152, endPoint y: 344, distance: 35.4
click at [152, 344] on div "Width 280 Default auto px rem % em vh vw" at bounding box center [195, 345] width 218 height 20
type input "300"
click at [595, 435] on figure at bounding box center [858, 509] width 723 height 148
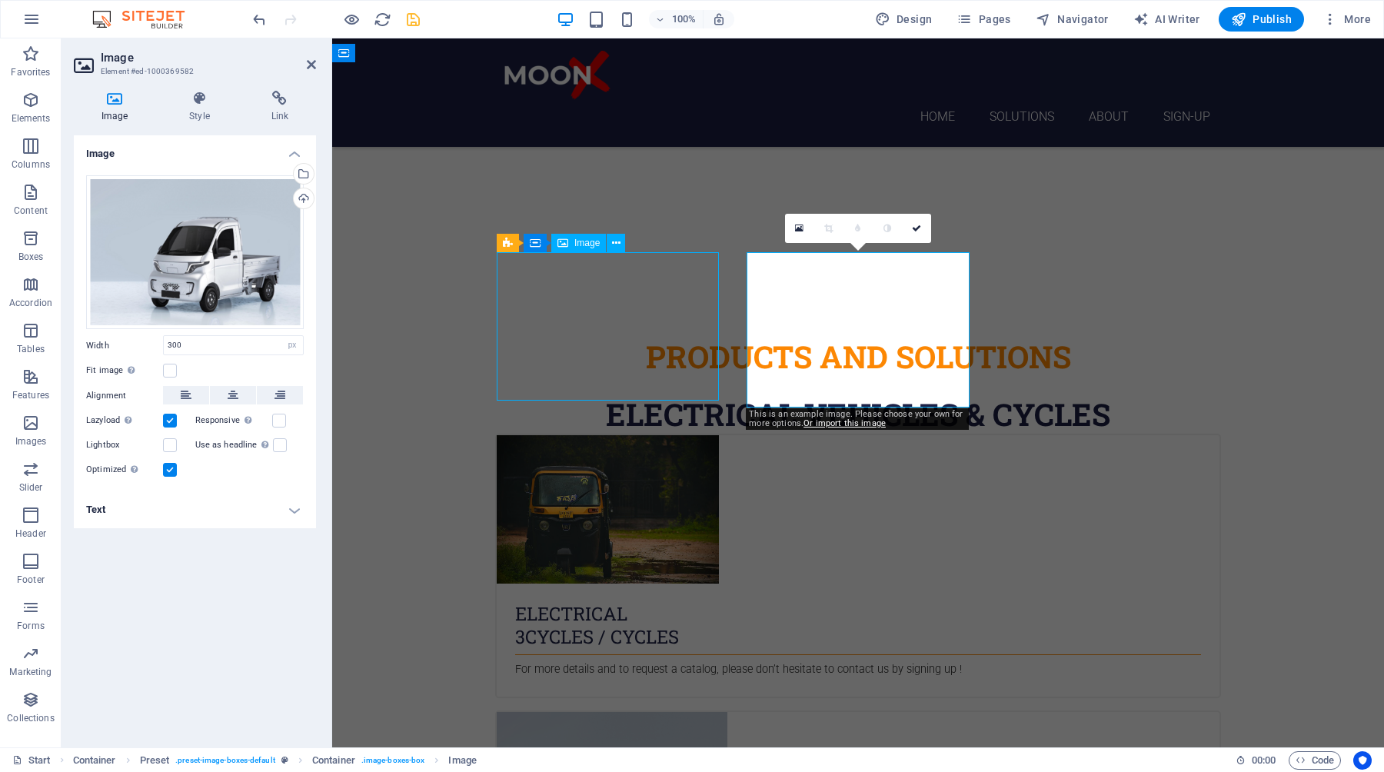
click at [595, 435] on figure at bounding box center [858, 509] width 723 height 148
select select "px"
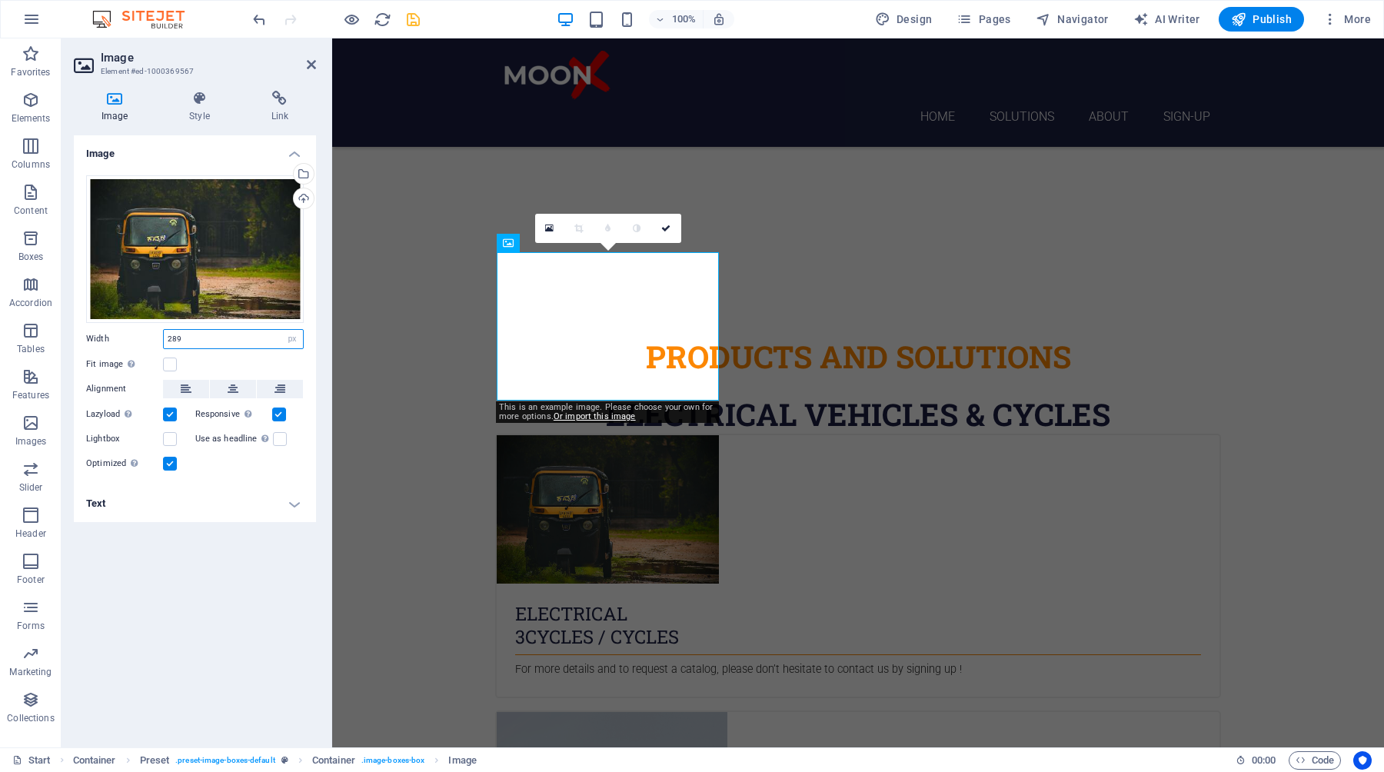
drag, startPoint x: 230, startPoint y: 345, endPoint x: 155, endPoint y: 343, distance: 75.4
click at [155, 343] on div "Width 289 Default auto px rem % em vh vw" at bounding box center [195, 339] width 218 height 20
type input "300"
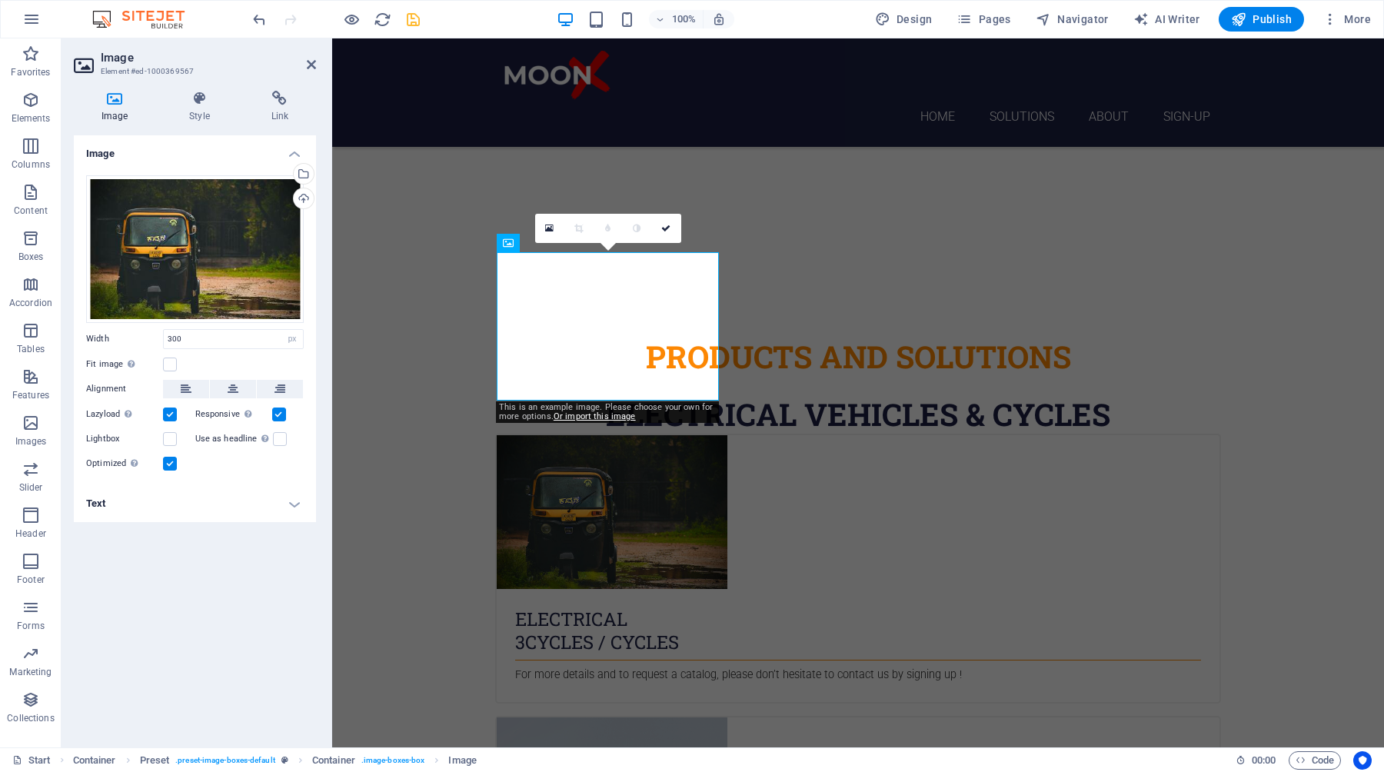
click at [245, 552] on div "Image Drag files here, click to choose files or select files from Files or our …" at bounding box center [195, 435] width 242 height 600
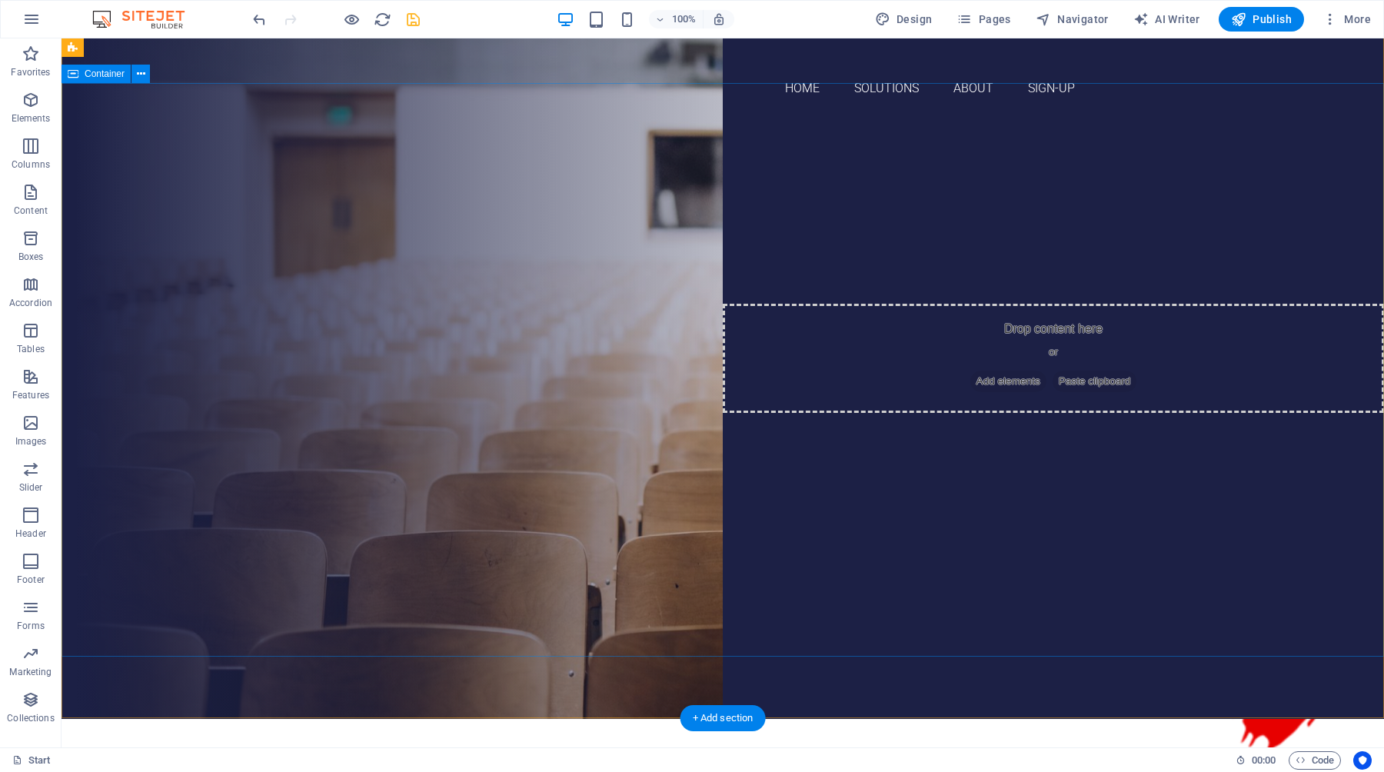
scroll to position [29, 0]
click at [415, 18] on icon "save" at bounding box center [413, 20] width 18 height 18
checkbox input "false"
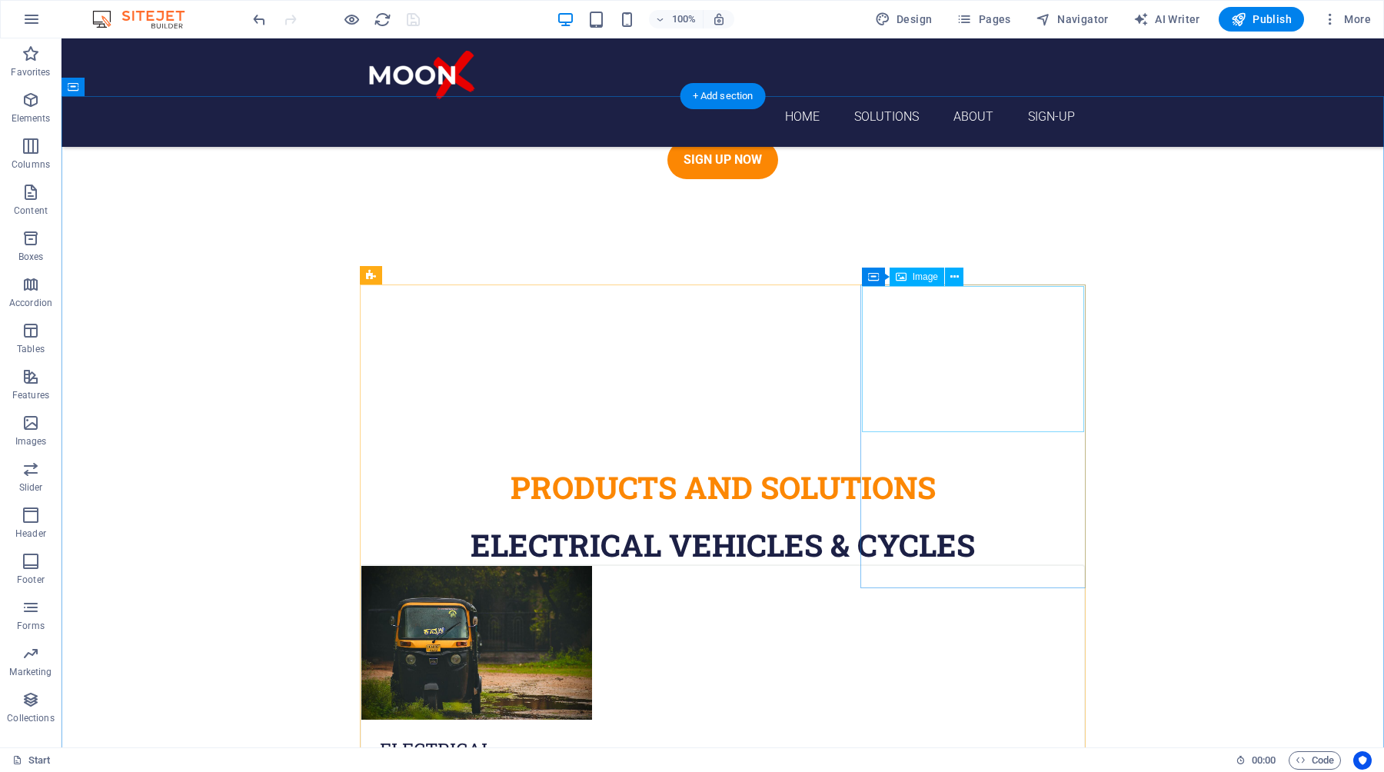
scroll to position [676, 0]
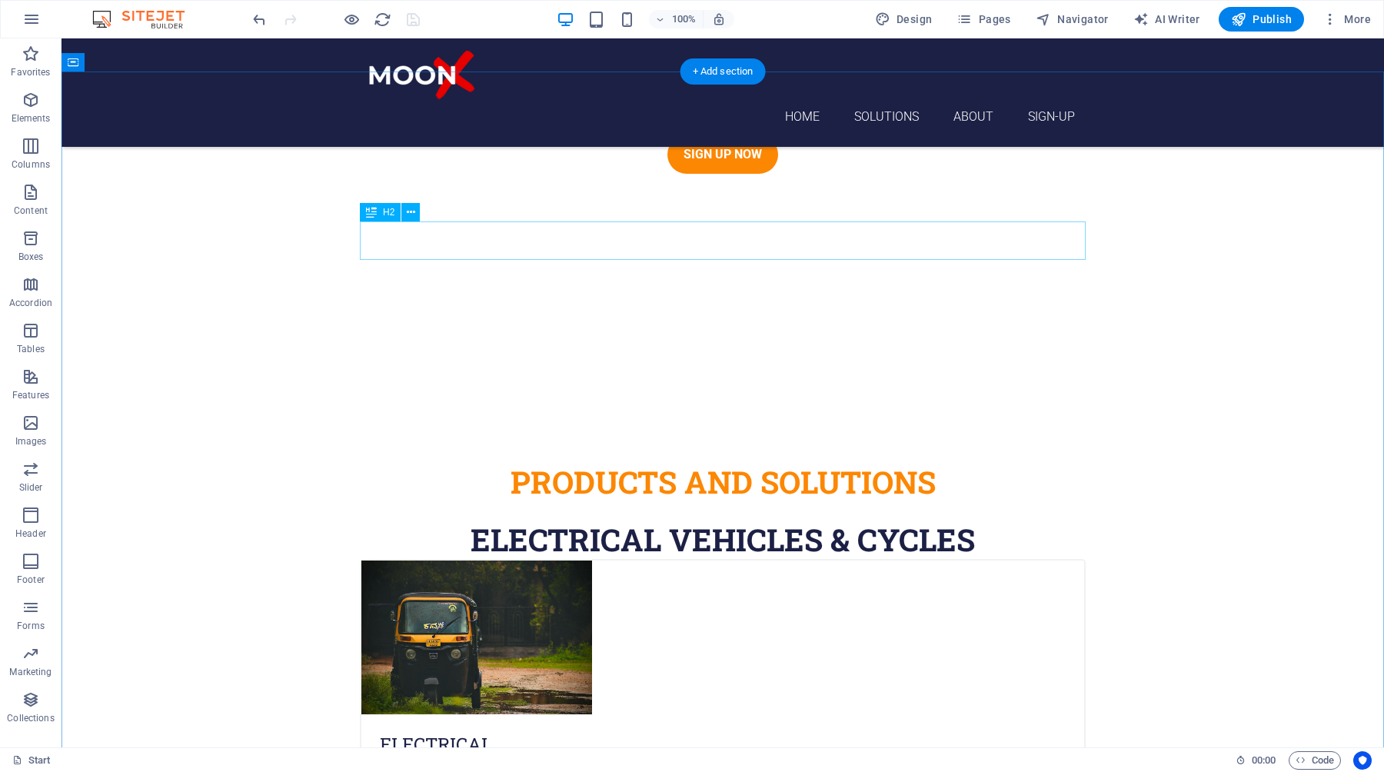
click at [847, 521] on div "ELECTRICAL VEHICLEs & CYCLES" at bounding box center [723, 540] width 726 height 38
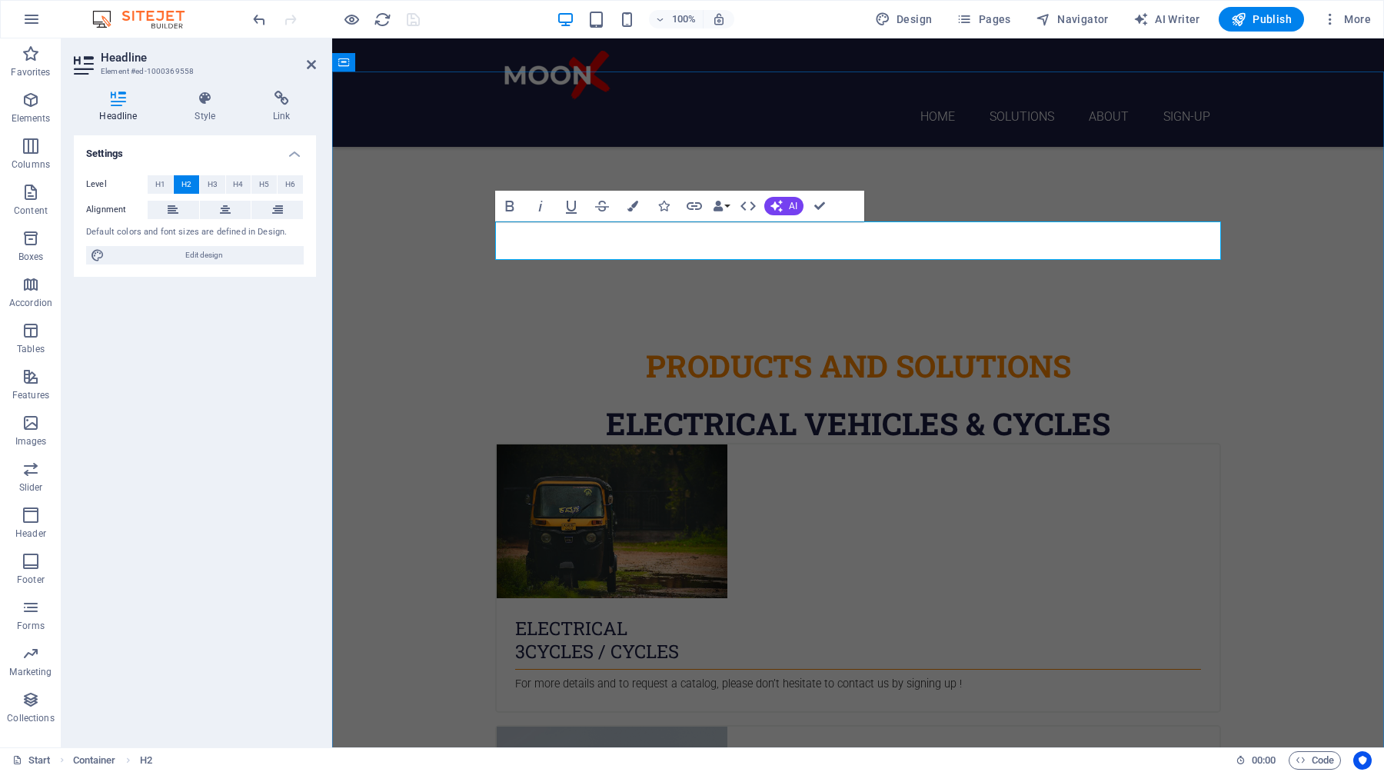
click at [1110, 404] on h2 "ELECTRICAL VEHICLEs & CYCLES" at bounding box center [858, 423] width 726 height 38
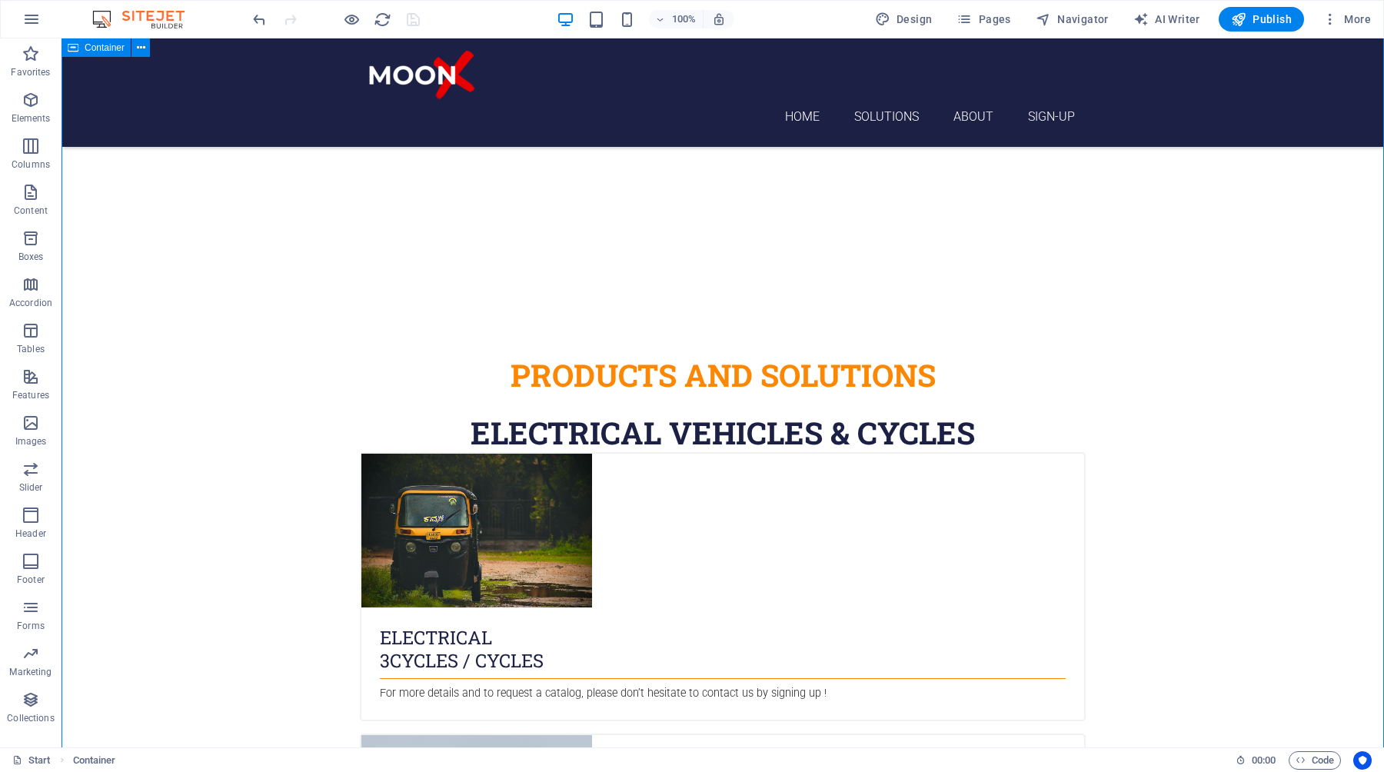
scroll to position [784, 0]
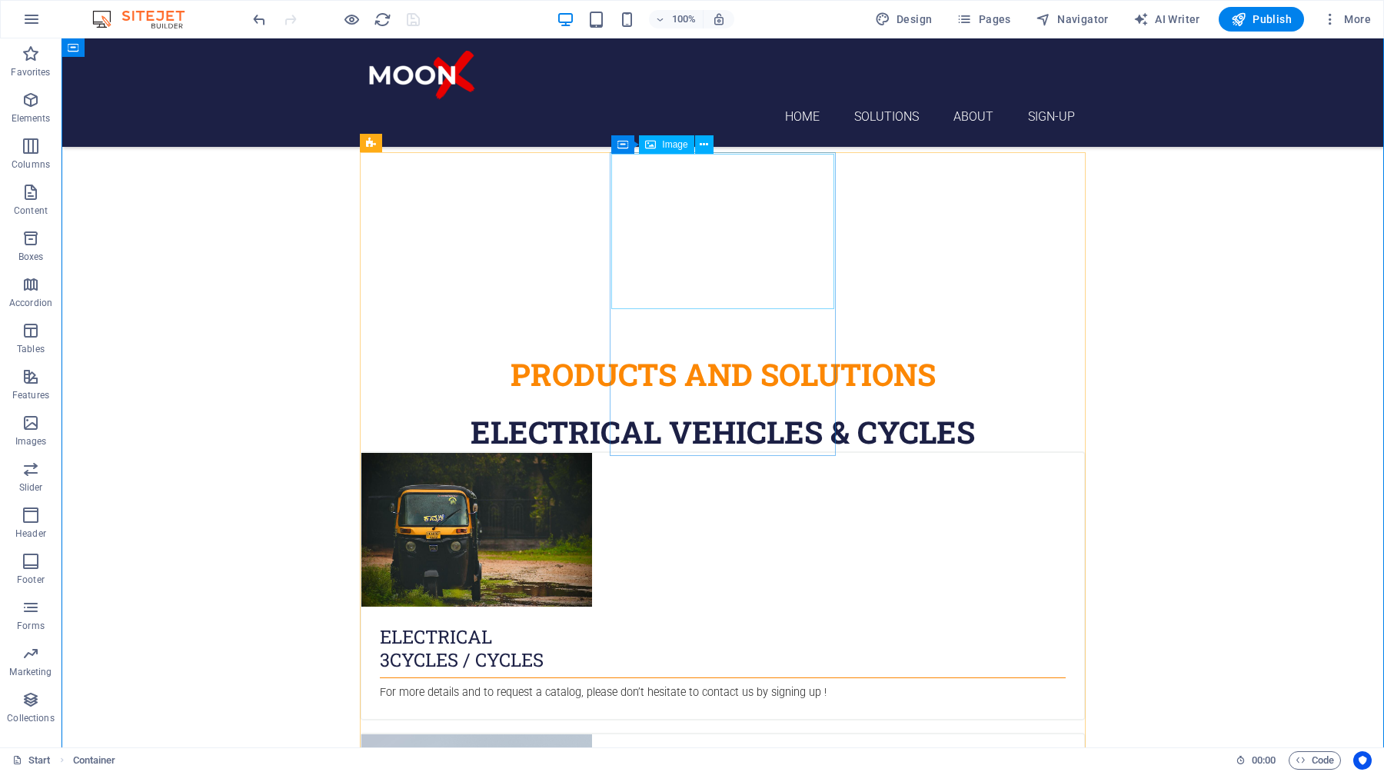
select select "px"
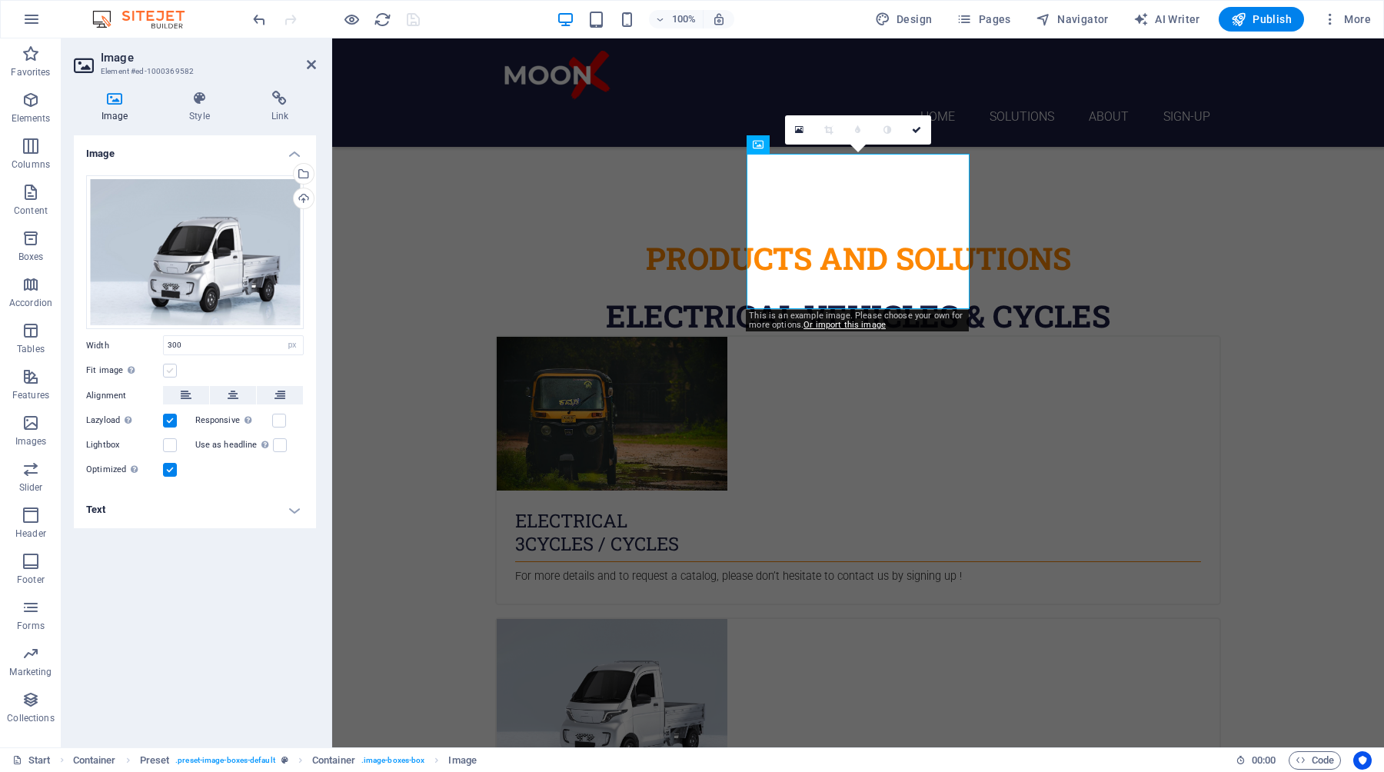
click at [171, 368] on label at bounding box center [170, 371] width 14 height 14
click at [0, 0] on input "Fit image Automatically fit image to a fixed width and height" at bounding box center [0, 0] width 0 height 0
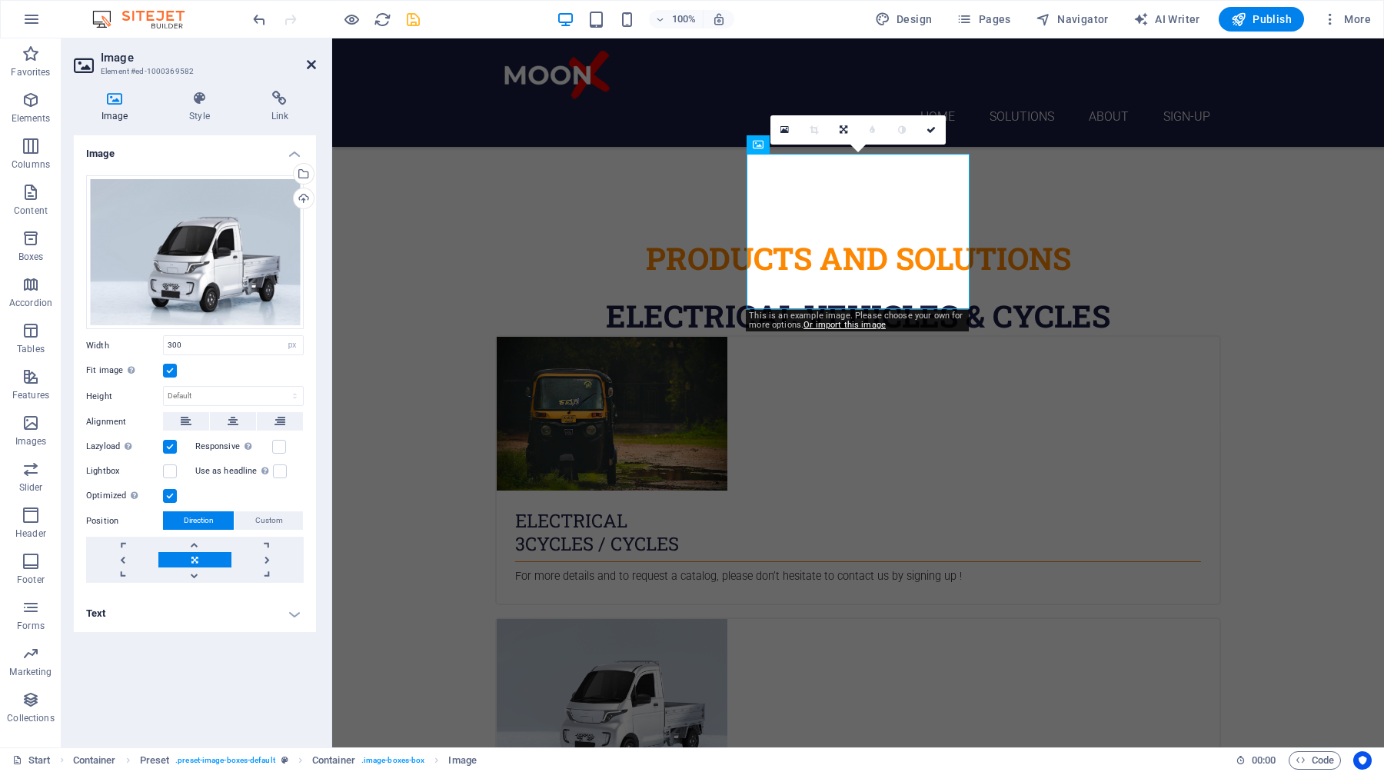
click at [308, 65] on icon at bounding box center [311, 64] width 9 height 12
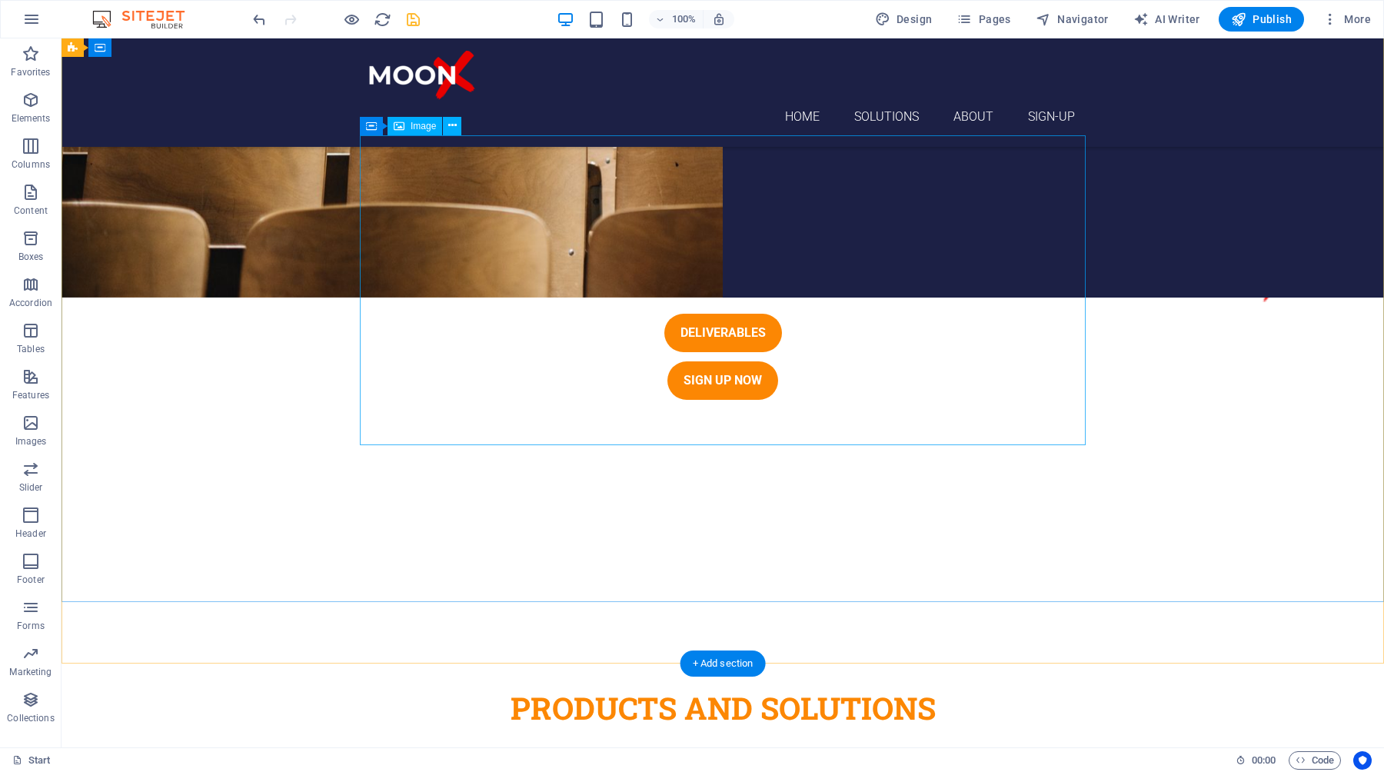
scroll to position [0, 0]
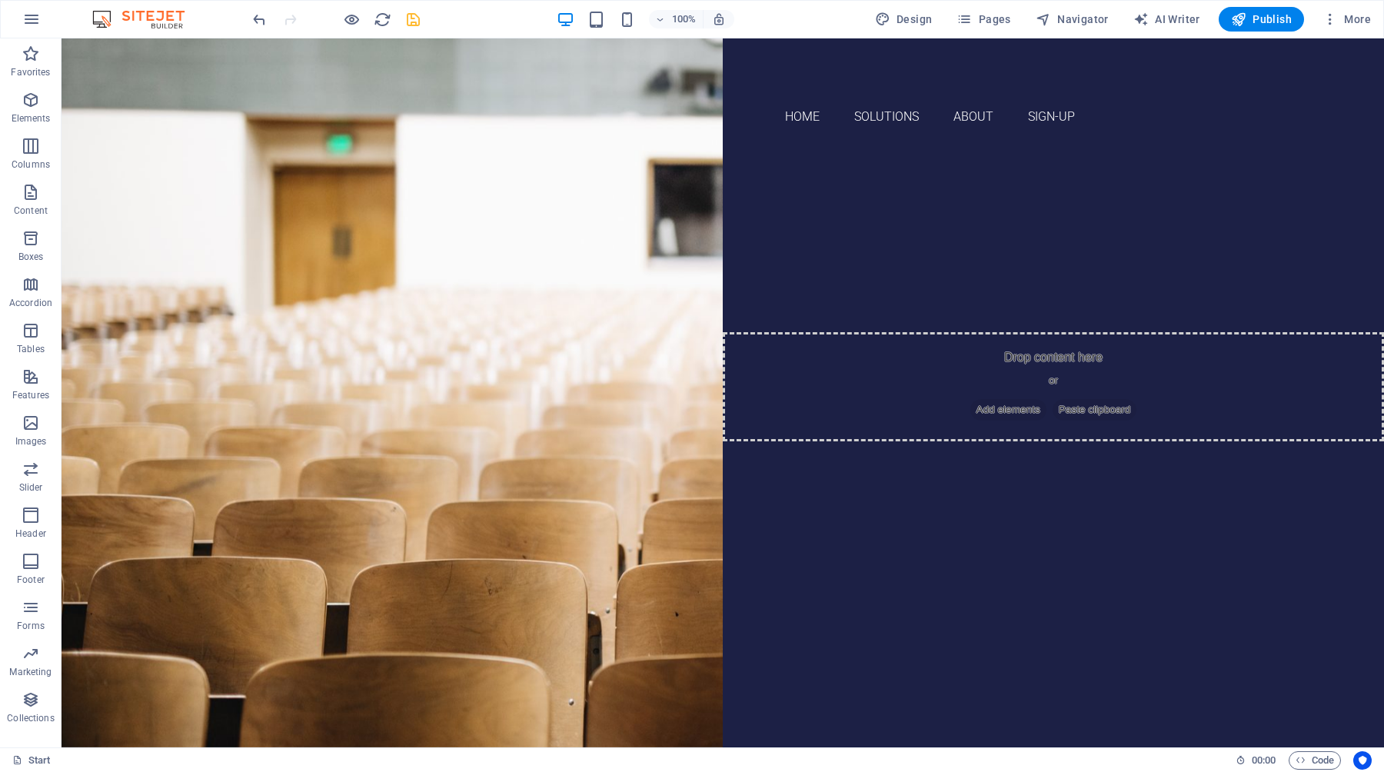
click at [408, 23] on icon "save" at bounding box center [413, 20] width 18 height 18
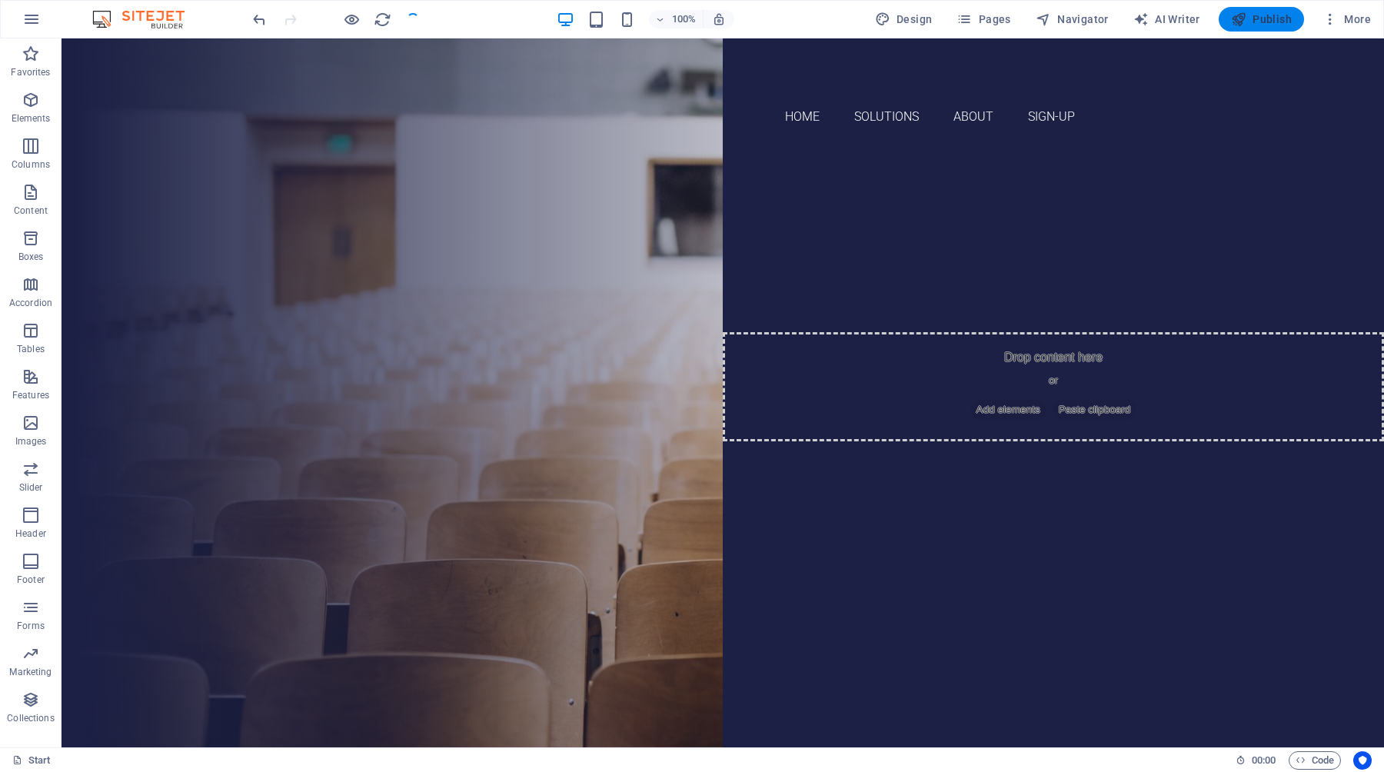
click at [1280, 22] on span "Publish" at bounding box center [1261, 19] width 61 height 15
checkbox input "false"
